Goal: Transaction & Acquisition: Register for event/course

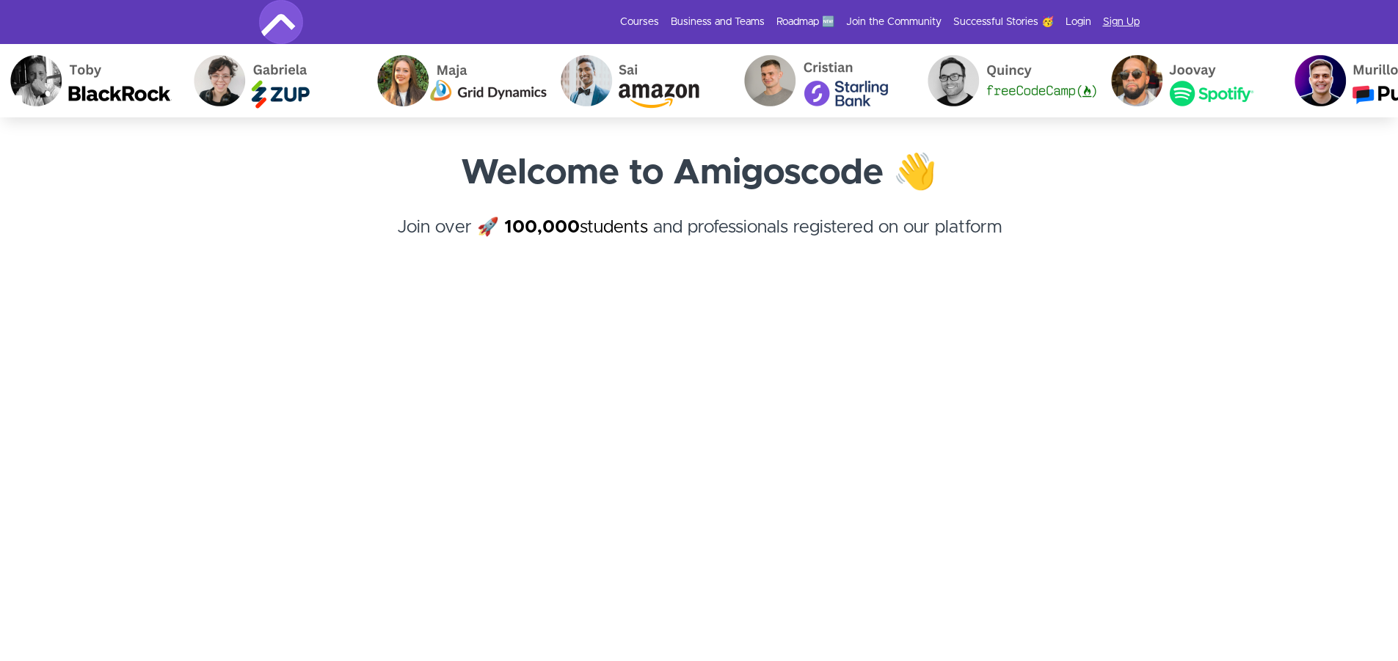
click at [1129, 19] on link "Sign Up" at bounding box center [1121, 22] width 37 height 15
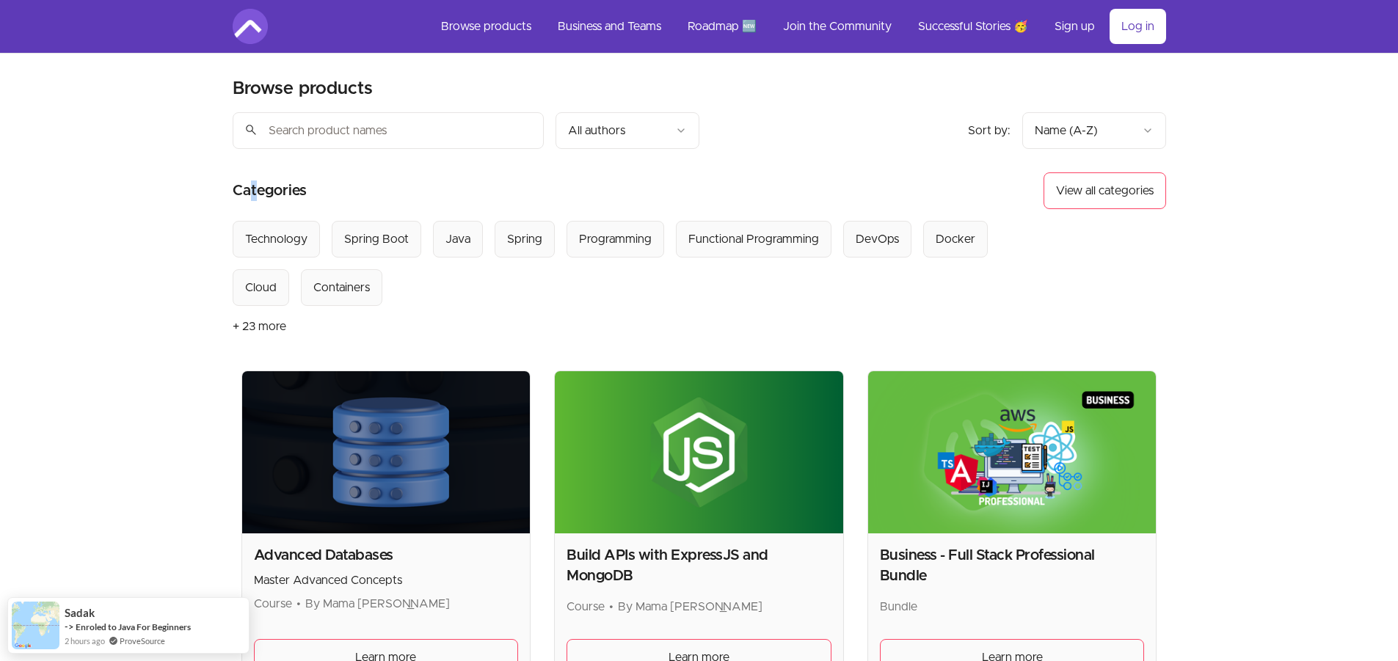
click at [252, 181] on h2 "Categories" at bounding box center [270, 190] width 74 height 37
click at [268, 186] on h2 "Categories" at bounding box center [270, 190] width 74 height 37
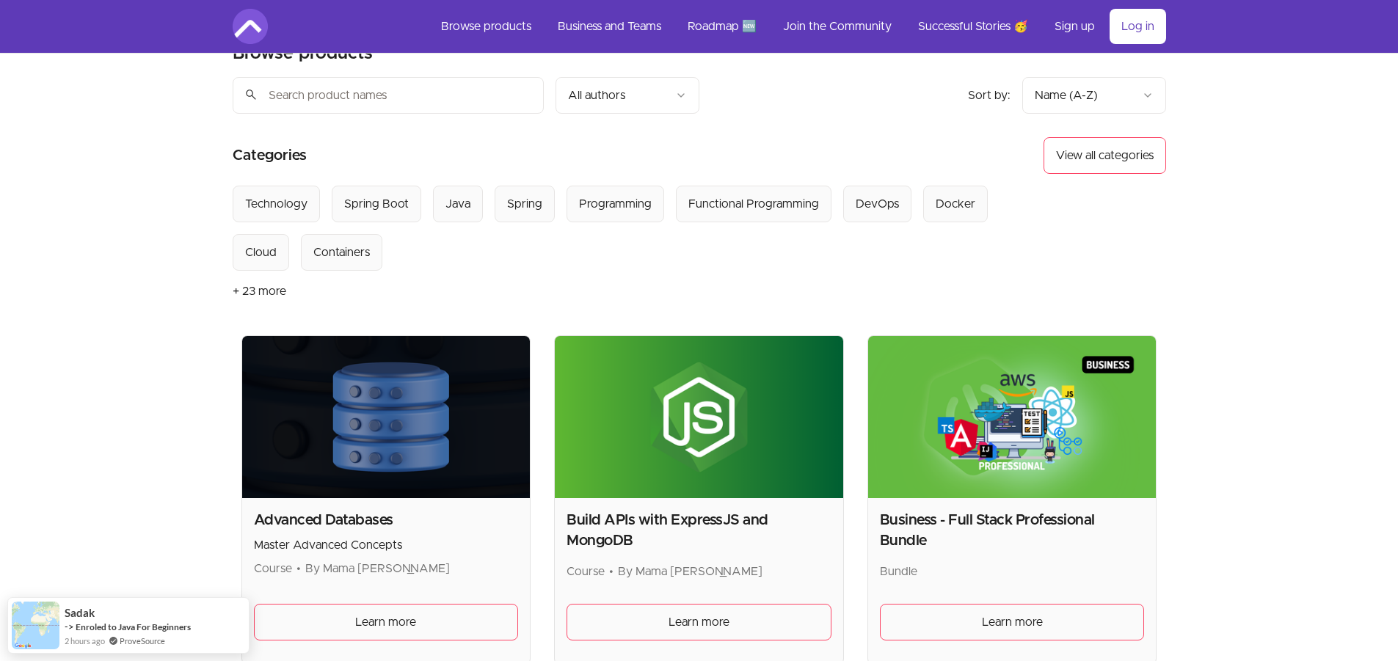
scroll to position [147, 0]
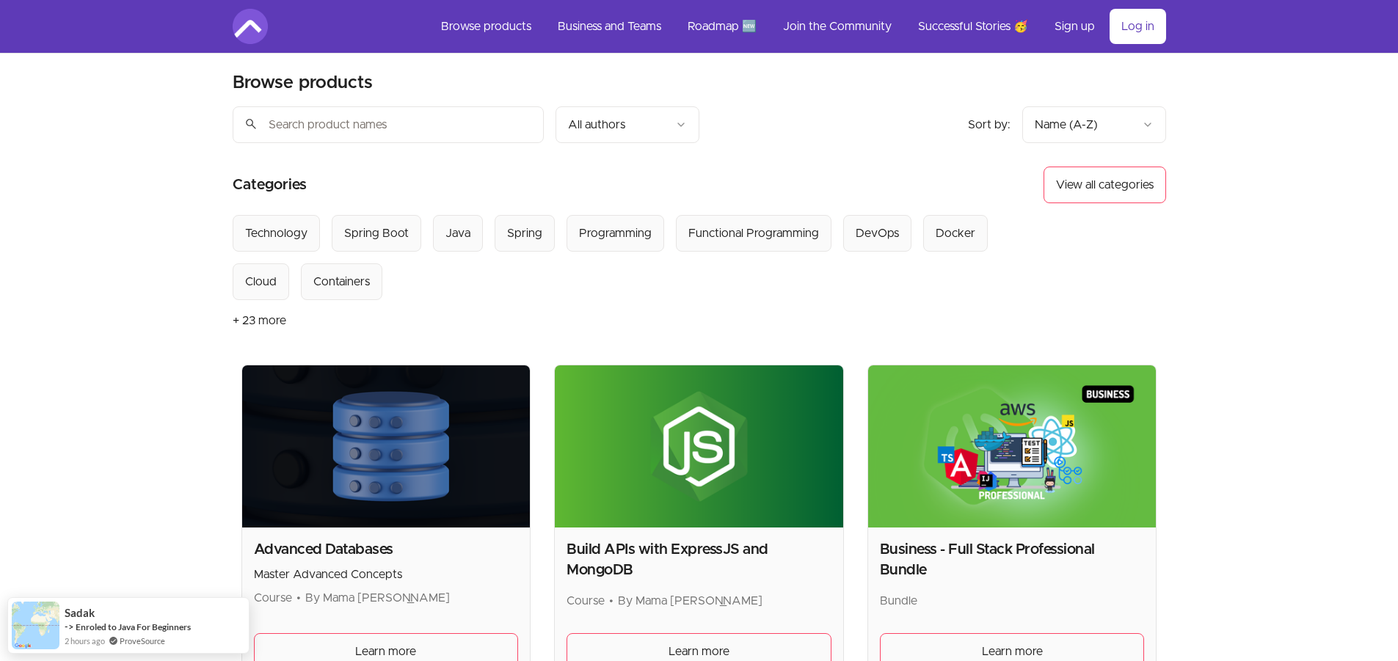
scroll to position [0, 0]
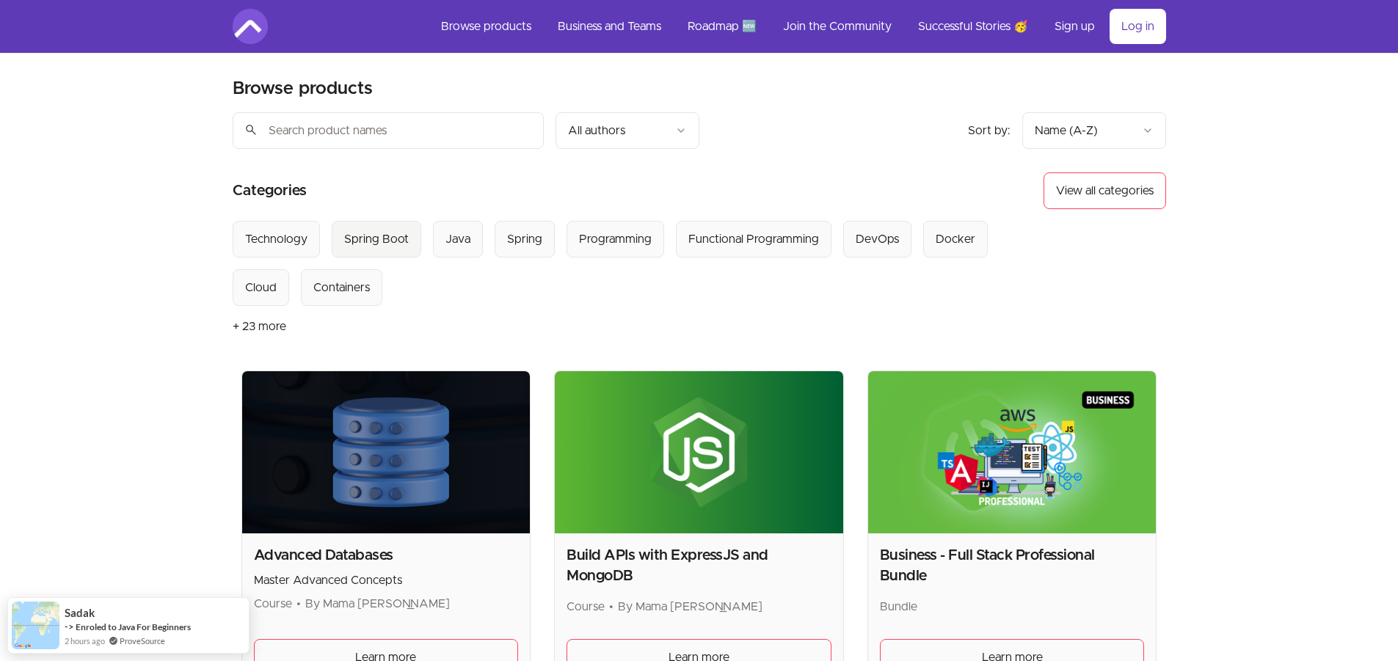
click at [356, 251] on Boot "Spring Boot" at bounding box center [377, 239] width 90 height 37
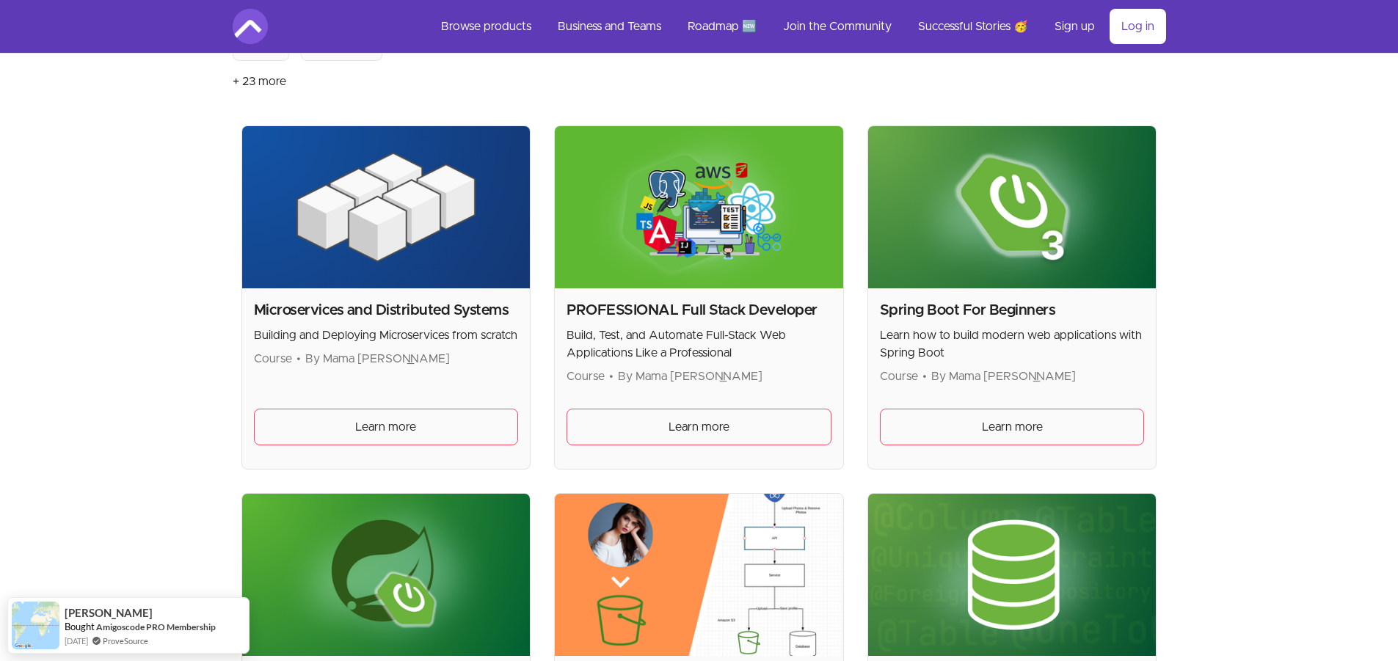
scroll to position [220, 0]
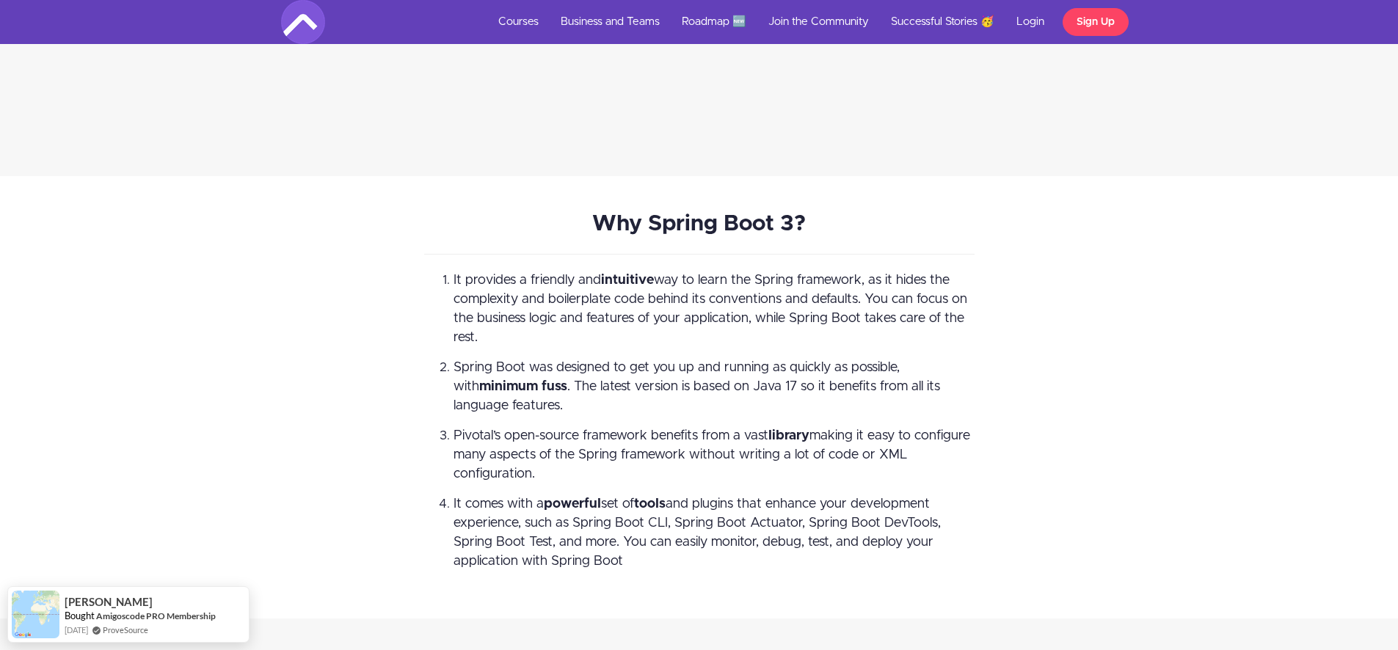
scroll to position [4329, 0]
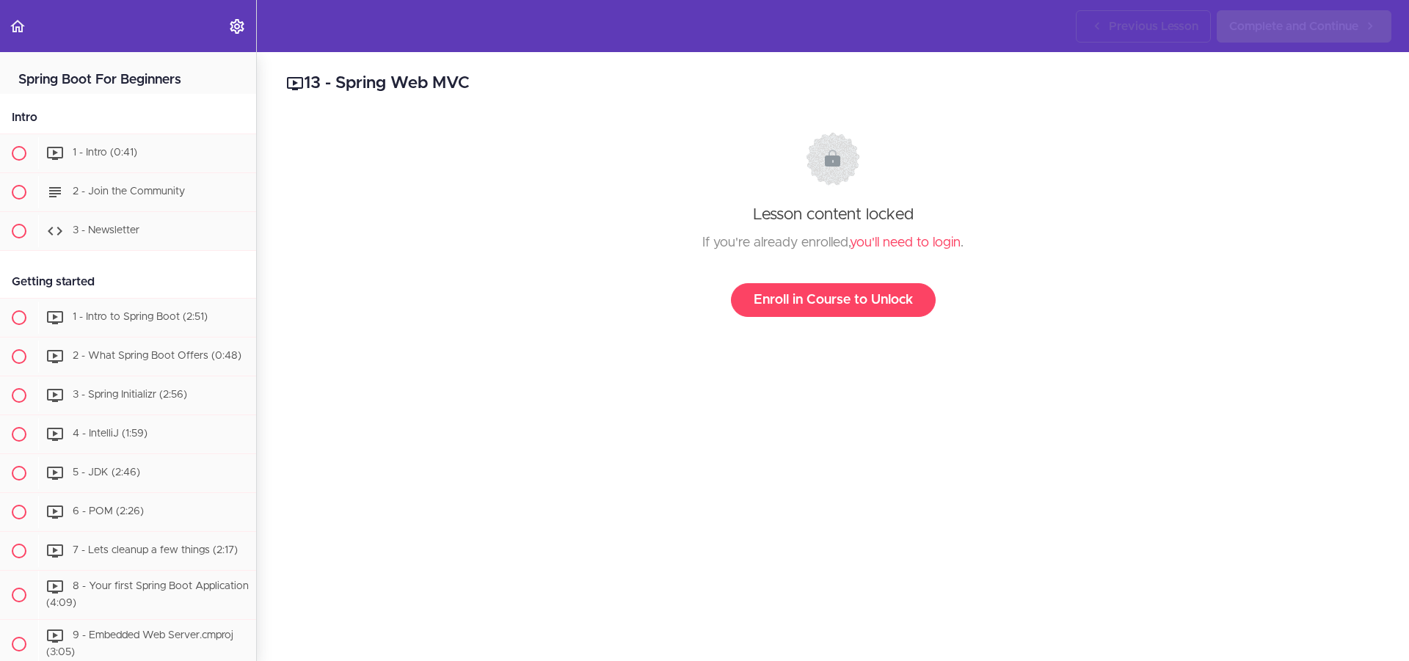
scroll to position [756, 0]
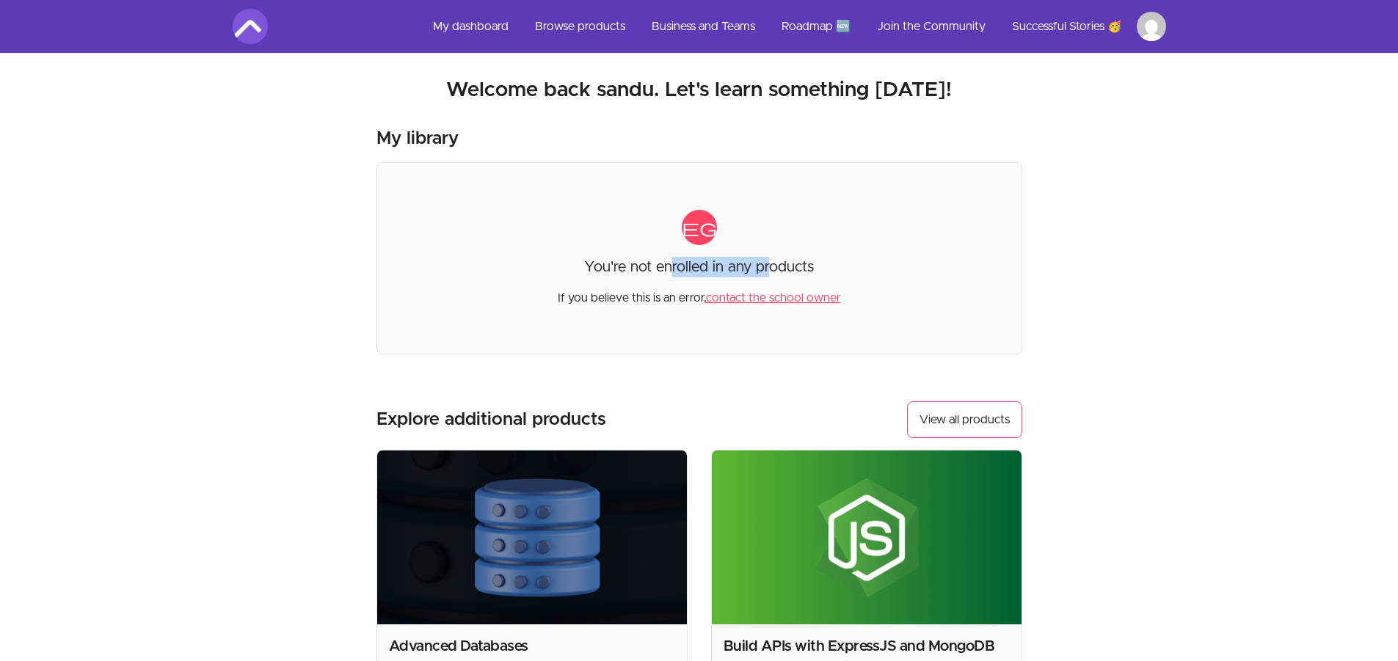
drag, startPoint x: 675, startPoint y: 271, endPoint x: 767, endPoint y: 268, distance: 91.8
click at [767, 268] on p "You're not enrolled in any products" at bounding box center [699, 267] width 230 height 21
drag, startPoint x: 657, startPoint y: 301, endPoint x: 668, endPoint y: 301, distance: 11.0
click at [668, 301] on p "If you believe this is an error, contact the school owner" at bounding box center [699, 291] width 283 height 29
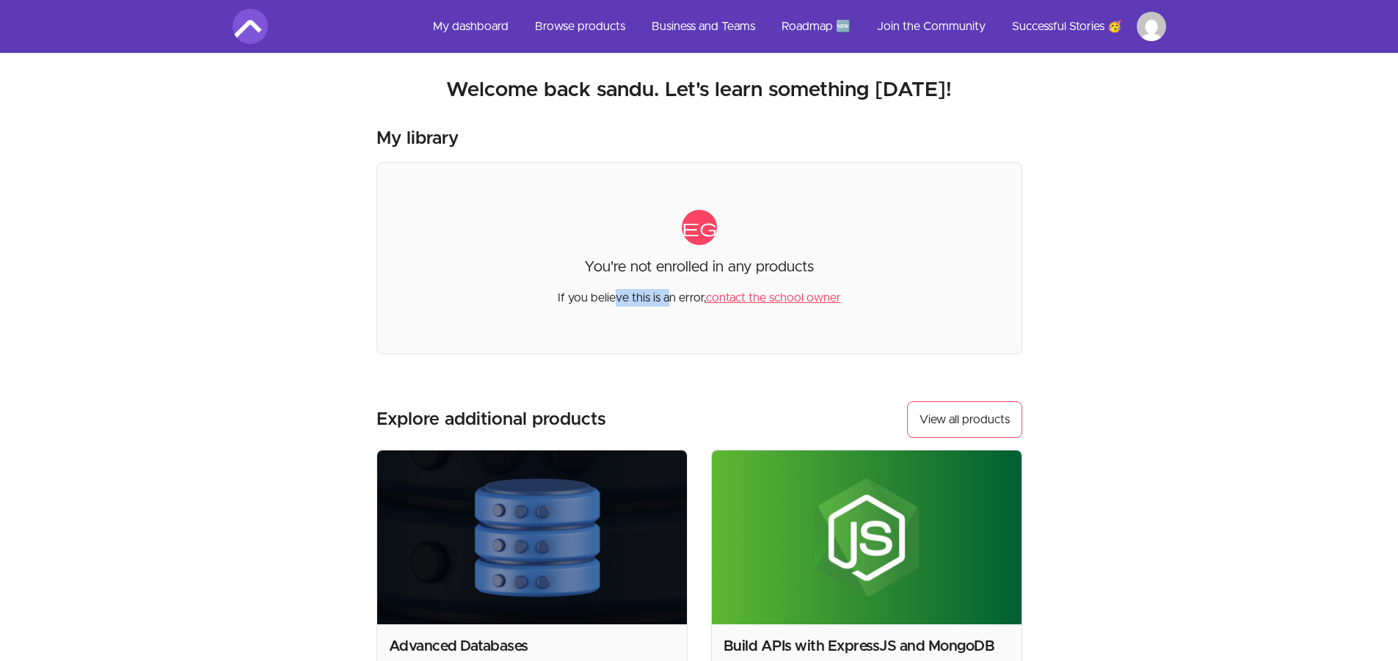
click at [668, 301] on p "If you believe this is an error, contact the school owner" at bounding box center [699, 291] width 283 height 29
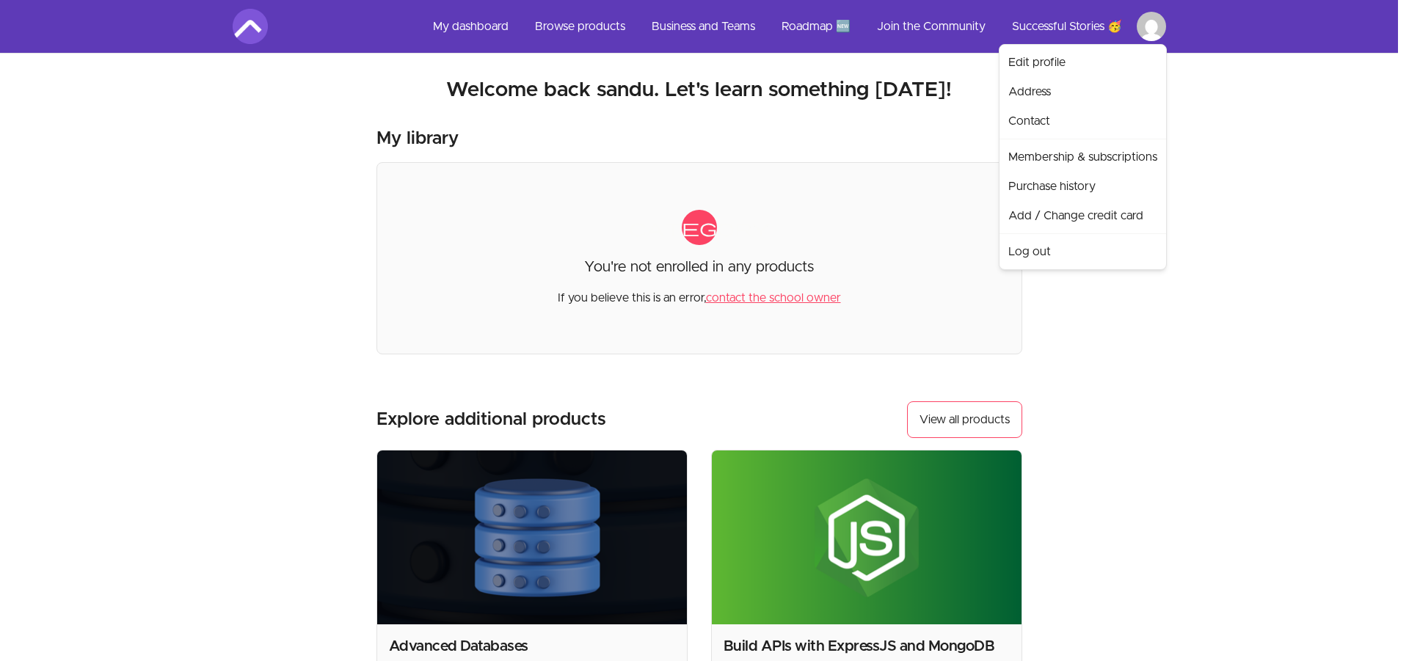
click at [1152, 25] on html "Skip to main content Main menu Includes navigation links and user settings My d…" at bounding box center [704, 497] width 1409 height 994
click at [1096, 68] on link "Edit profile" at bounding box center [1082, 62] width 161 height 29
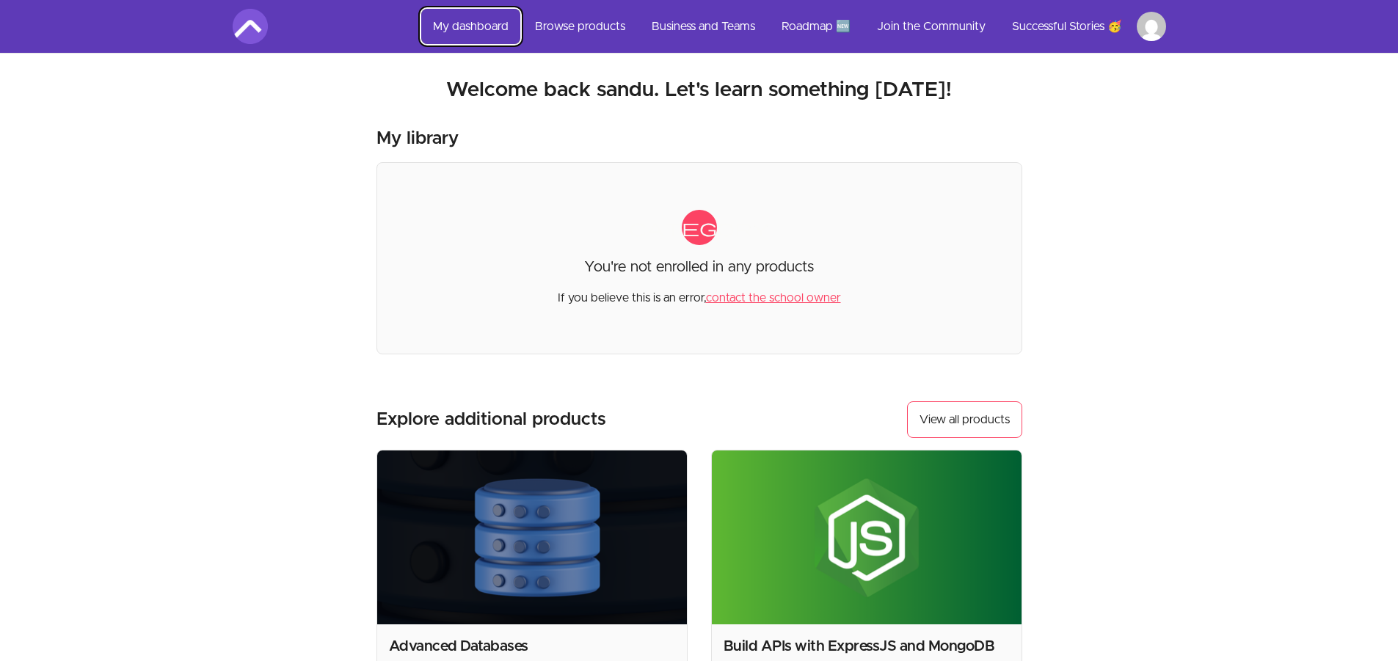
click at [484, 23] on link "My dashboard" at bounding box center [470, 26] width 99 height 35
click at [569, 29] on link "Browse products" at bounding box center [580, 26] width 114 height 35
click at [556, 29] on link "Browse products" at bounding box center [580, 26] width 114 height 35
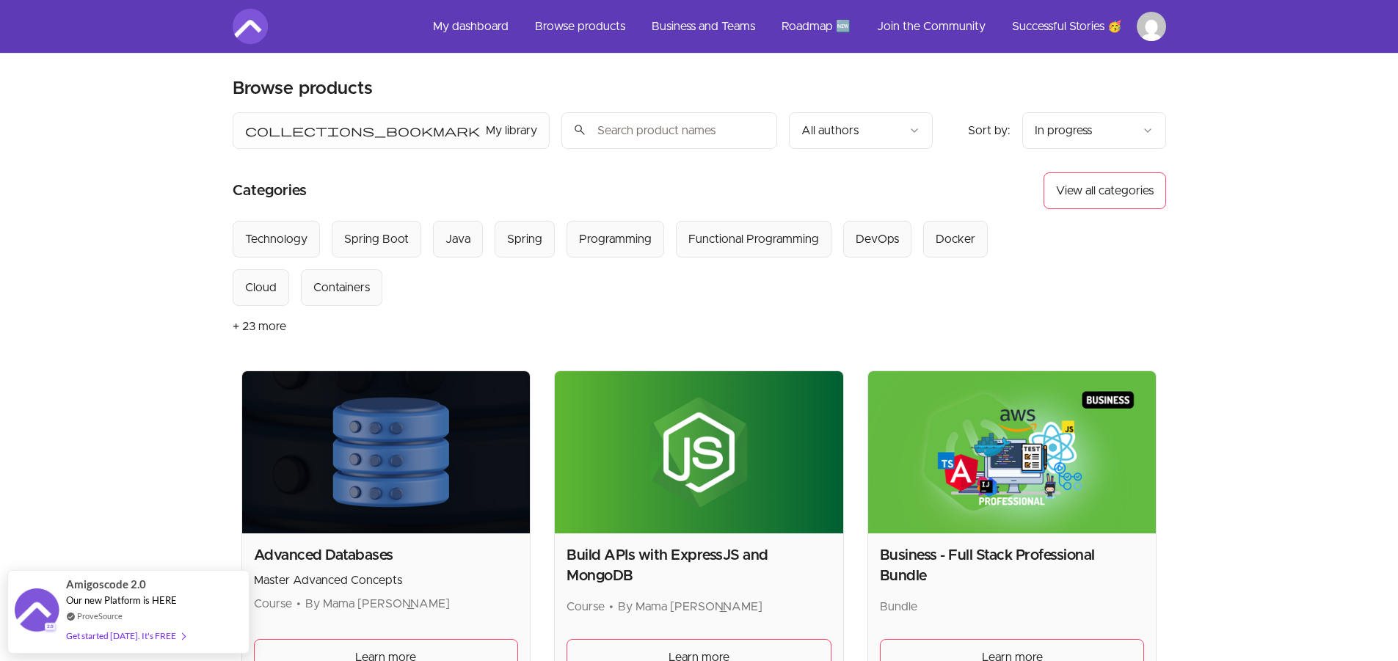
drag, startPoint x: 384, startPoint y: 247, endPoint x: 384, endPoint y: 187, distance: 59.4
click at [384, 187] on section "Categories View all categories" at bounding box center [699, 190] width 933 height 37
click at [376, 237] on div "Spring Boot" at bounding box center [376, 239] width 65 height 18
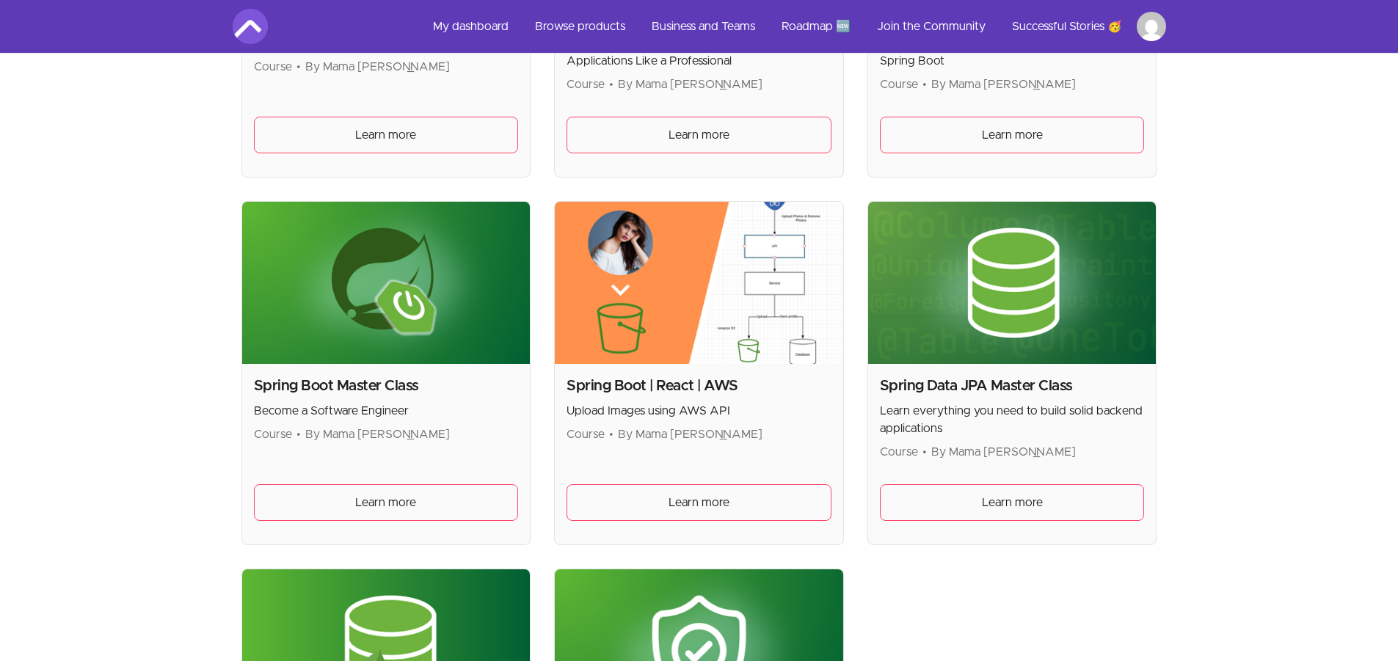
scroll to position [514, 0]
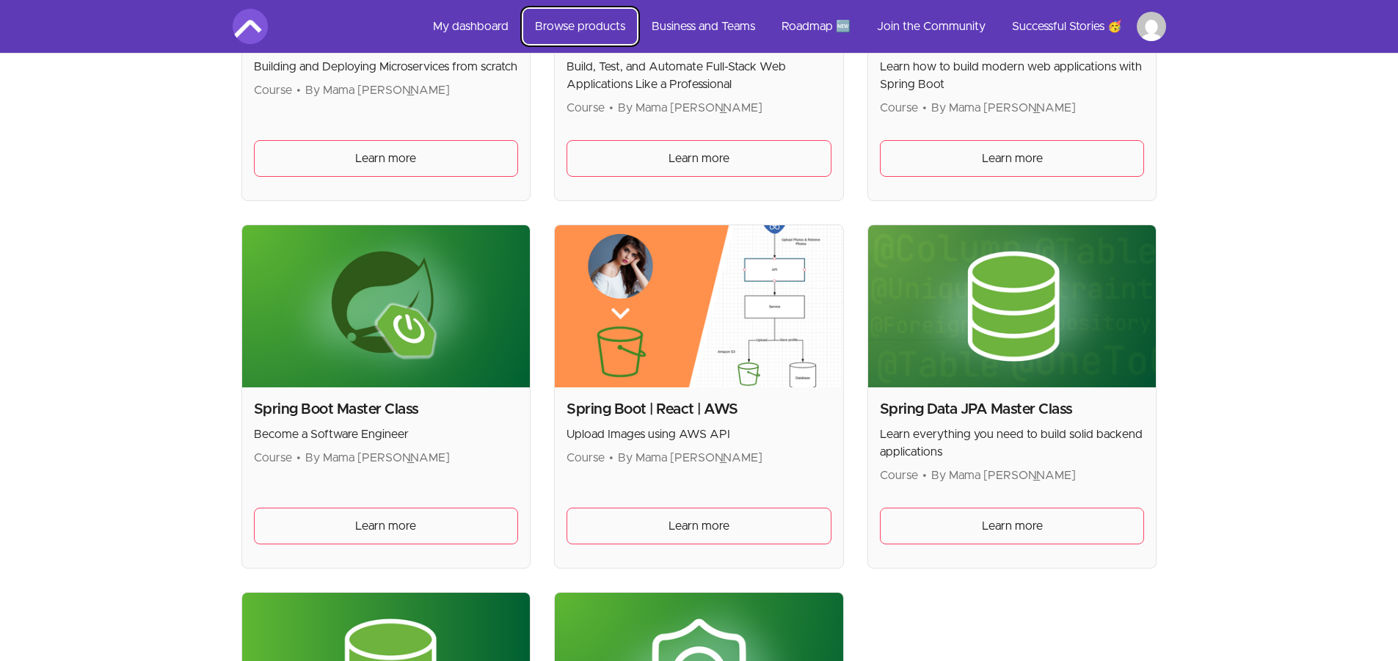
click at [580, 23] on link "Browse products" at bounding box center [580, 26] width 114 height 35
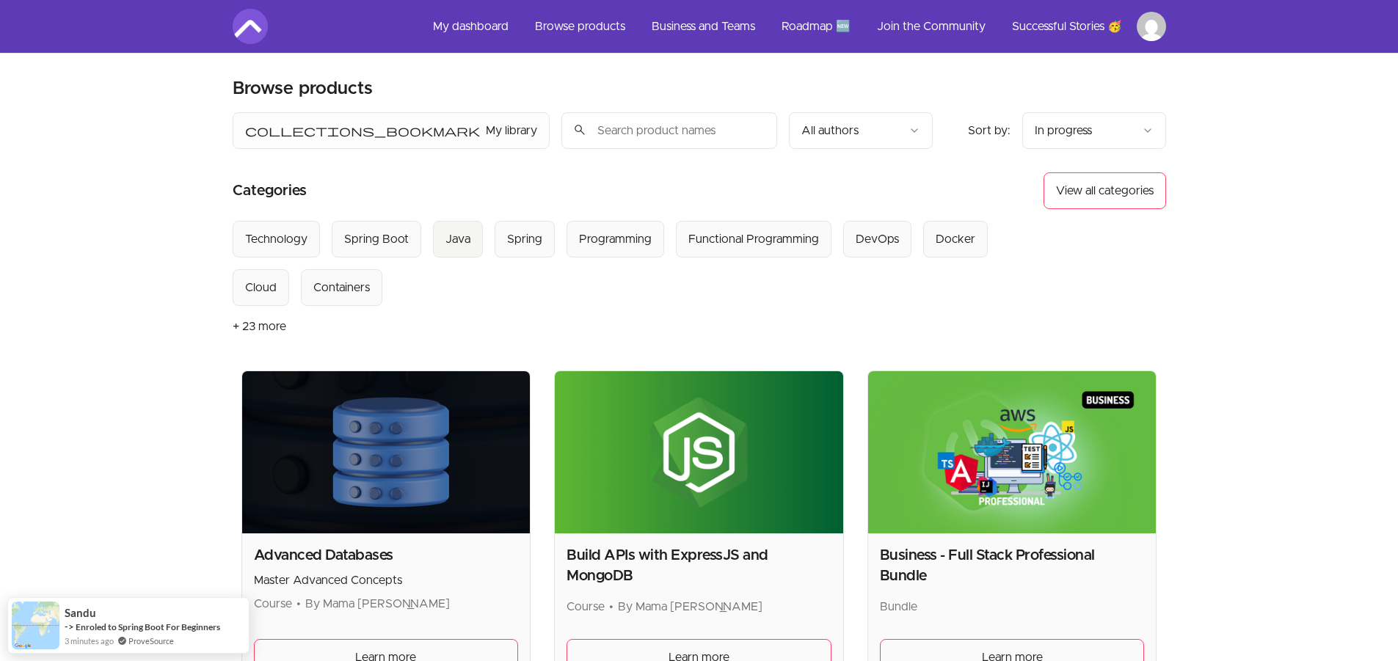
click at [454, 241] on div "Java" at bounding box center [457, 239] width 25 height 18
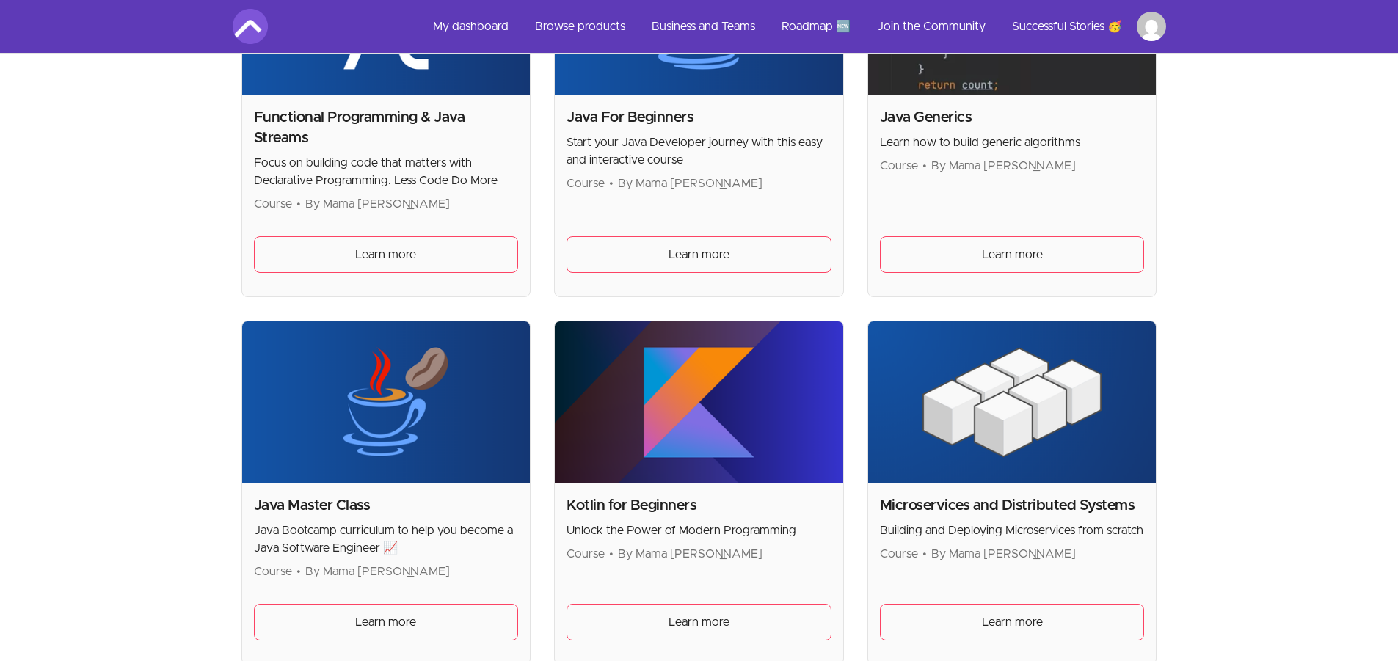
scroll to position [587, 0]
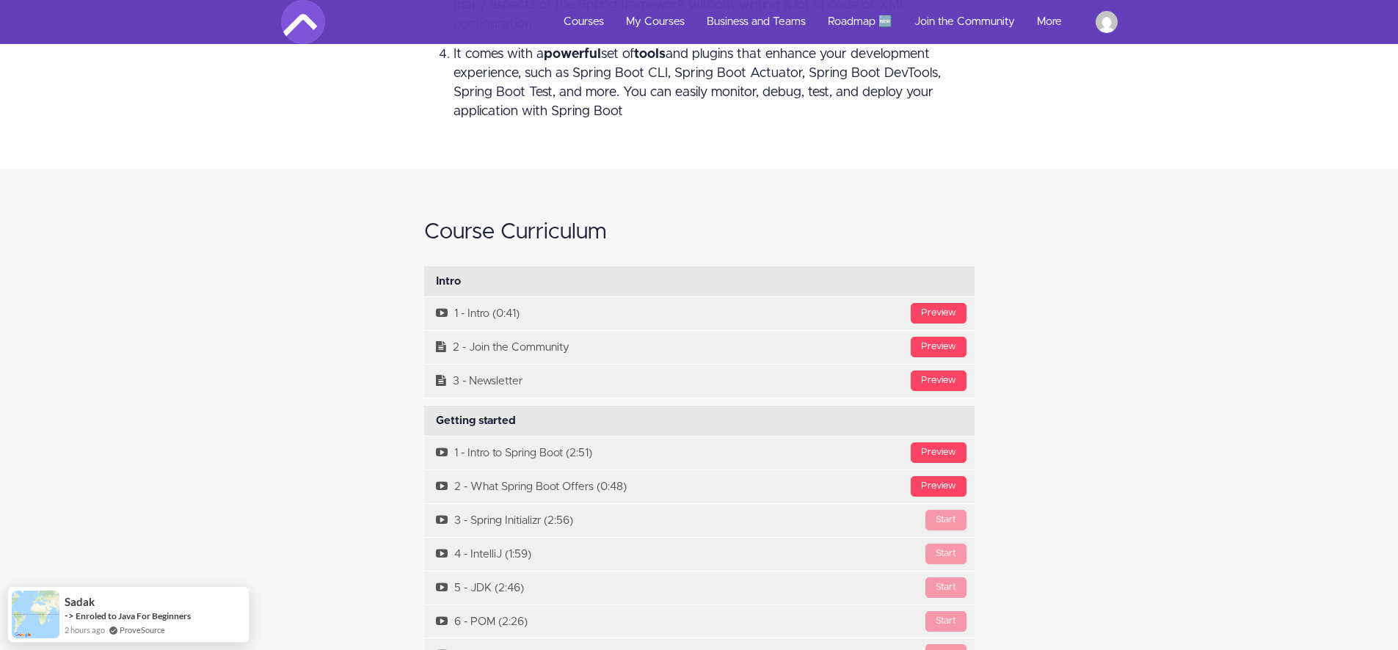
scroll to position [4769, 0]
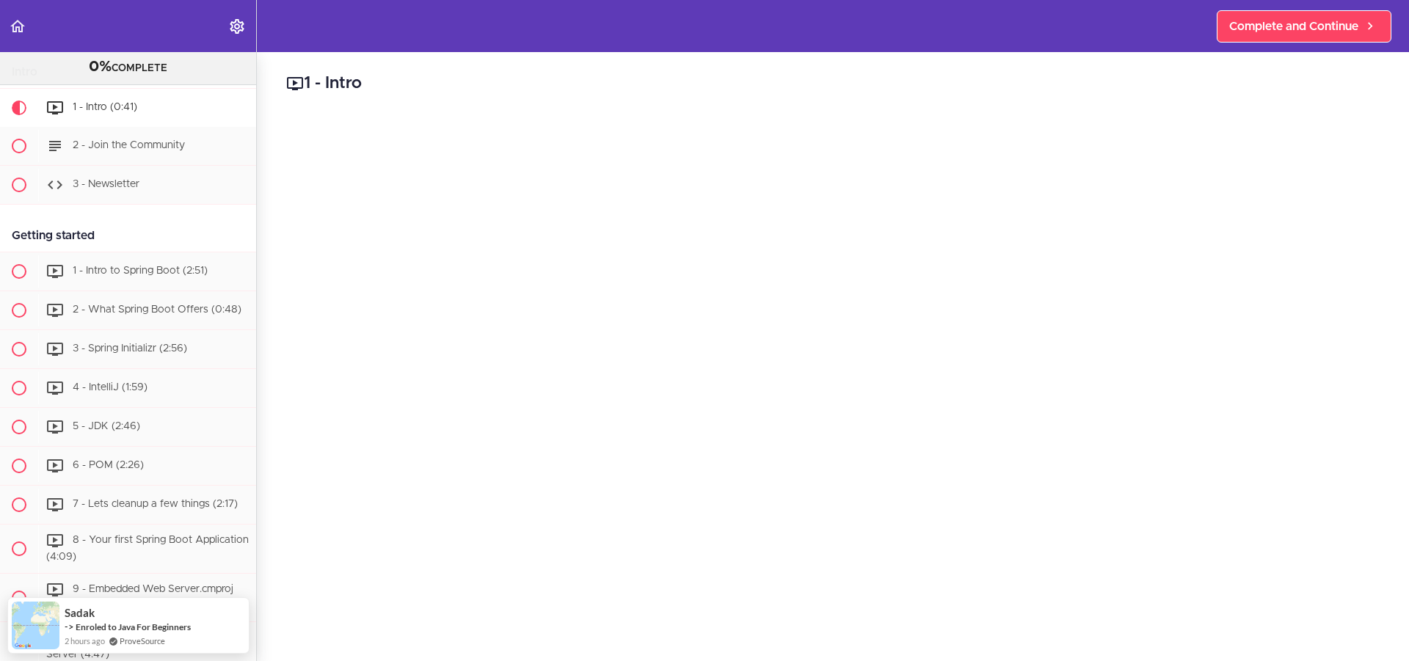
scroll to position [73, 0]
click at [98, 144] on span "2 - Join the Community" at bounding box center [129, 145] width 112 height 10
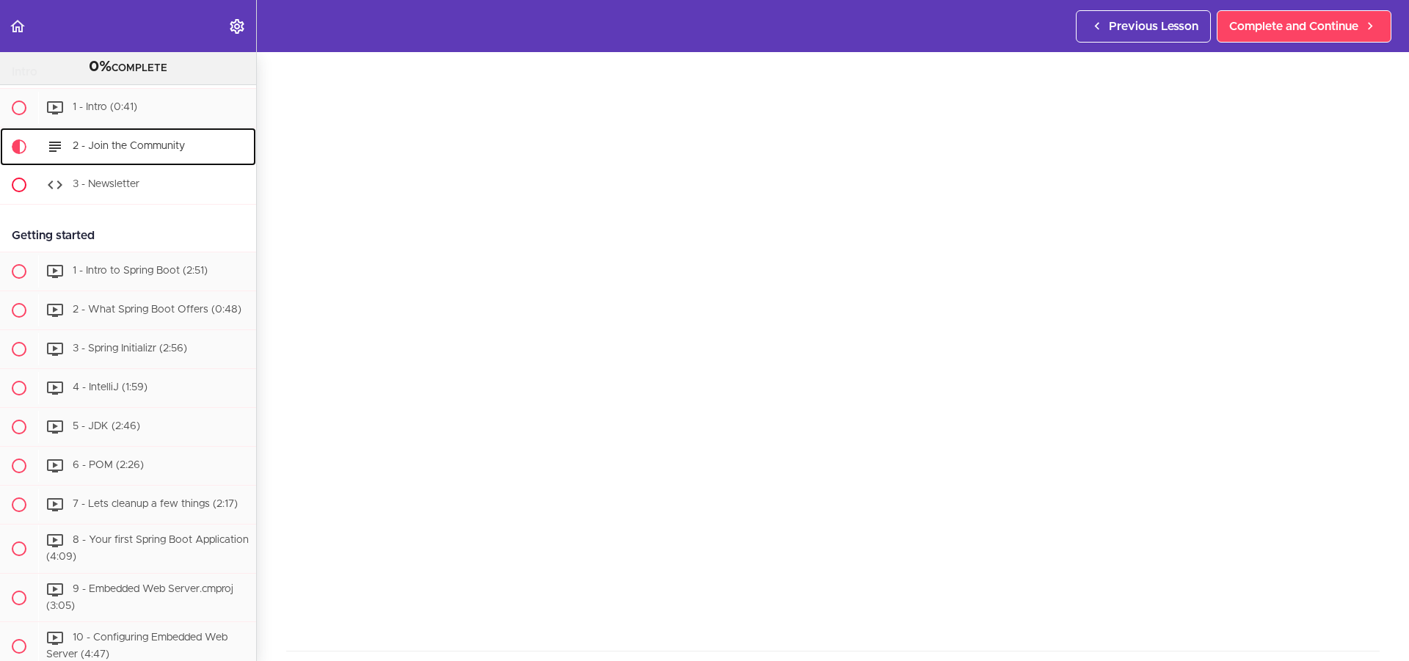
scroll to position [117, 0]
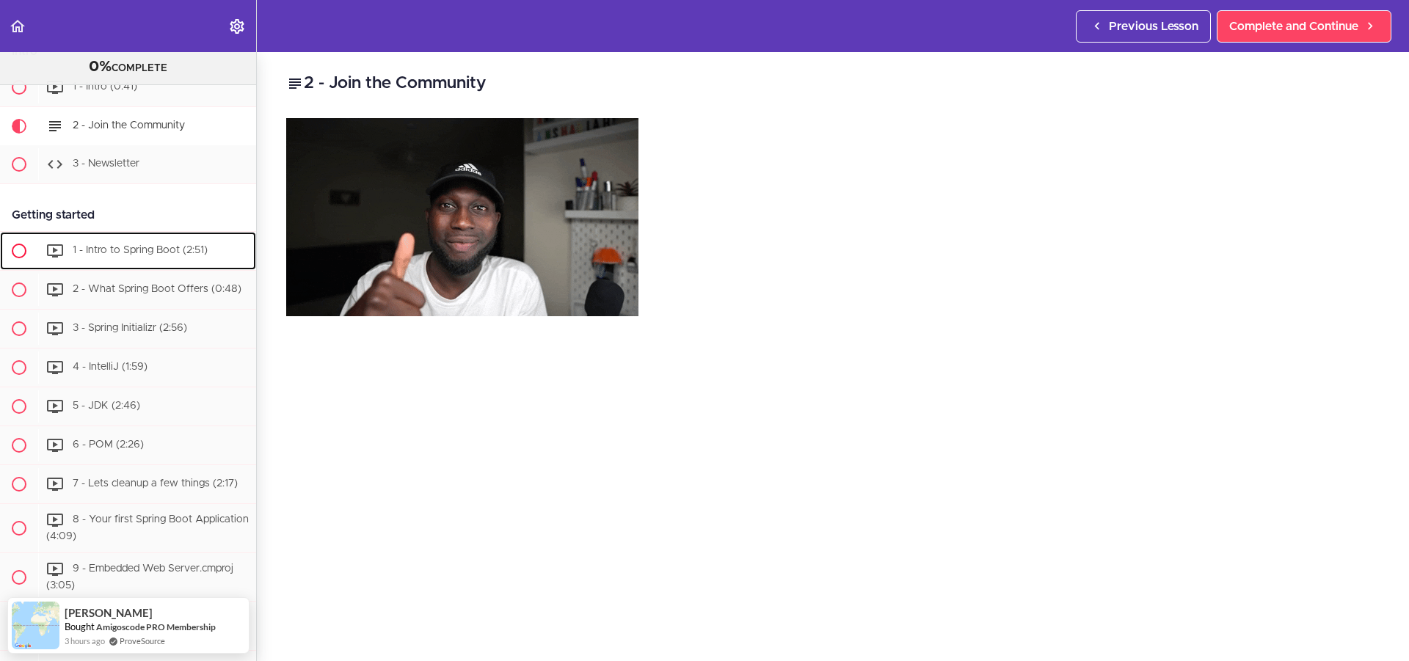
click at [118, 251] on span "1 - Intro to Spring Boot (2:51)" at bounding box center [140, 250] width 135 height 10
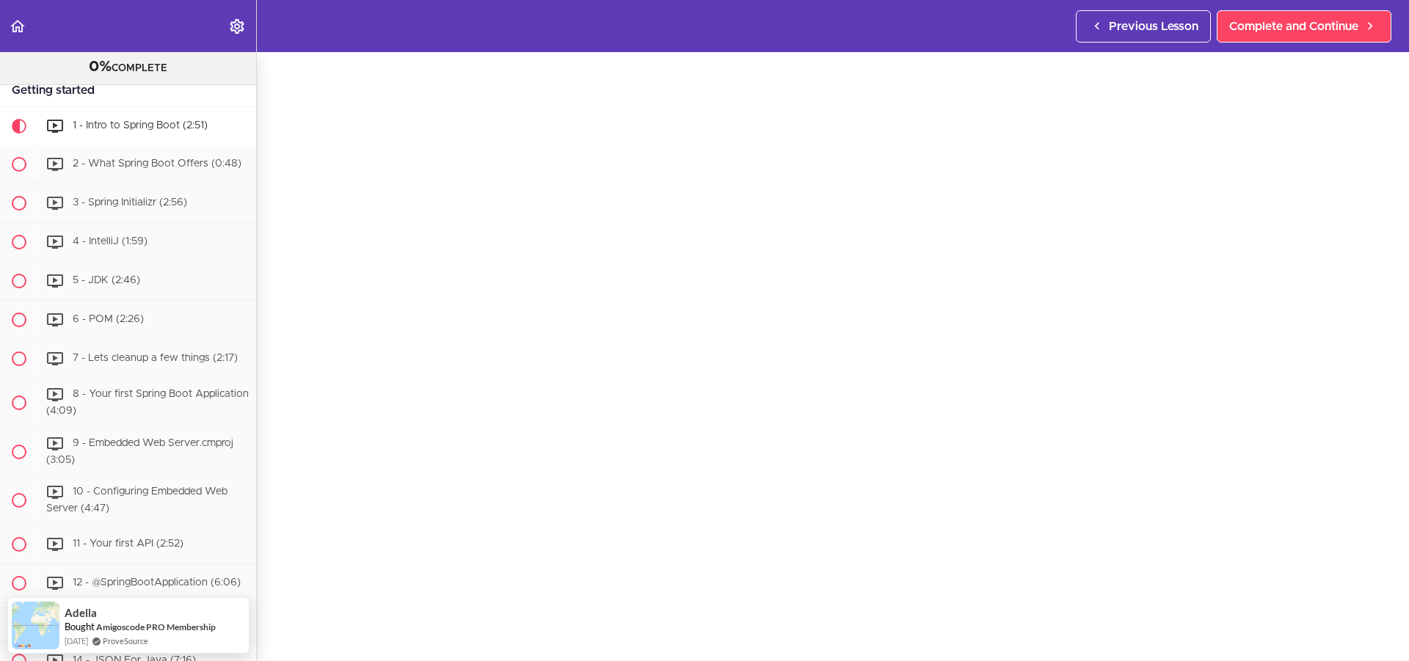
scroll to position [169, 0]
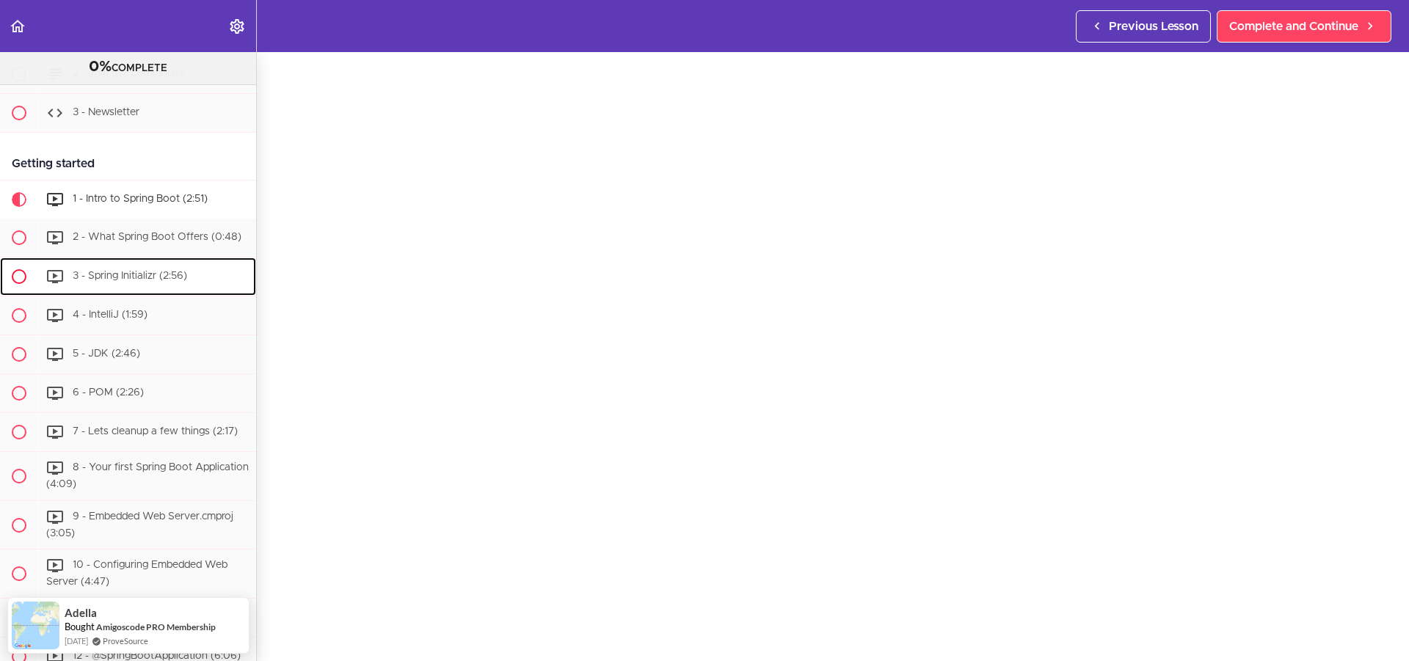
click at [114, 279] on div "3 - Spring Initializr (2:56)" at bounding box center [147, 276] width 218 height 32
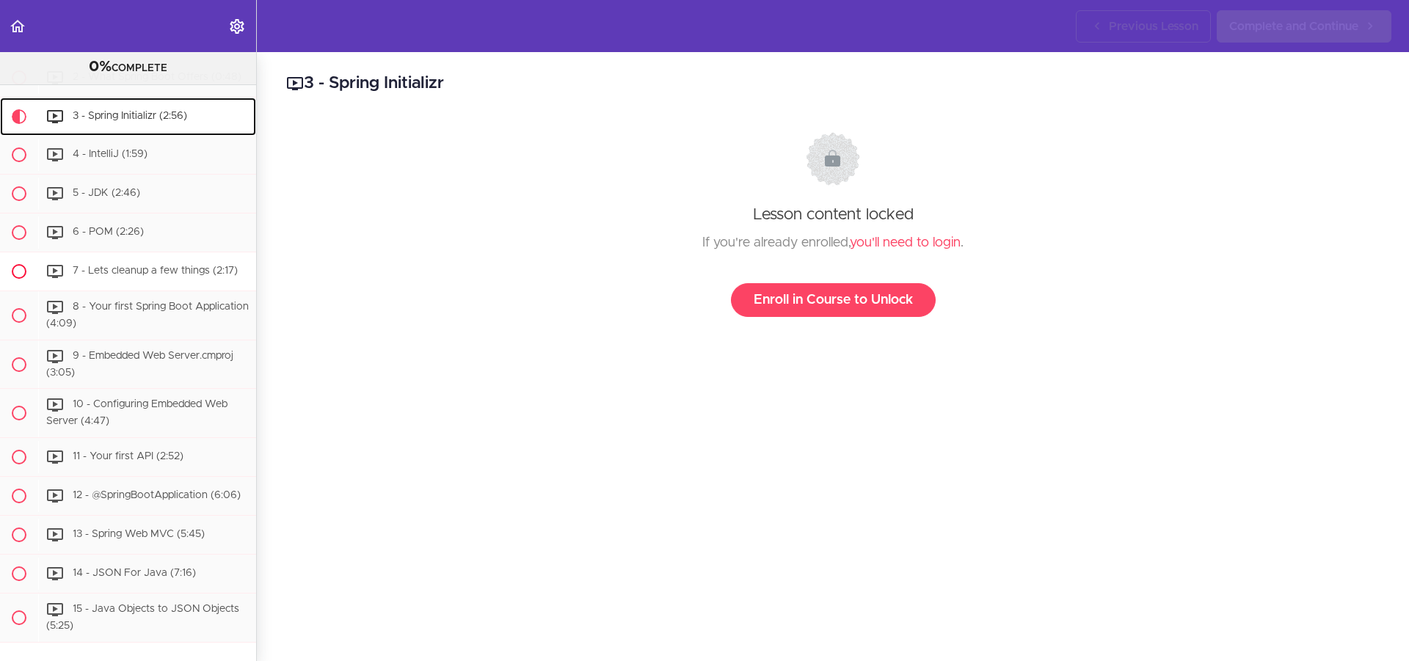
scroll to position [331, 0]
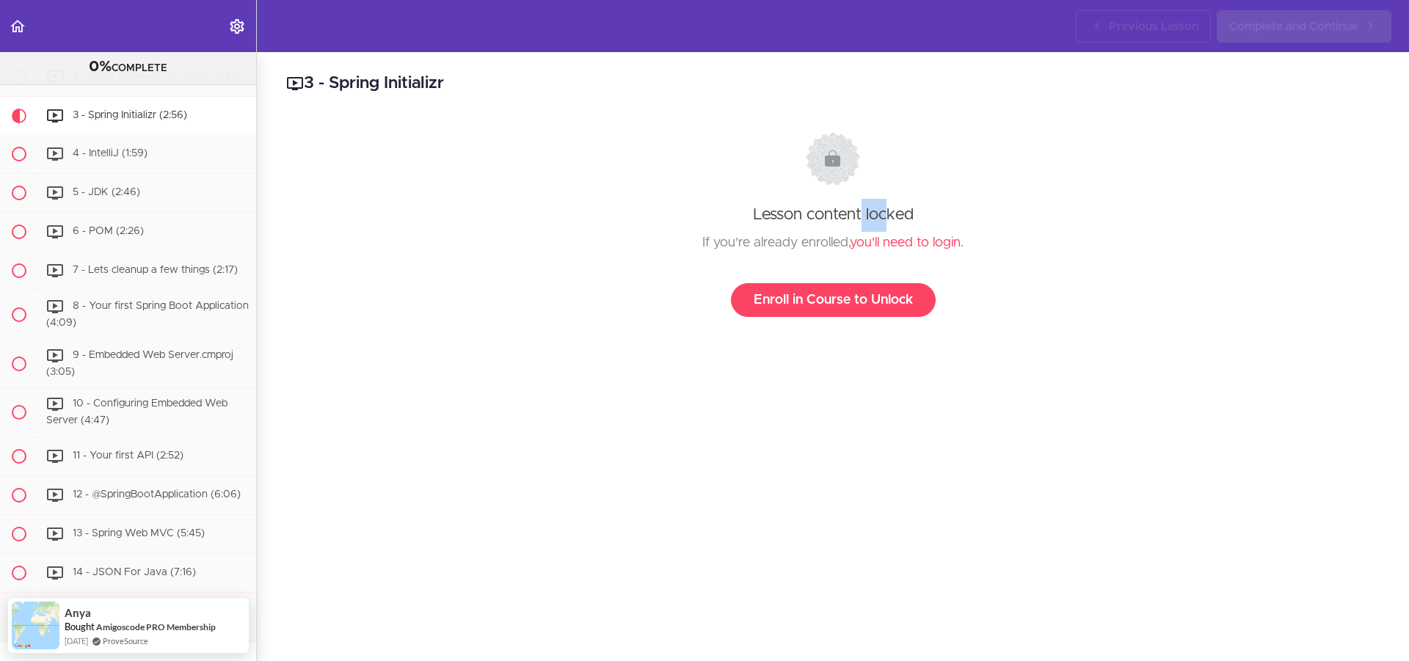
click at [817, 211] on div "Lesson content locked If you're already enrolled, you'll need to login . Enroll…" at bounding box center [832, 224] width 1065 height 185
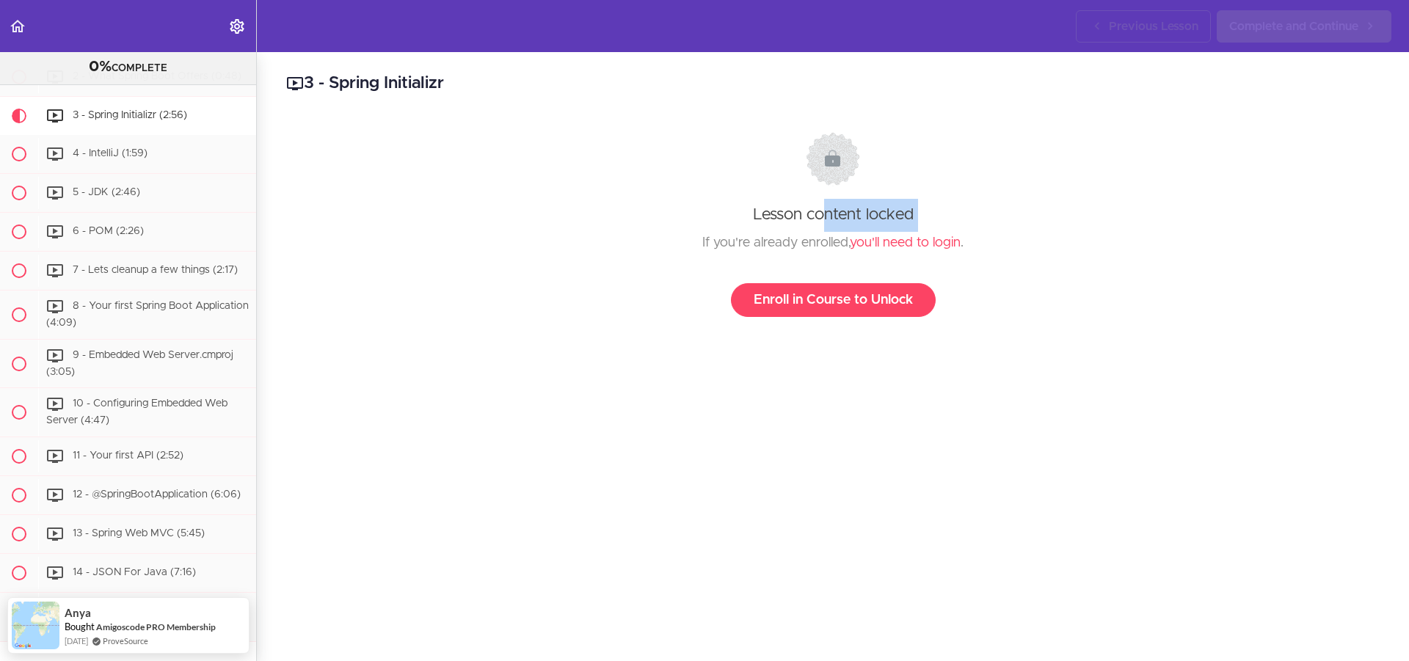
click at [817, 211] on div "Lesson content locked If you're already enrolled, you'll need to login . Enroll…" at bounding box center [832, 224] width 1065 height 185
click at [827, 302] on link "Enroll in Course to Unlock" at bounding box center [833, 300] width 205 height 34
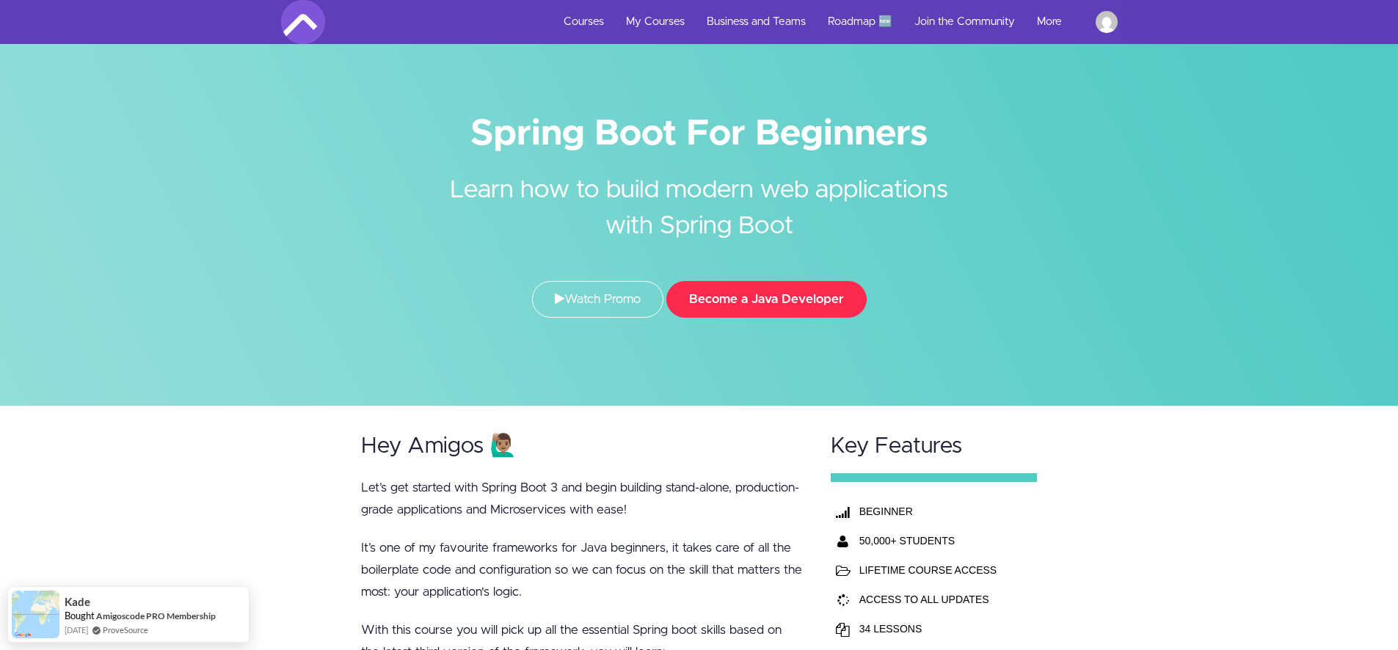
click at [816, 302] on button "Become a Java Developer" at bounding box center [766, 299] width 200 height 37
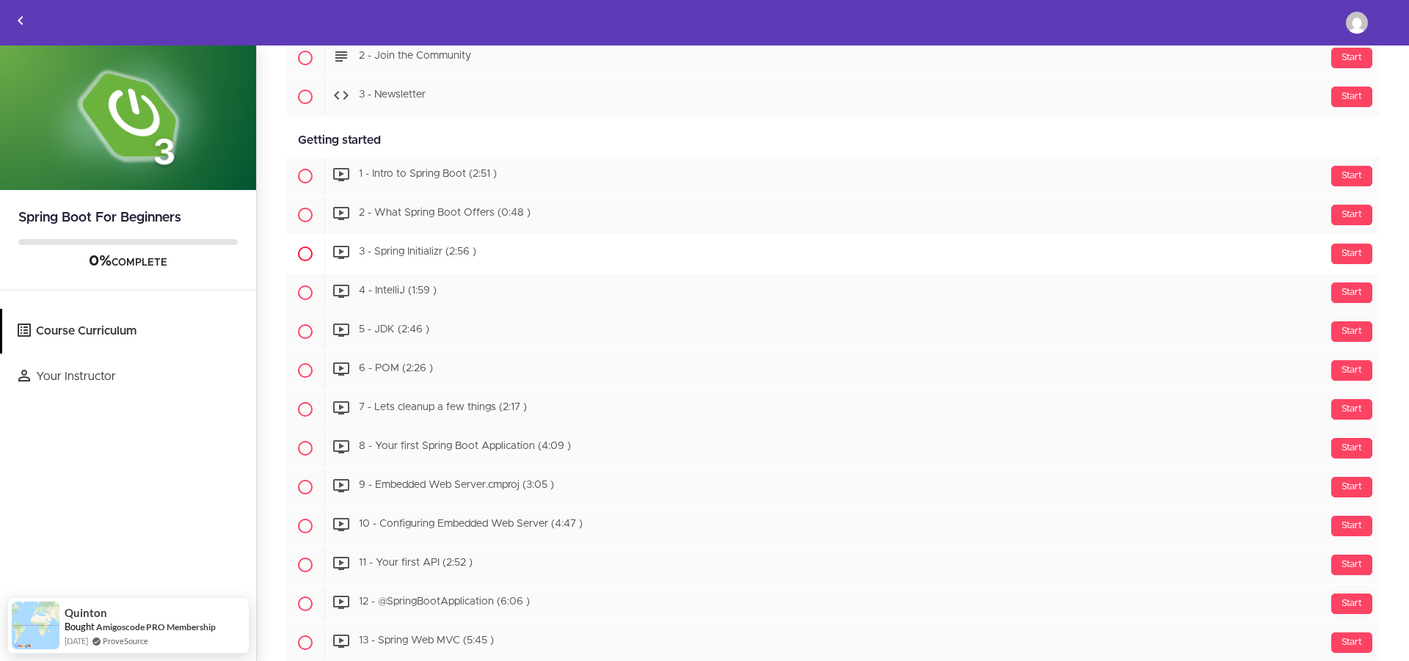
scroll to position [220, 0]
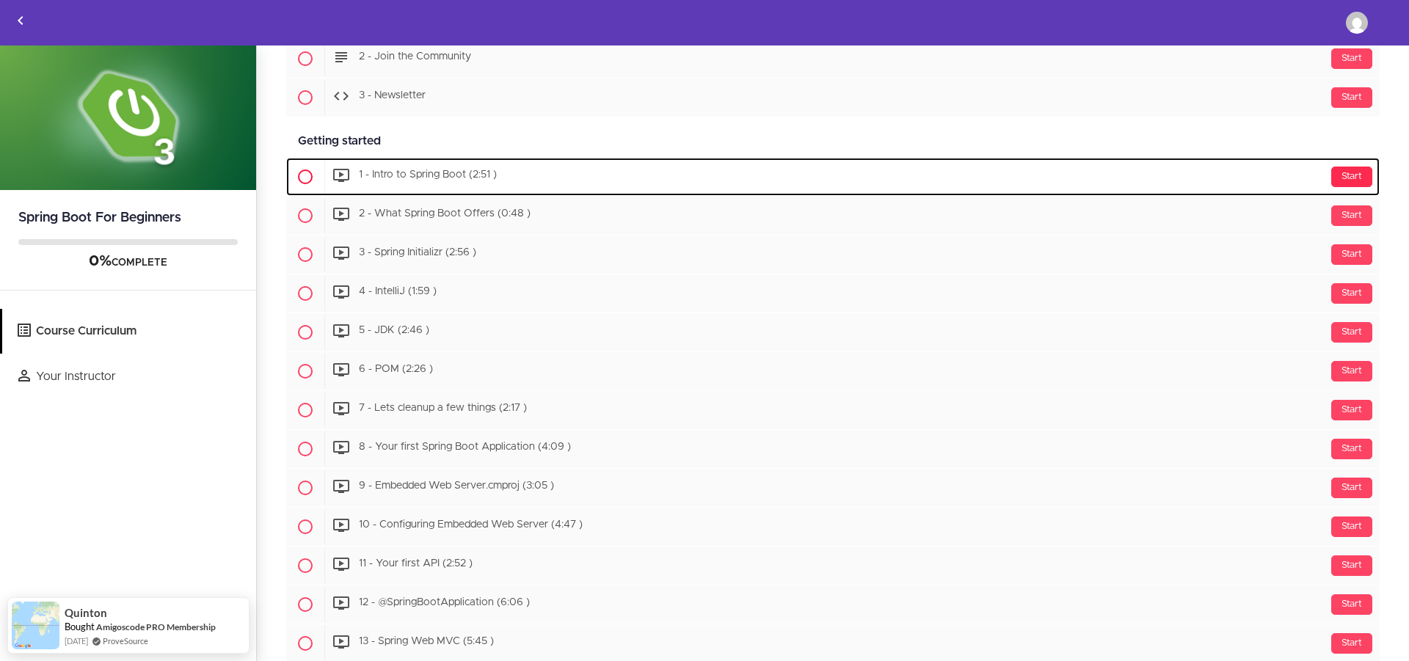
click at [1339, 178] on div "Start" at bounding box center [1351, 177] width 41 height 21
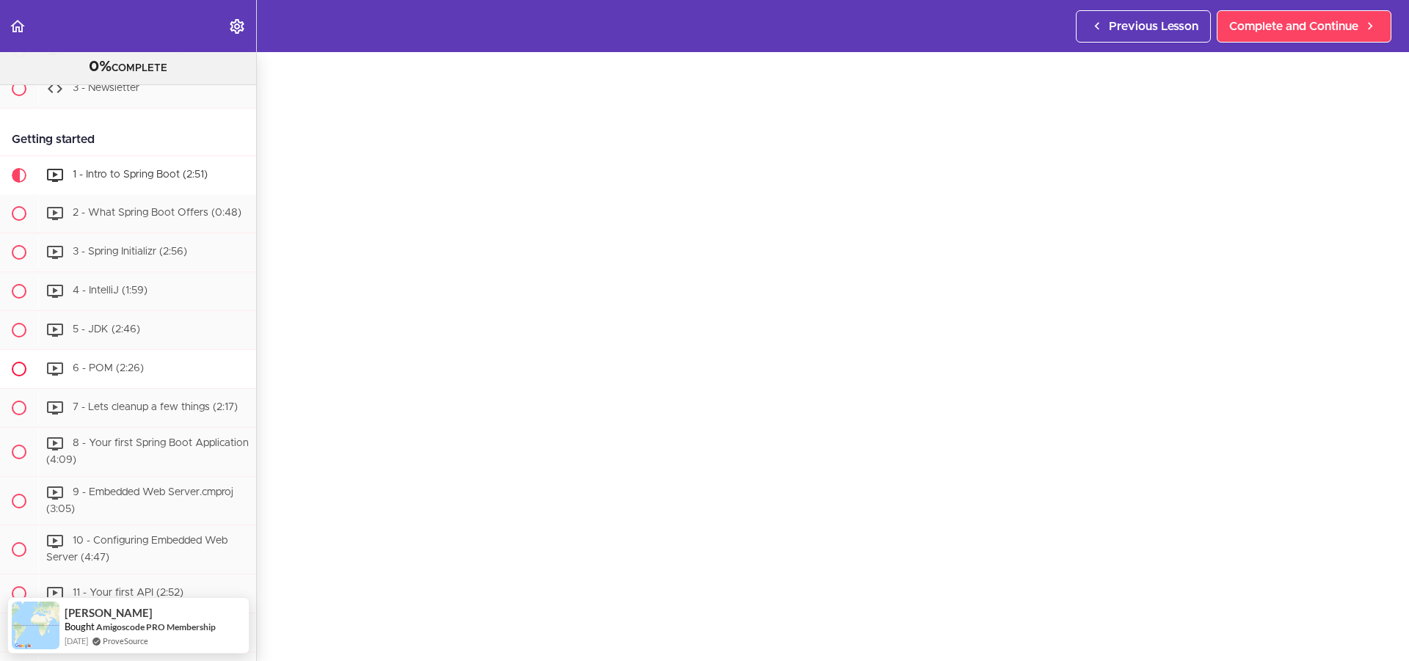
scroll to position [188, 0]
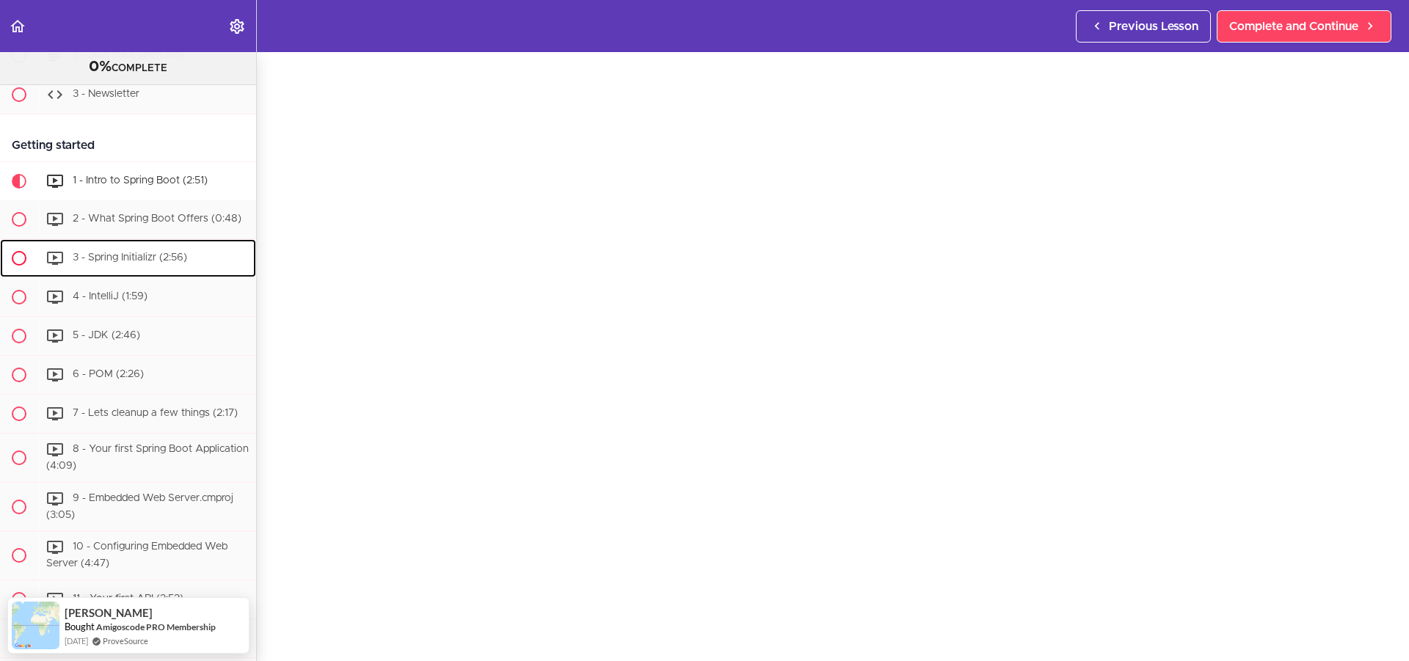
click at [111, 263] on span "3 - Spring Initializr (2:56)" at bounding box center [130, 257] width 114 height 10
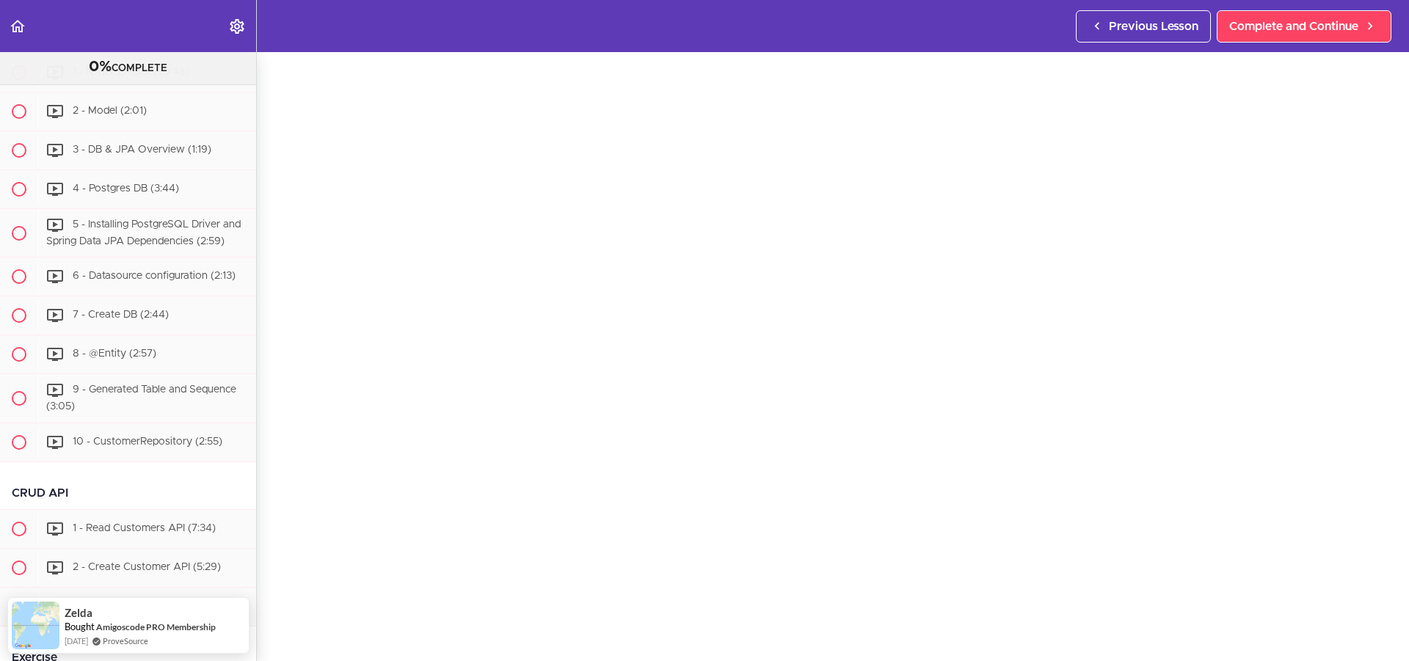
scroll to position [991, 0]
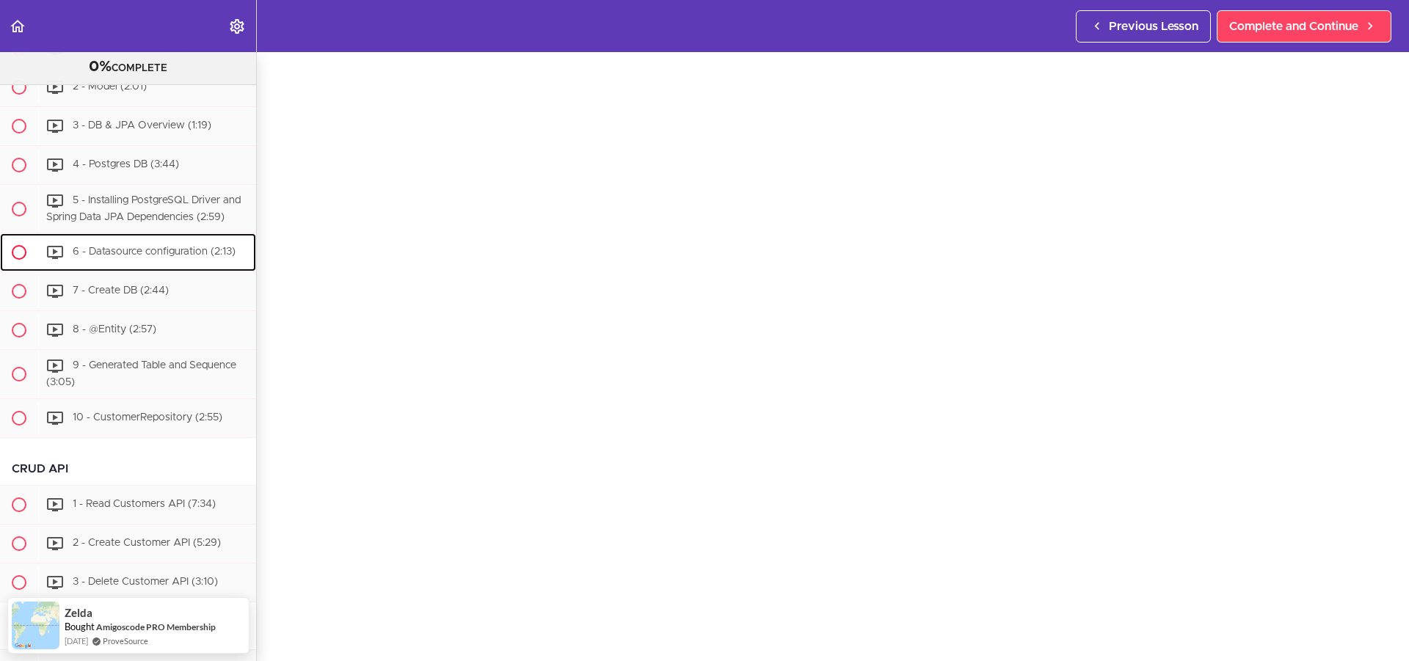
click at [144, 269] on div "6 - Datasource configuration (2:13)" at bounding box center [147, 252] width 218 height 32
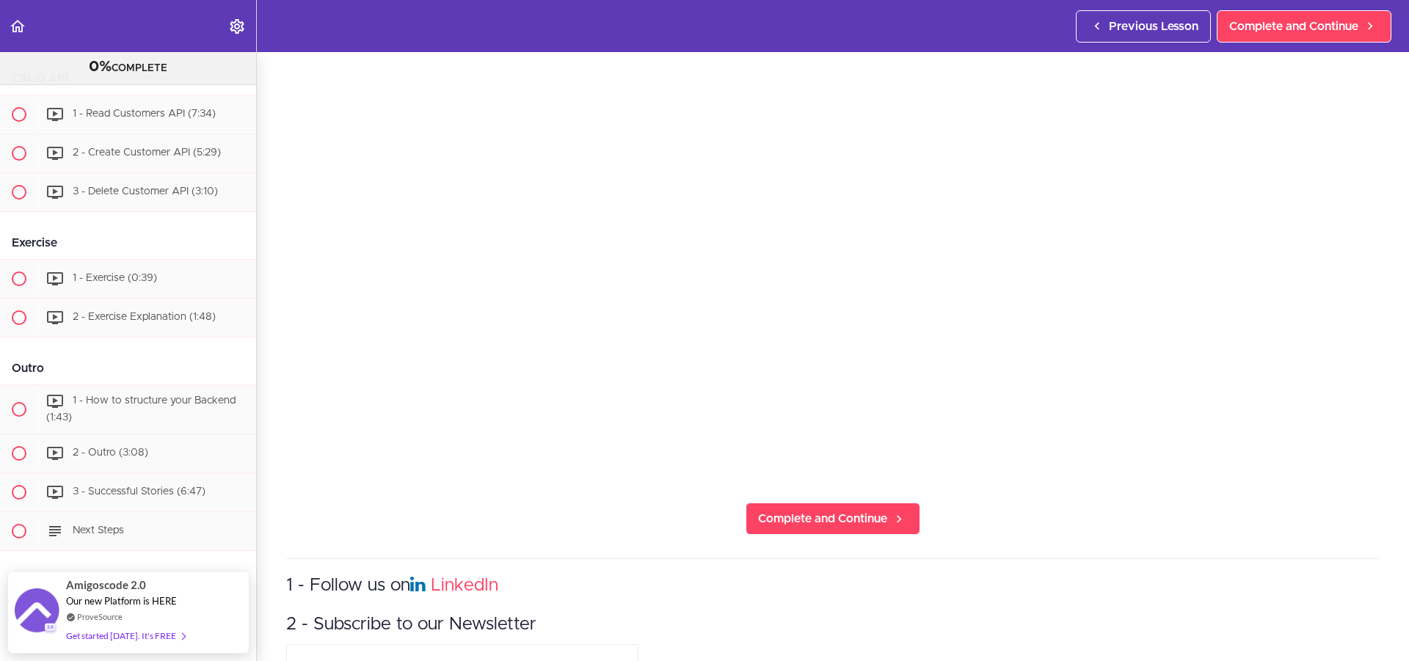
scroll to position [294, 0]
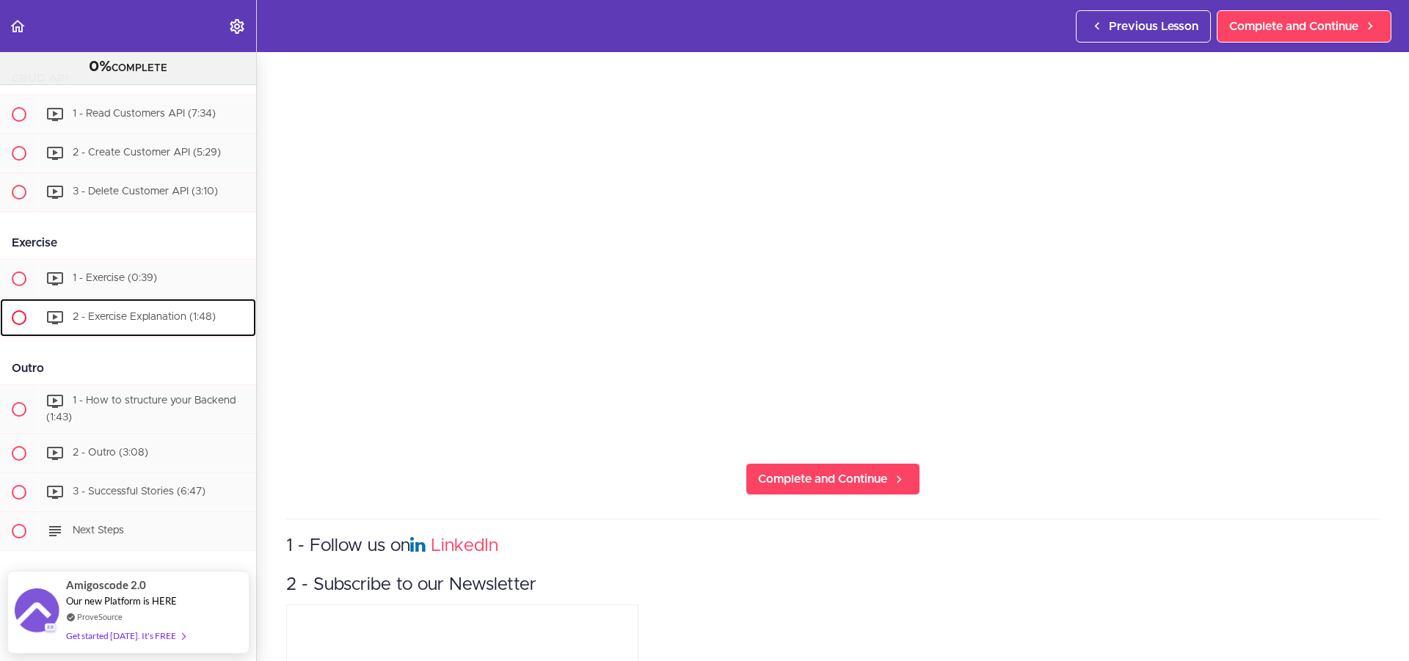
click at [142, 312] on span "2 - Exercise Explanation (1:48)" at bounding box center [144, 317] width 143 height 10
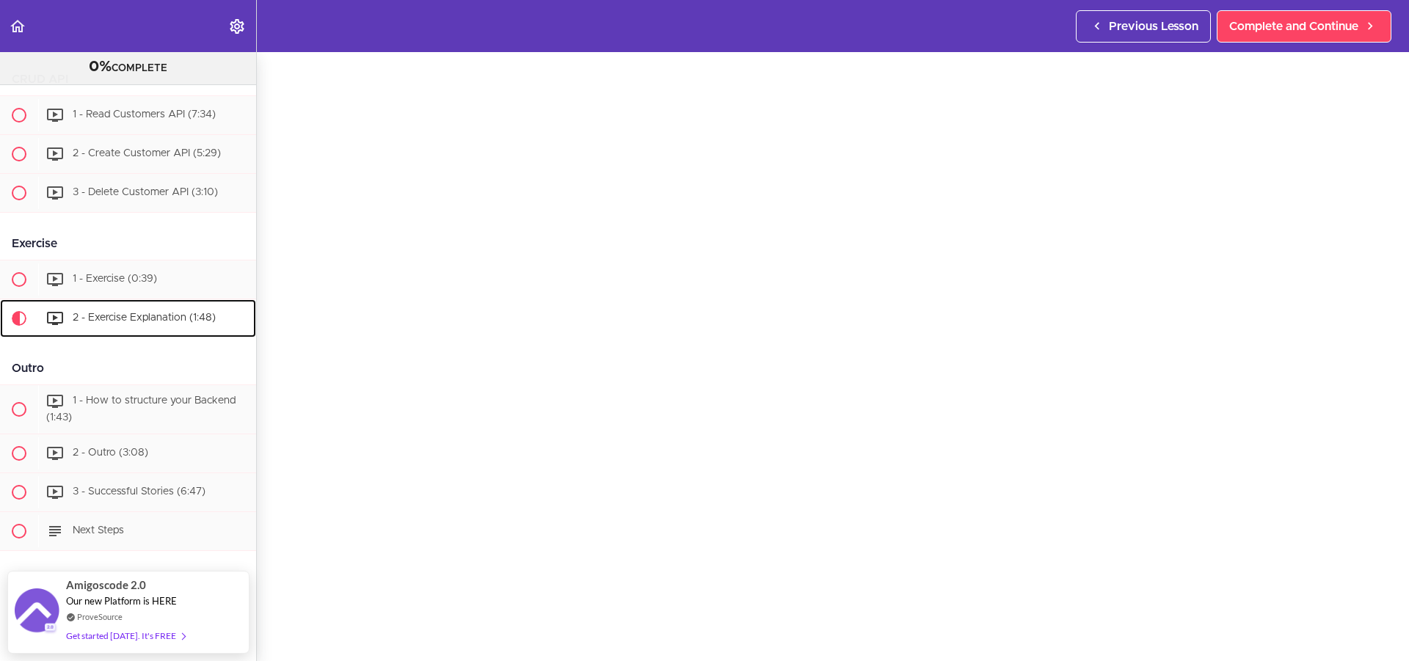
scroll to position [73, 0]
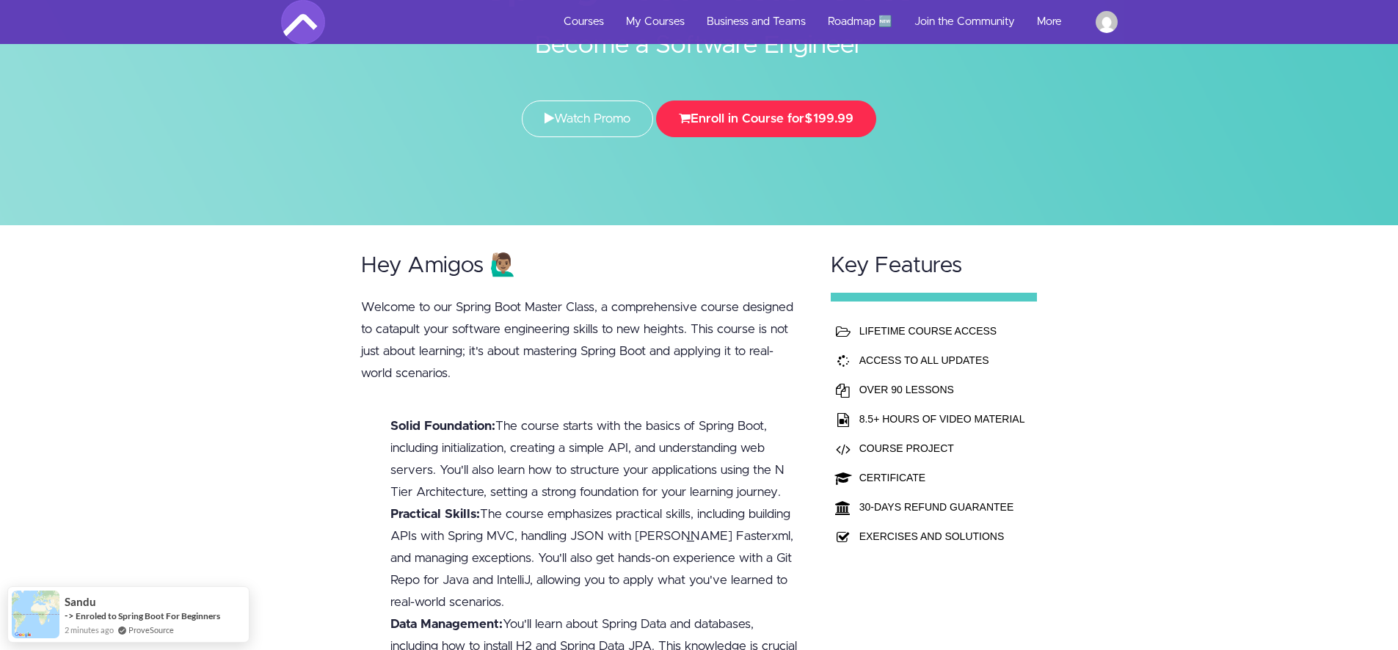
scroll to position [147, 0]
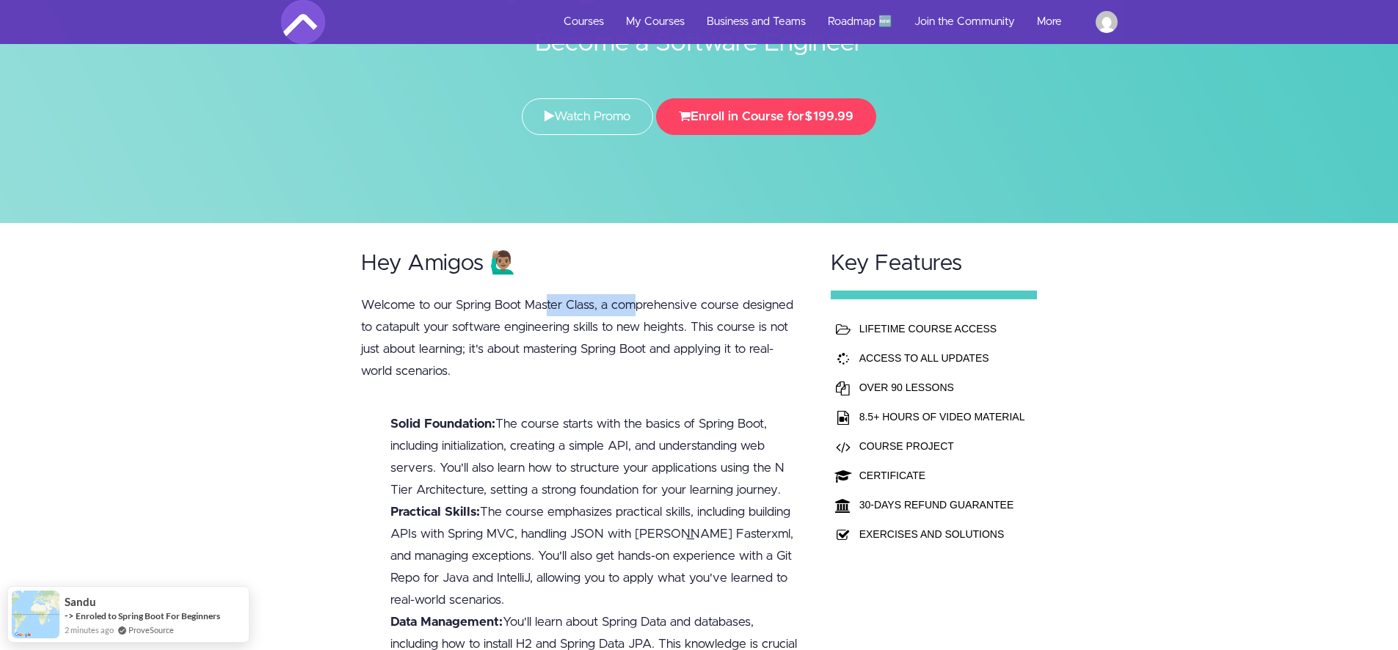
drag, startPoint x: 636, startPoint y: 311, endPoint x: 547, endPoint y: 316, distance: 88.9
click at [547, 316] on p "Welcome to our Spring Boot Master Class, a comprehensive course designed to cat…" at bounding box center [582, 338] width 442 height 88
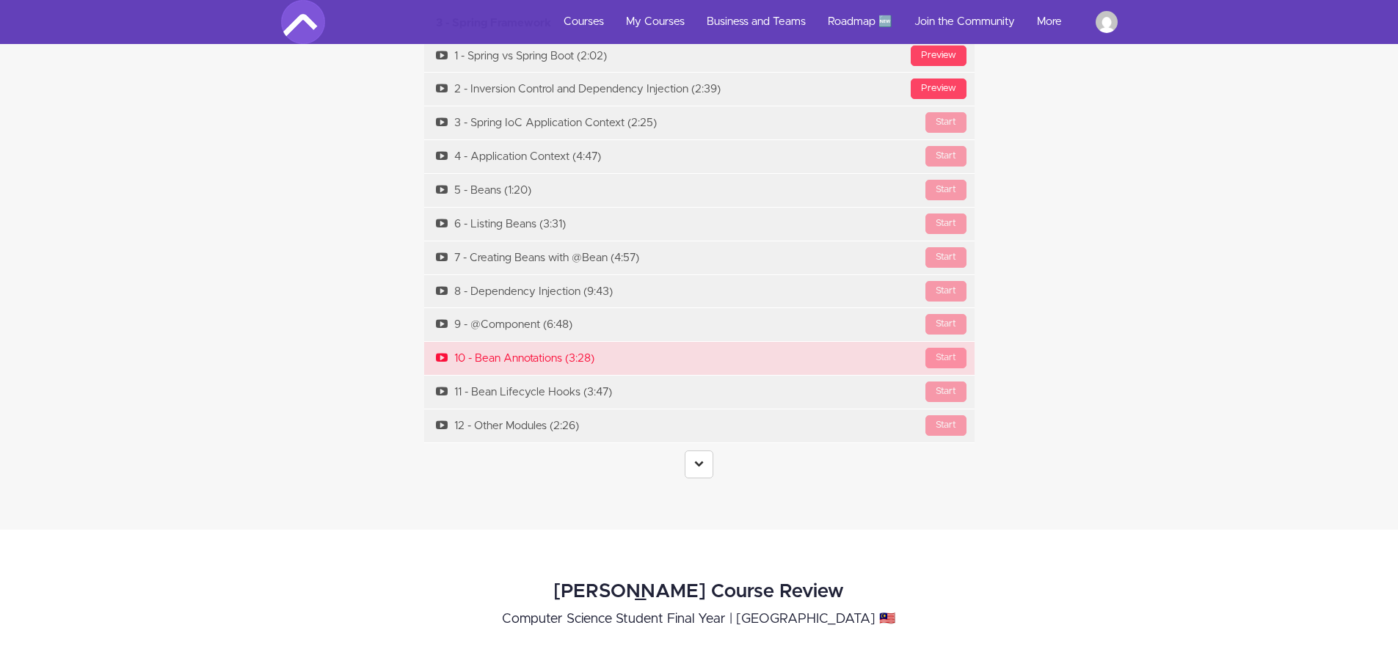
scroll to position [5136, 0]
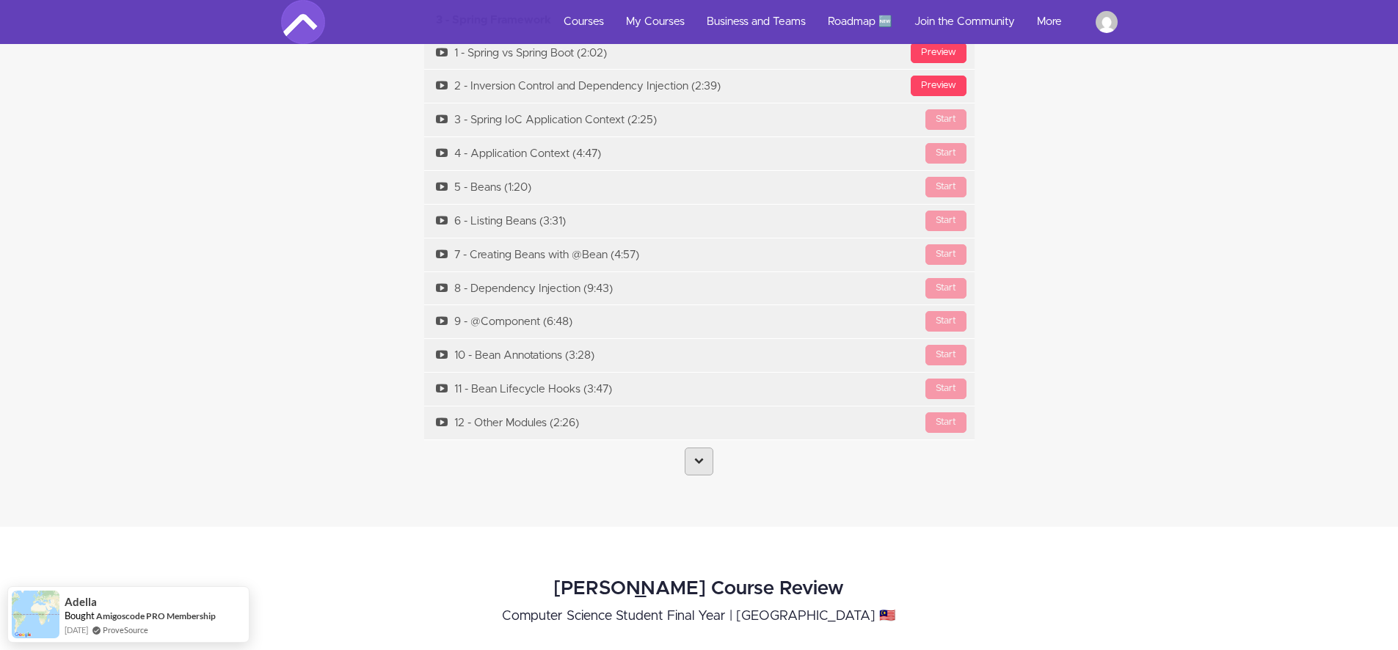
click at [693, 448] on link at bounding box center [699, 462] width 29 height 28
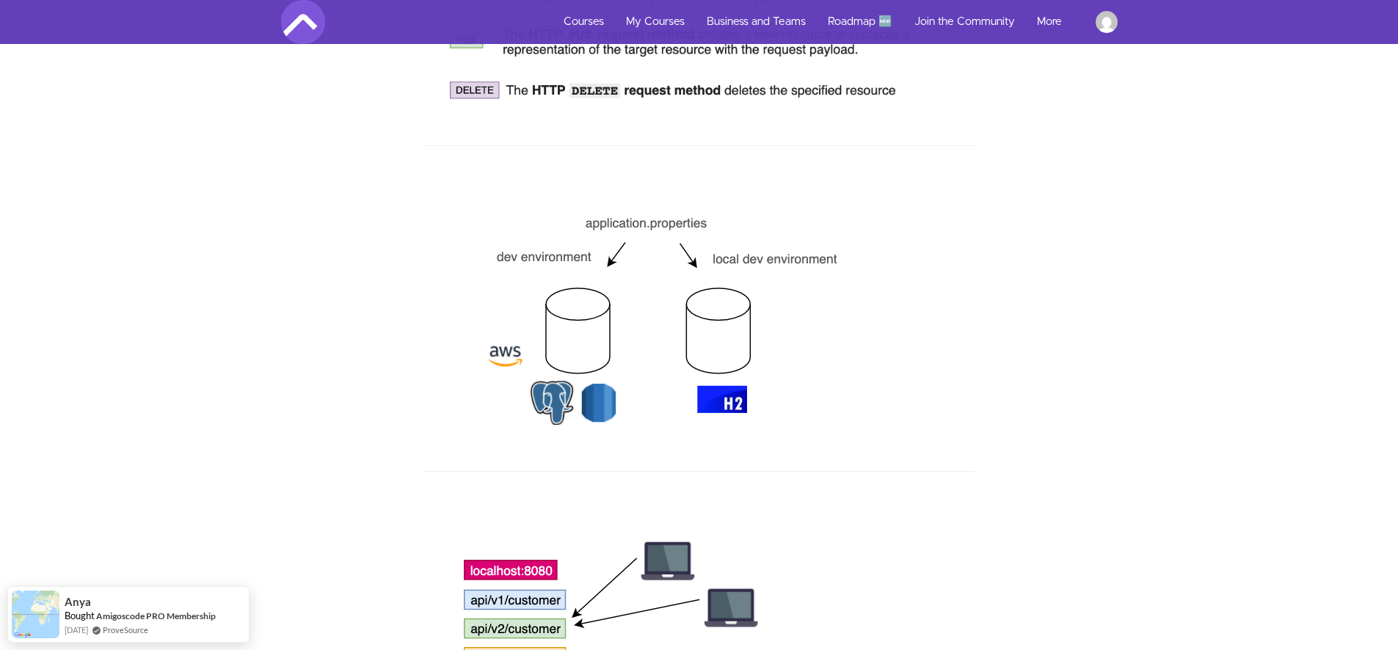
scroll to position [3816, 0]
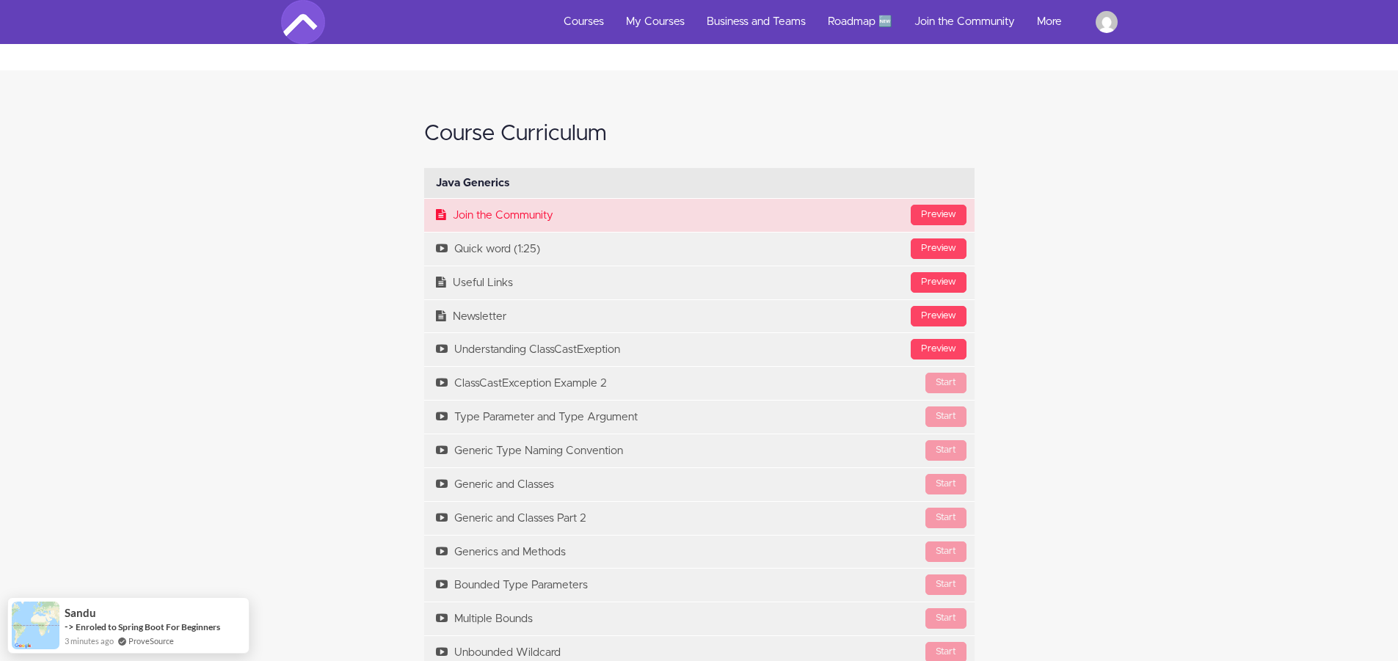
scroll to position [1614, 0]
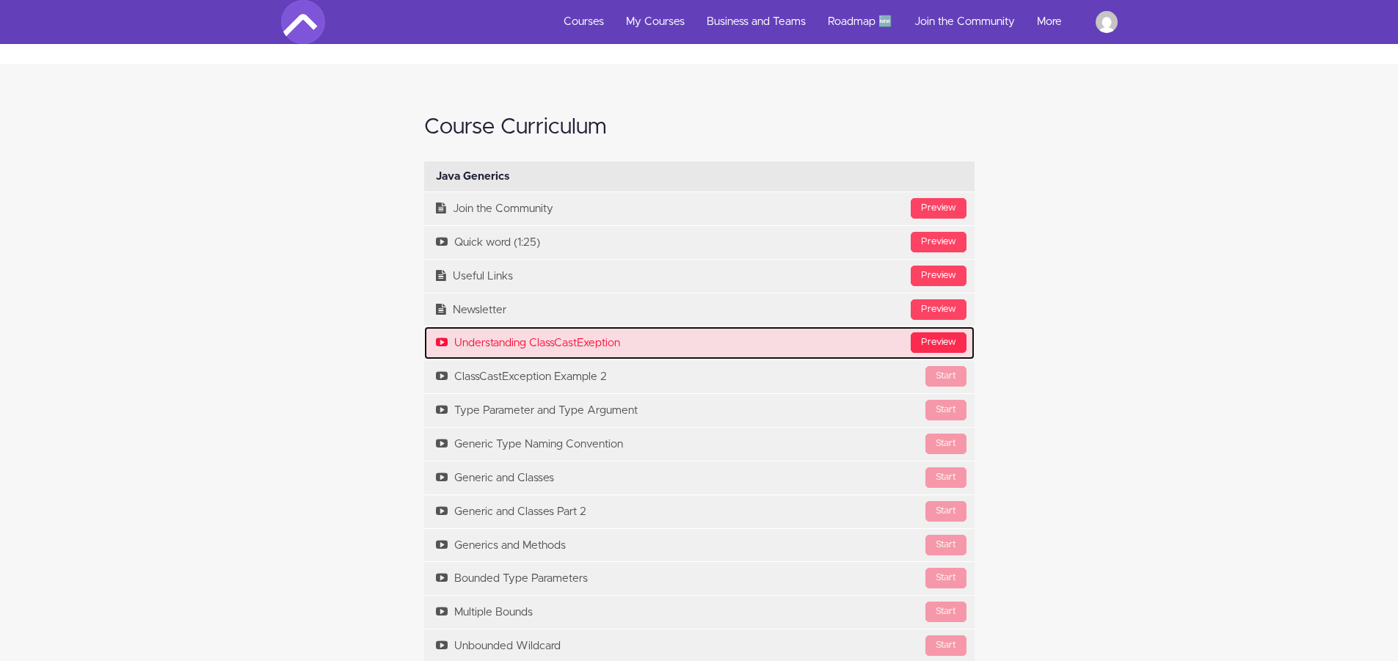
click at [934, 349] on div "Preview" at bounding box center [939, 342] width 56 height 21
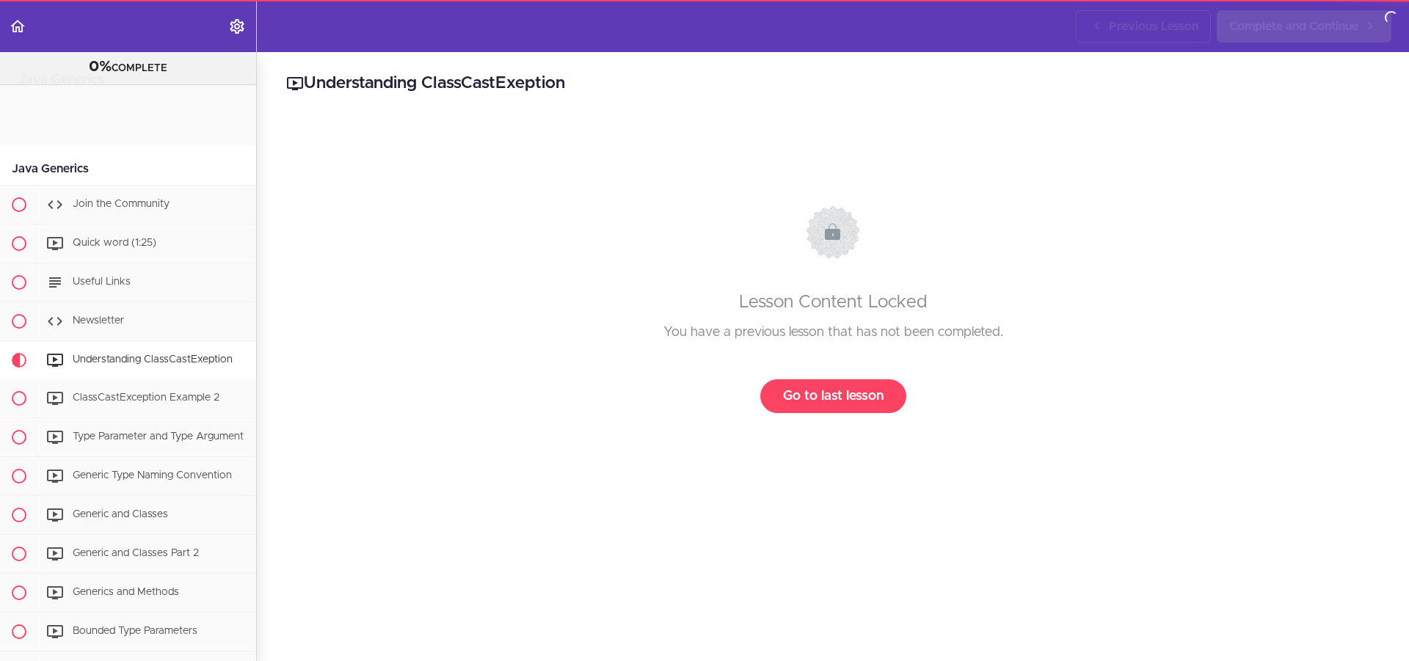
scroll to position [252, 0]
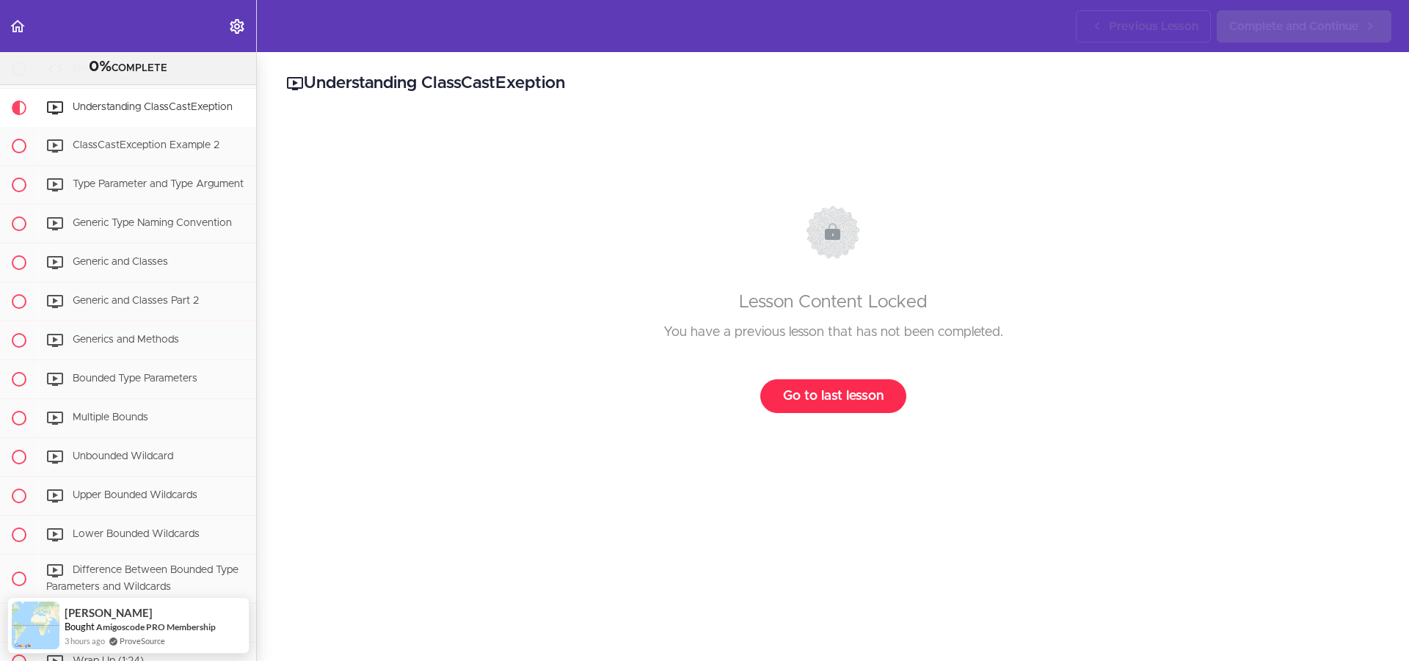
click at [848, 391] on link "Go to last lesson" at bounding box center [833, 396] width 146 height 34
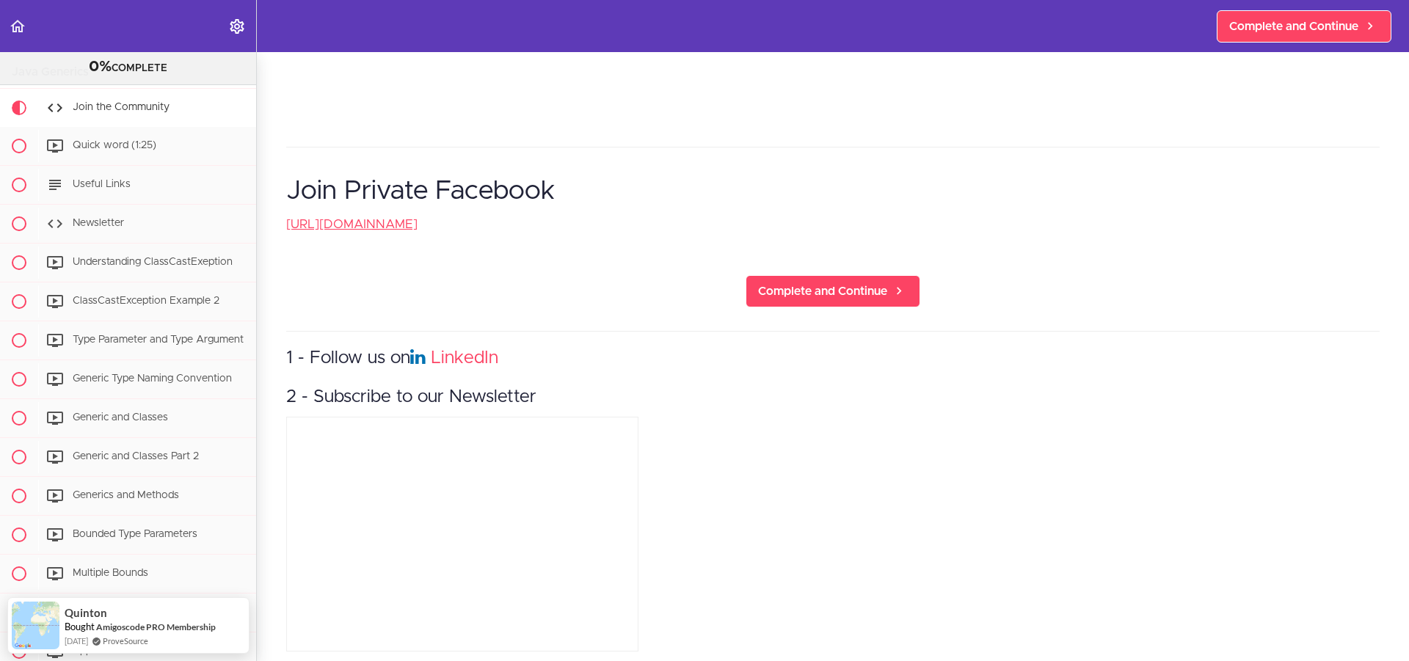
scroll to position [378, 0]
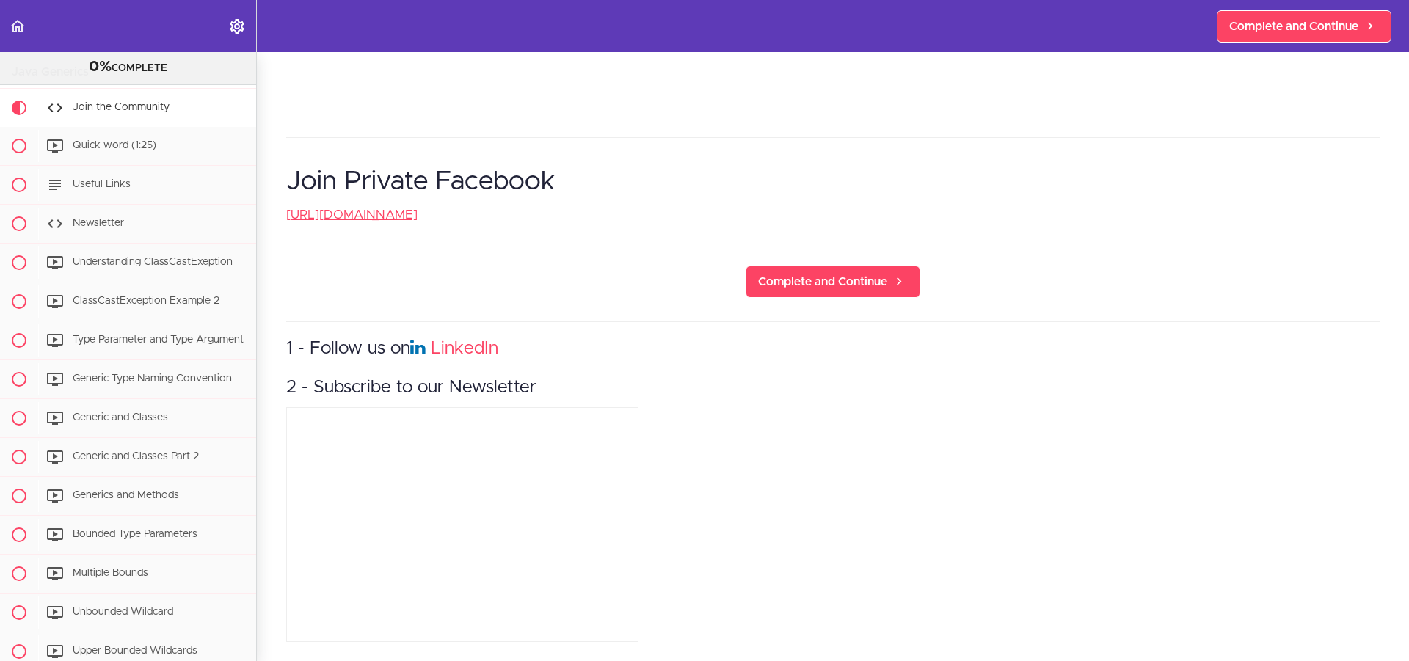
click at [364, 381] on h3 "2 - Subscribe to our Newsletter" at bounding box center [832, 388] width 1093 height 24
click at [407, 379] on h3 "2 - Subscribe to our Newsletter" at bounding box center [832, 388] width 1093 height 24
click at [431, 379] on h3 "2 - Subscribe to our Newsletter" at bounding box center [832, 388] width 1093 height 24
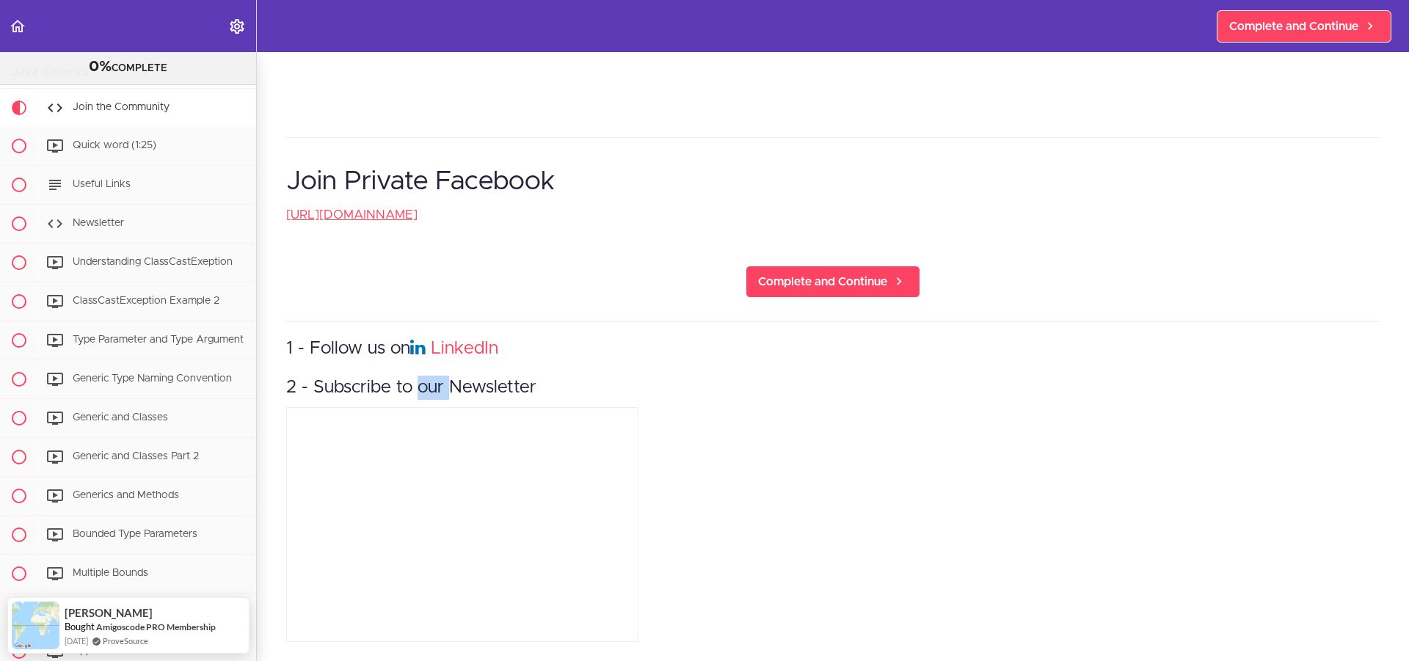
click at [431, 379] on h3 "2 - Subscribe to our Newsletter" at bounding box center [832, 388] width 1093 height 24
click at [398, 379] on h3 "2 - Subscribe to our Newsletter" at bounding box center [832, 388] width 1093 height 24
click at [432, 379] on h3 "2 - Subscribe to our Newsletter" at bounding box center [832, 388] width 1093 height 24
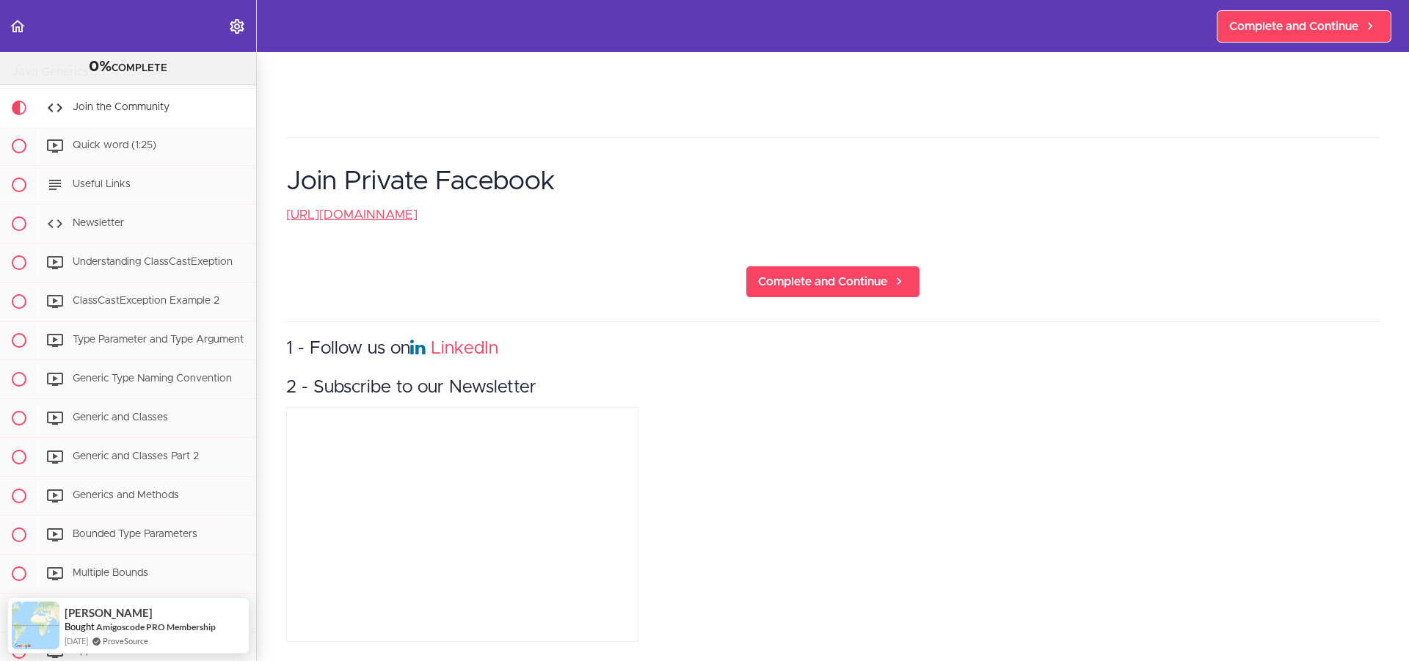
click at [464, 376] on h3 "2 - Subscribe to our Newsletter" at bounding box center [832, 388] width 1093 height 24
click at [419, 379] on h3 "2 - Subscribe to our Newsletter" at bounding box center [832, 388] width 1093 height 24
click at [407, 379] on h3 "2 - Subscribe to our Newsletter" at bounding box center [832, 388] width 1093 height 24
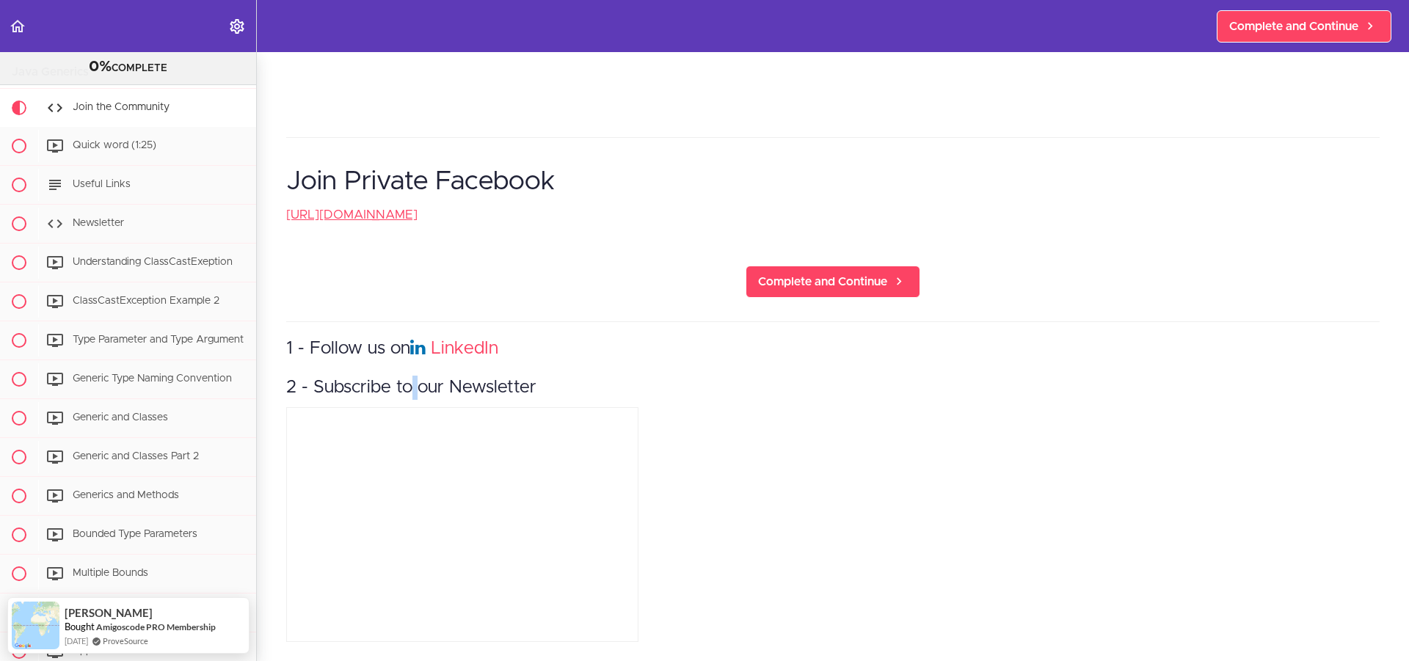
click at [407, 379] on h3 "2 - Subscribe to our Newsletter" at bounding box center [832, 388] width 1093 height 24
click at [423, 376] on h3 "2 - Subscribe to our Newsletter" at bounding box center [832, 388] width 1093 height 24
click at [419, 376] on h3 "2 - Subscribe to our Newsletter" at bounding box center [832, 388] width 1093 height 24
click at [416, 376] on h3 "2 - Subscribe to our Newsletter" at bounding box center [832, 388] width 1093 height 24
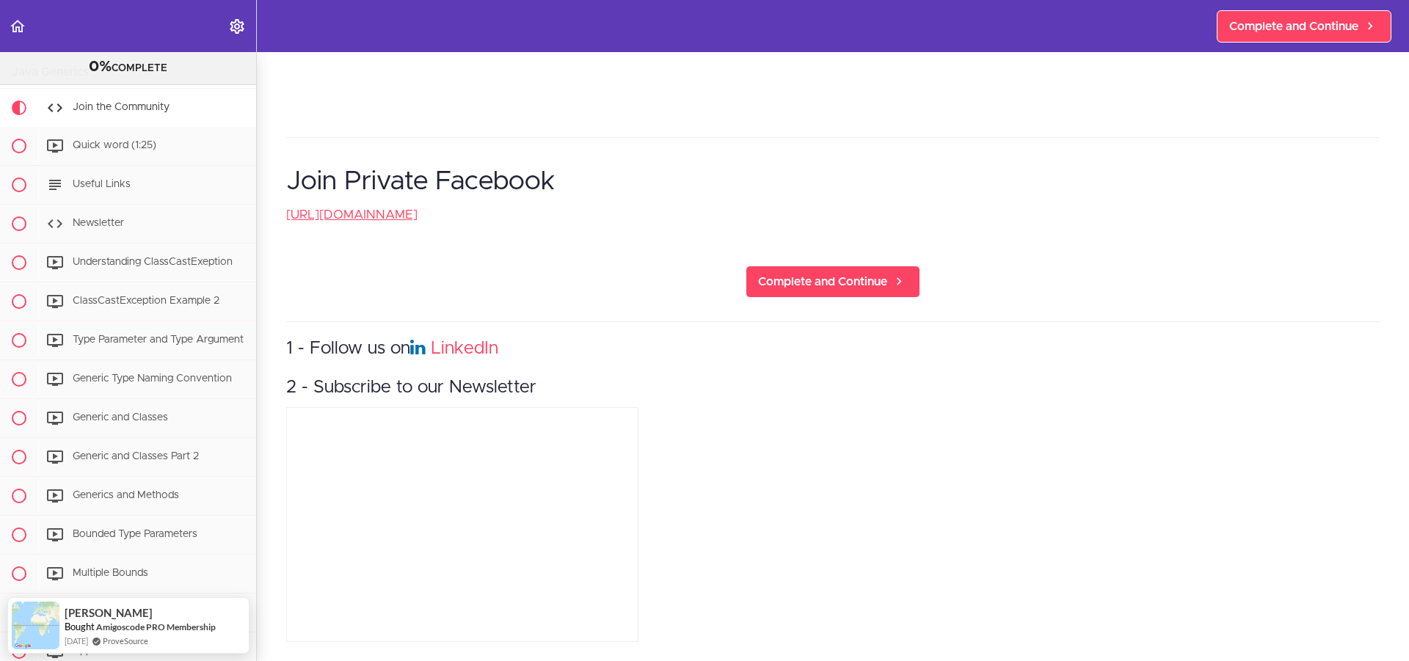
click at [412, 377] on h3 "2 - Subscribe to our Newsletter" at bounding box center [832, 388] width 1093 height 24
click at [405, 377] on h3 "2 - Subscribe to our Newsletter" at bounding box center [832, 388] width 1093 height 24
click at [390, 377] on h3 "2 - Subscribe to our Newsletter" at bounding box center [832, 388] width 1093 height 24
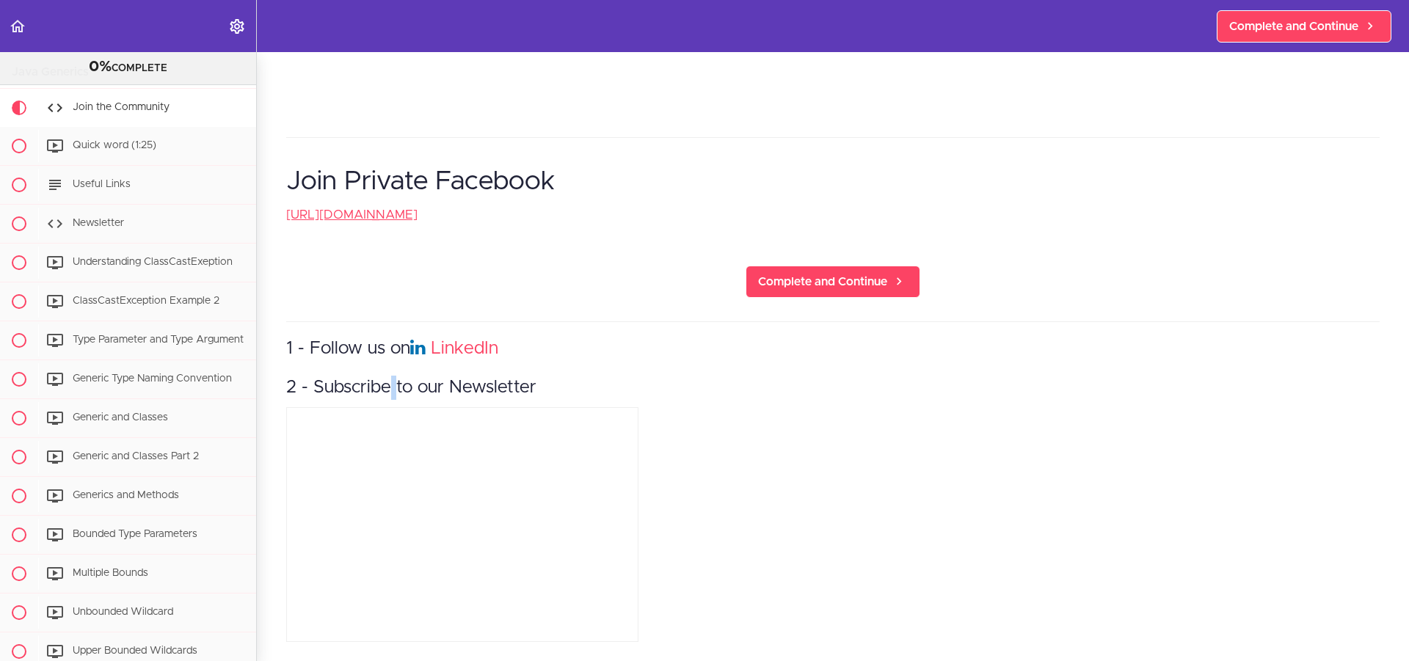
click at [390, 377] on h3 "2 - Subscribe to our Newsletter" at bounding box center [832, 388] width 1093 height 24
click at [393, 377] on h3 "2 - Subscribe to our Newsletter" at bounding box center [832, 388] width 1093 height 24
click at [380, 377] on h3 "2 - Subscribe to our Newsletter" at bounding box center [832, 388] width 1093 height 24
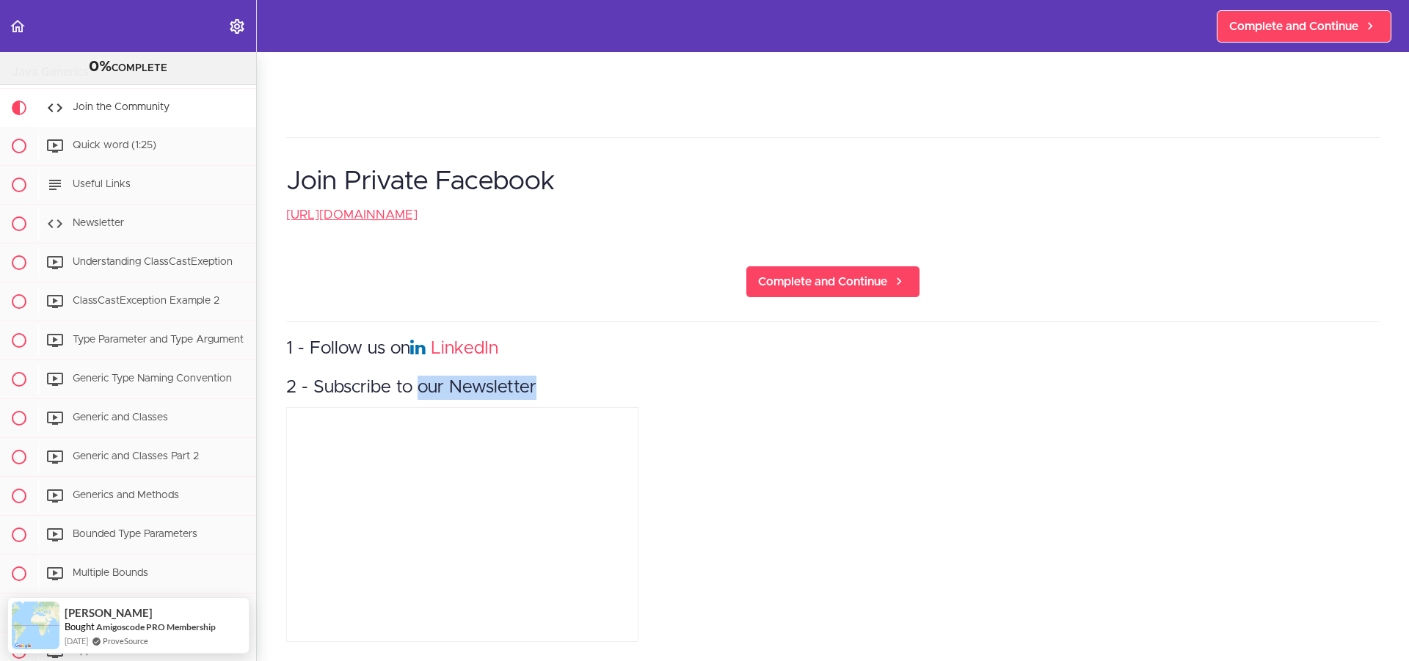
drag, startPoint x: 420, startPoint y: 376, endPoint x: 531, endPoint y: 376, distance: 111.5
click at [531, 376] on h3 "2 - Subscribe to our Newsletter" at bounding box center [832, 388] width 1093 height 24
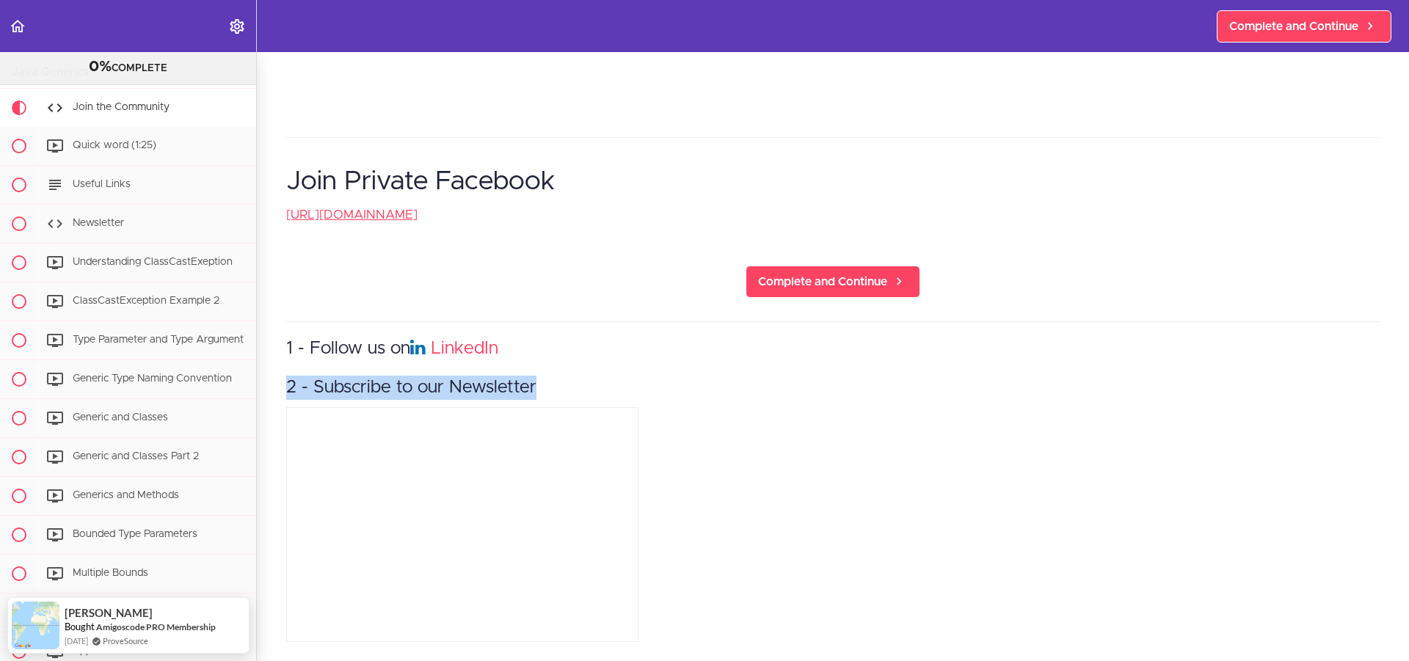
click at [505, 376] on h3 "2 - Subscribe to our Newsletter" at bounding box center [832, 388] width 1093 height 24
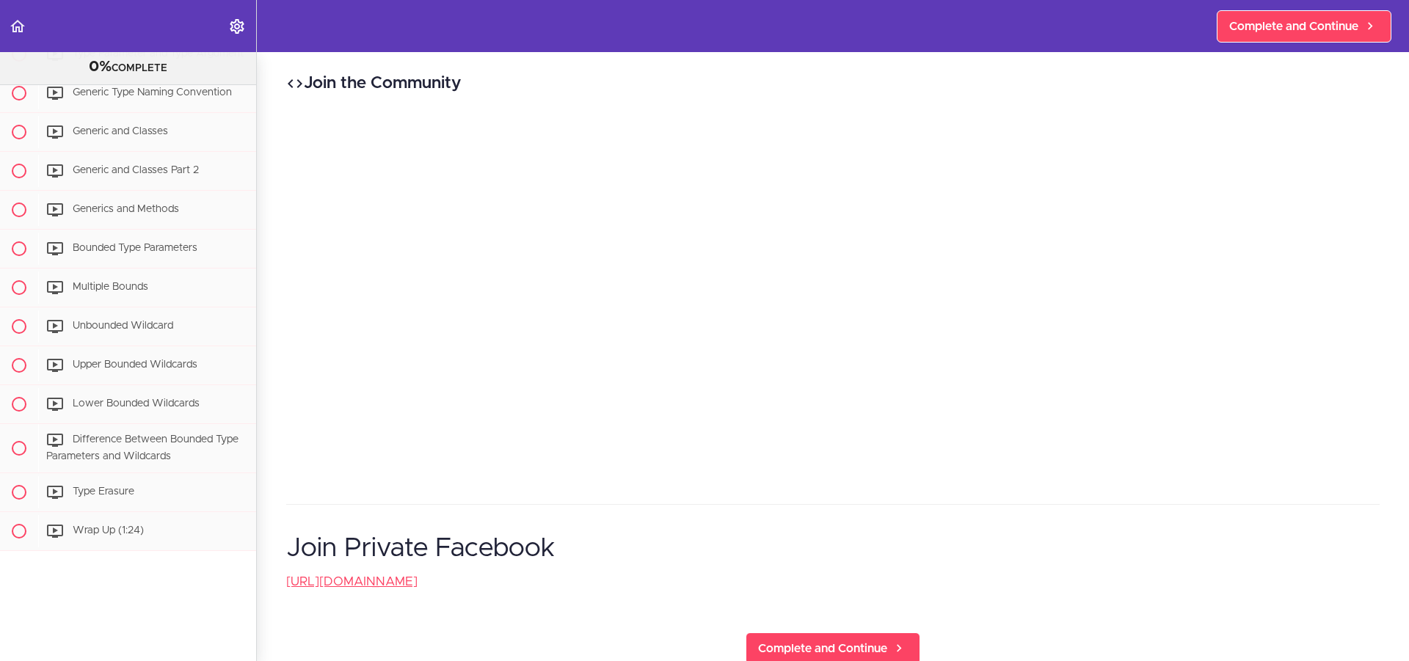
scroll to position [404, 0]
click at [114, 208] on div "Generics and Methods" at bounding box center [147, 210] width 218 height 32
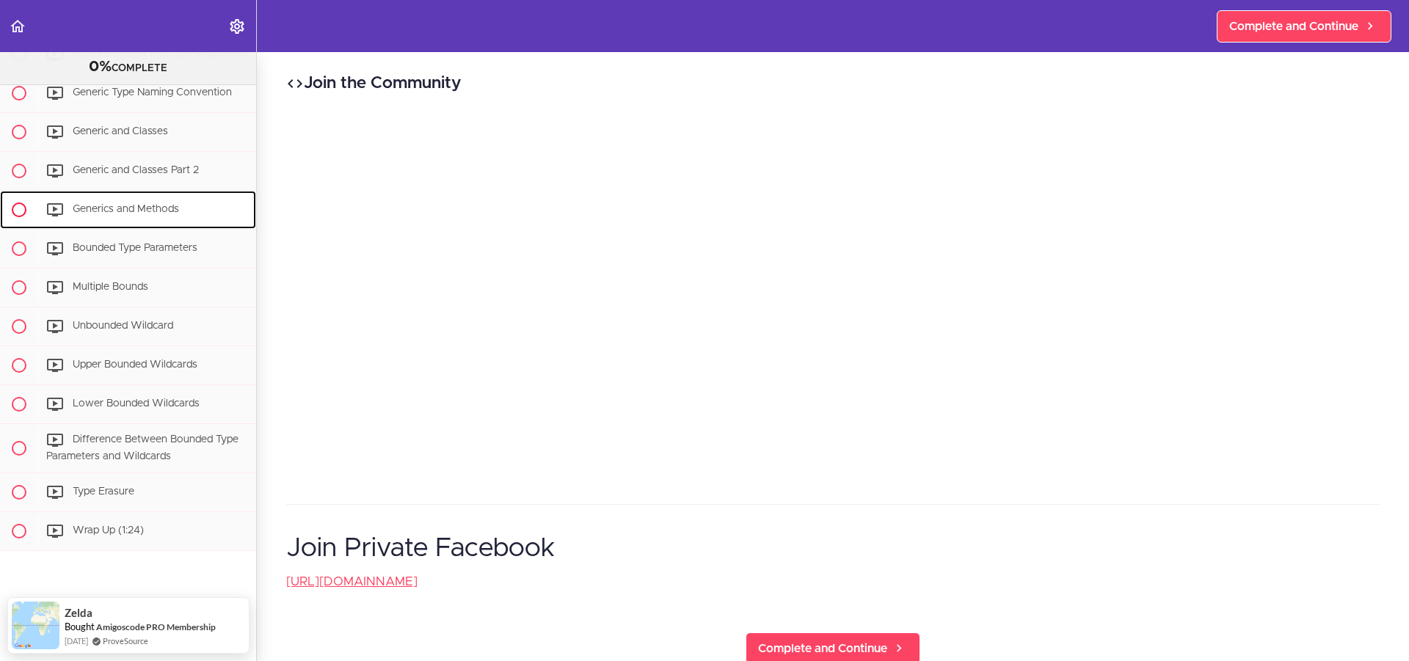
click at [117, 206] on div "Generics and Methods" at bounding box center [147, 210] width 218 height 32
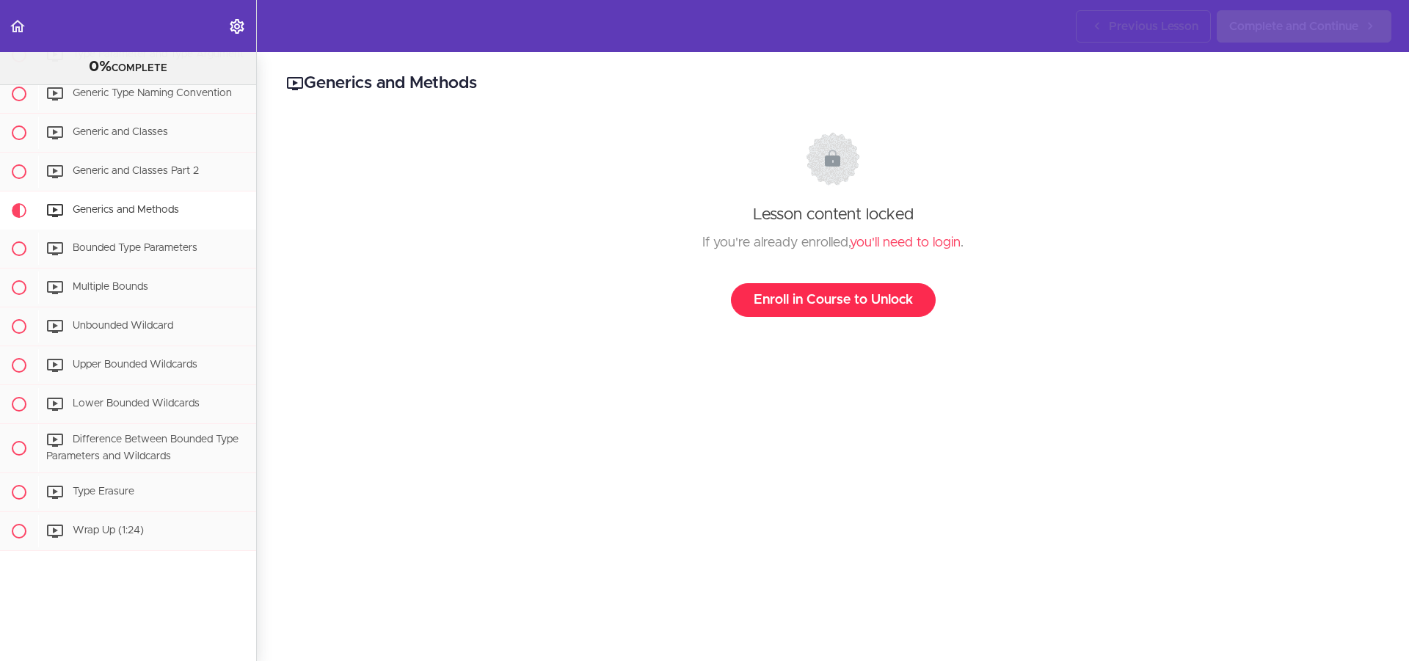
click at [818, 294] on link "Enroll in Course to Unlock" at bounding box center [833, 300] width 205 height 34
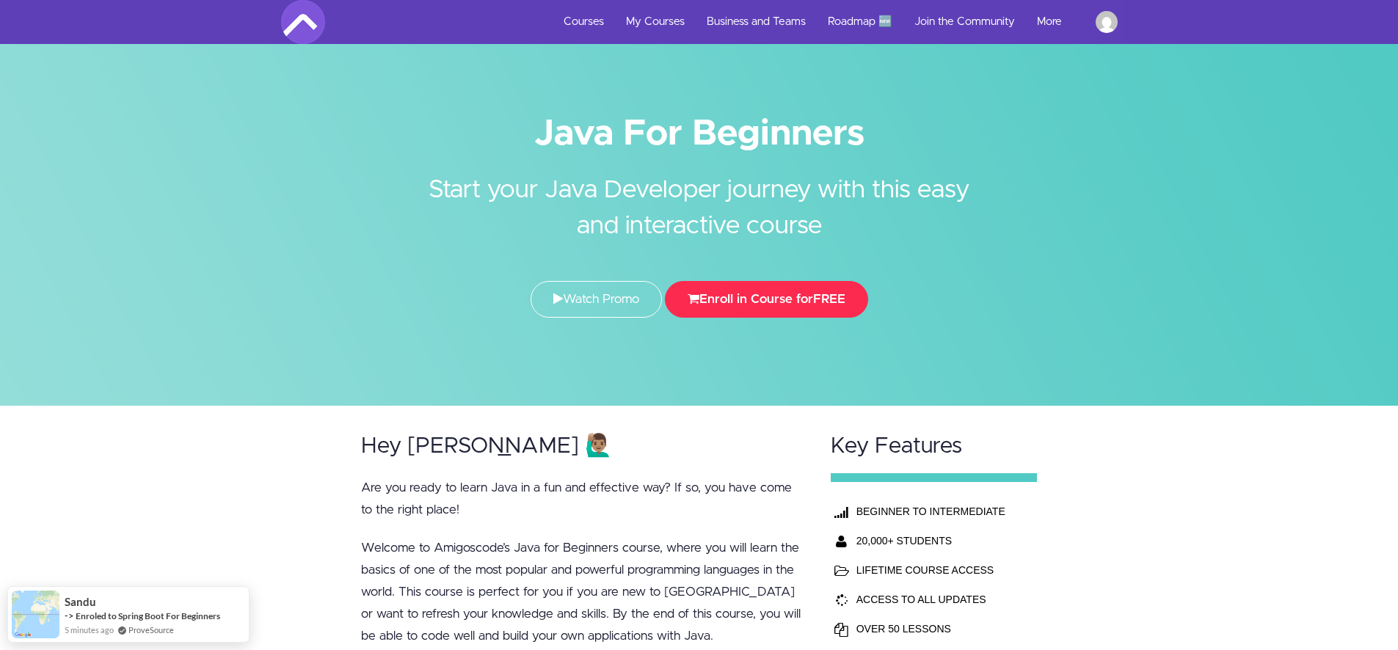
click at [755, 288] on button "Enroll in Course for FREE" at bounding box center [766, 299] width 203 height 37
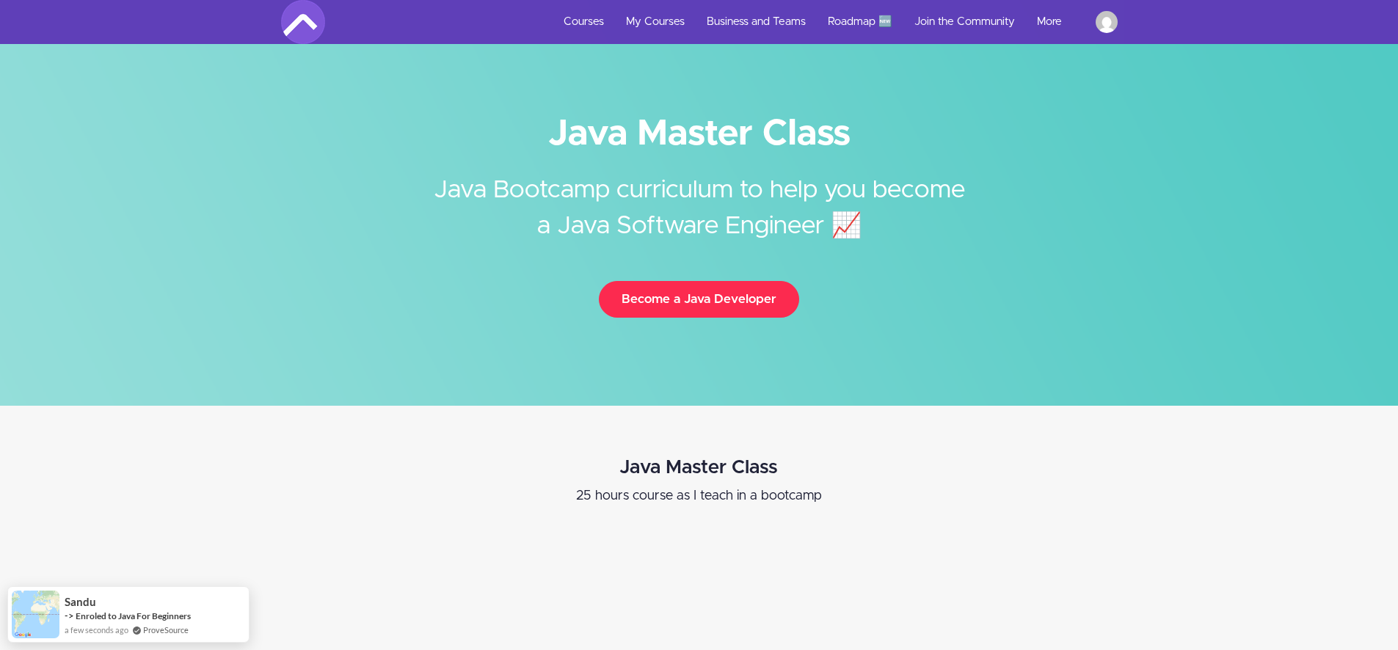
click at [719, 292] on button "Become a Java Developer" at bounding box center [699, 299] width 200 height 37
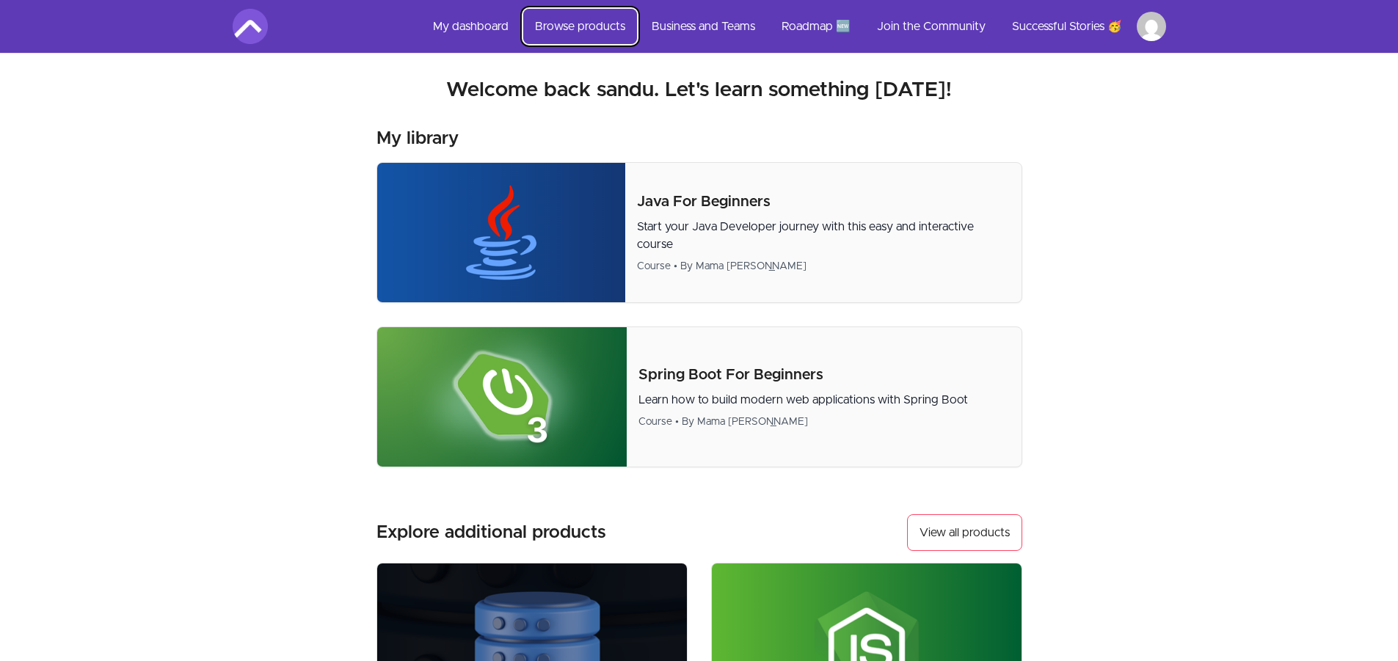
click at [569, 26] on link "Browse products" at bounding box center [580, 26] width 114 height 35
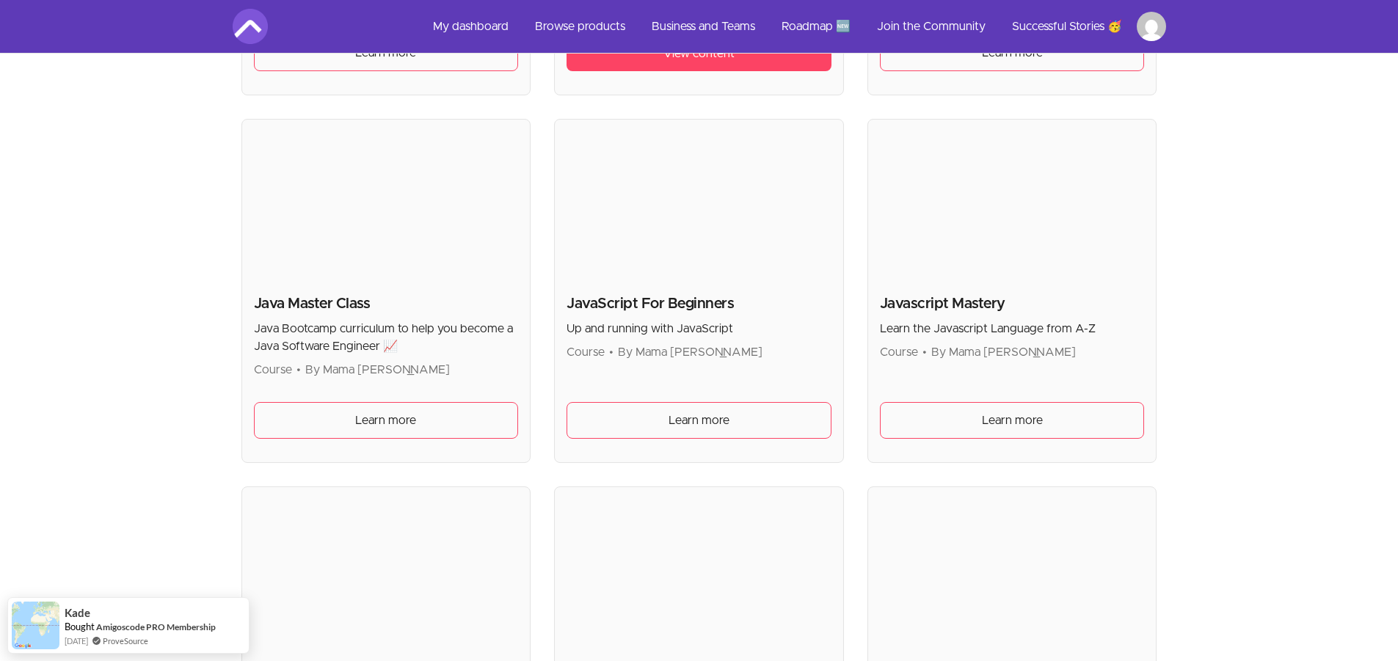
scroll to position [1614, 0]
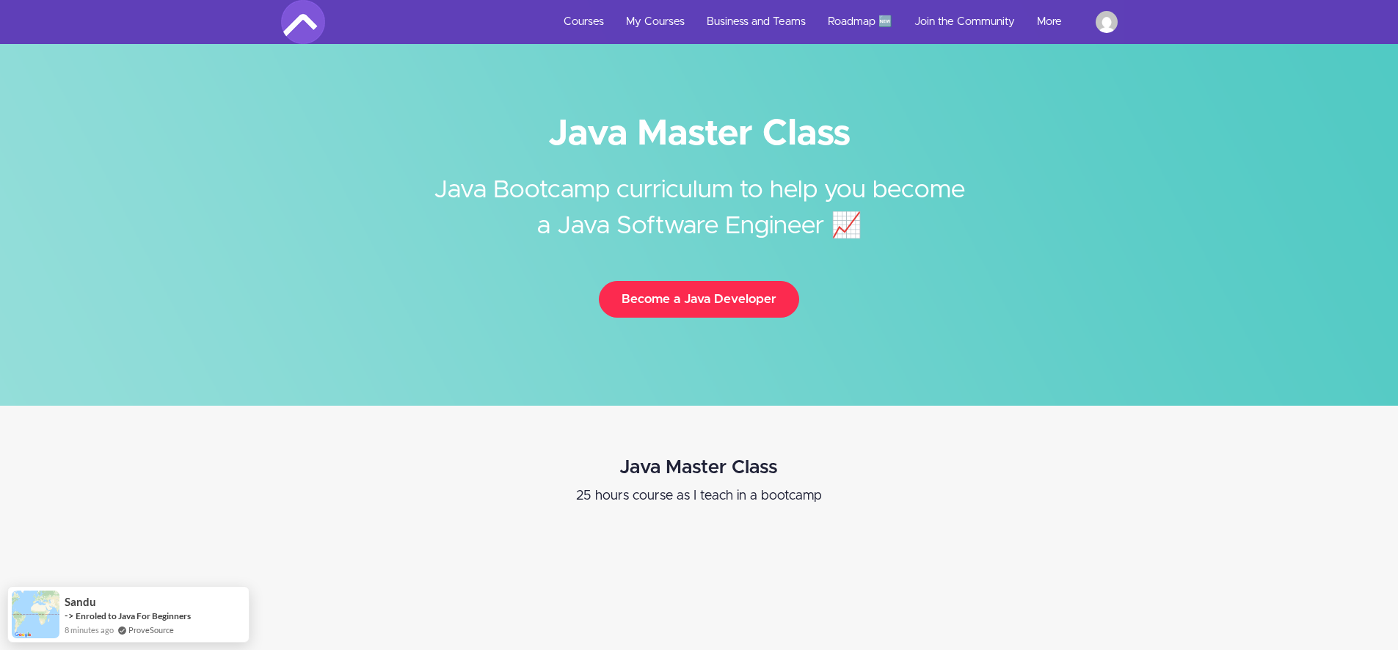
click at [688, 291] on button "Become a Java Developer" at bounding box center [699, 299] width 200 height 37
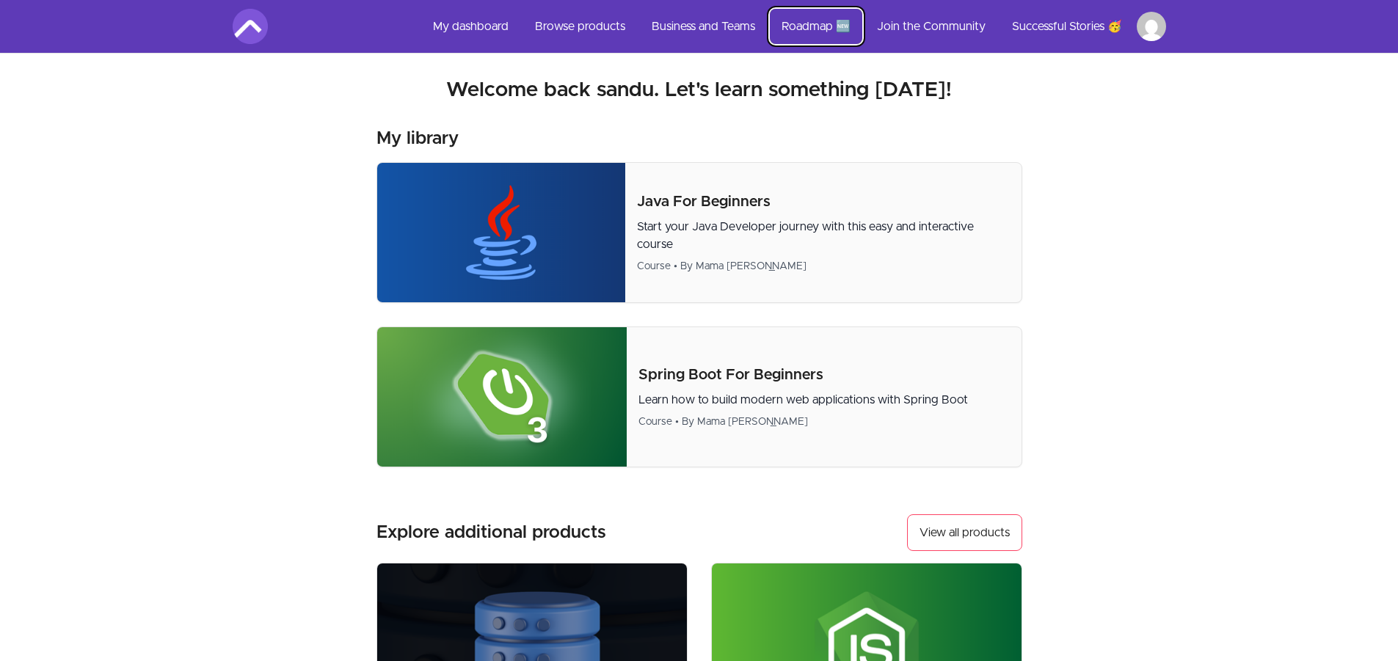
click at [792, 28] on link "Roadmap 🆕" at bounding box center [816, 26] width 92 height 35
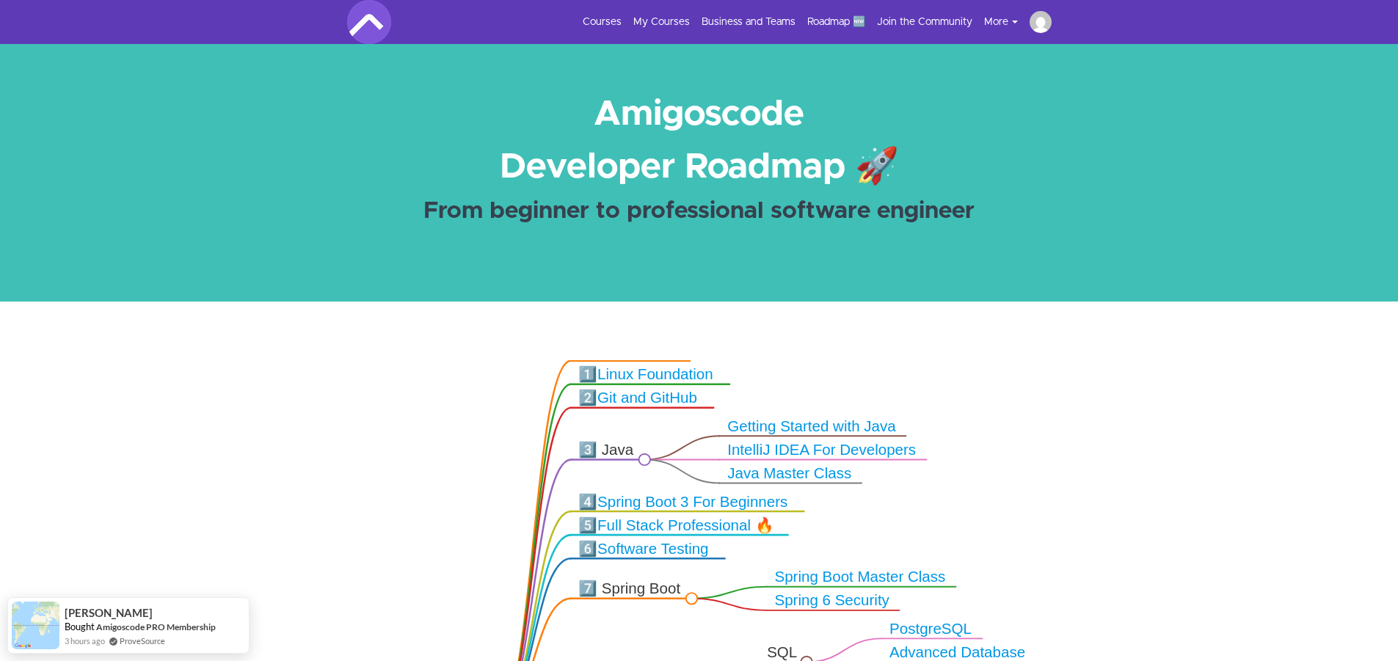
drag, startPoint x: 414, startPoint y: 365, endPoint x: 412, endPoint y: 469, distance: 104.2
click at [411, 459] on icon ".markmap{font:300 16px/20px sans-serif}.markmap-link{fill:none}.markmap-node>ci…" at bounding box center [699, 558] width 1398 height 397
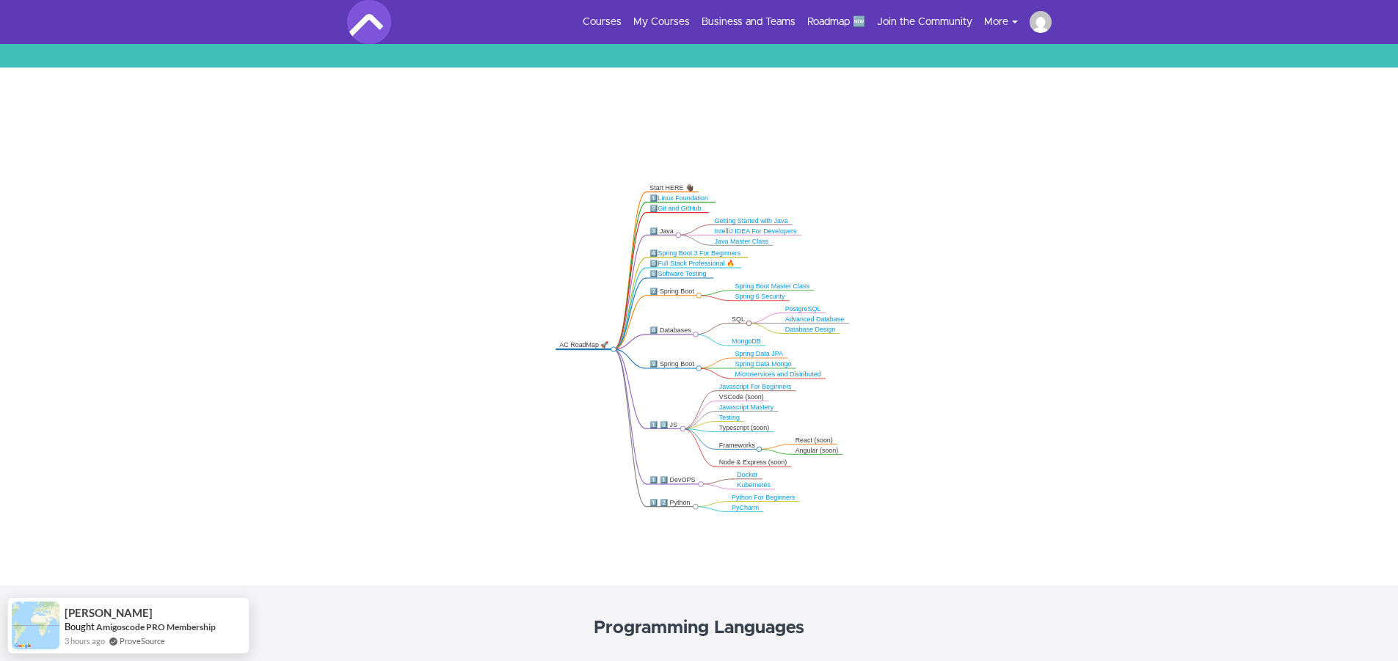
scroll to position [214, 0]
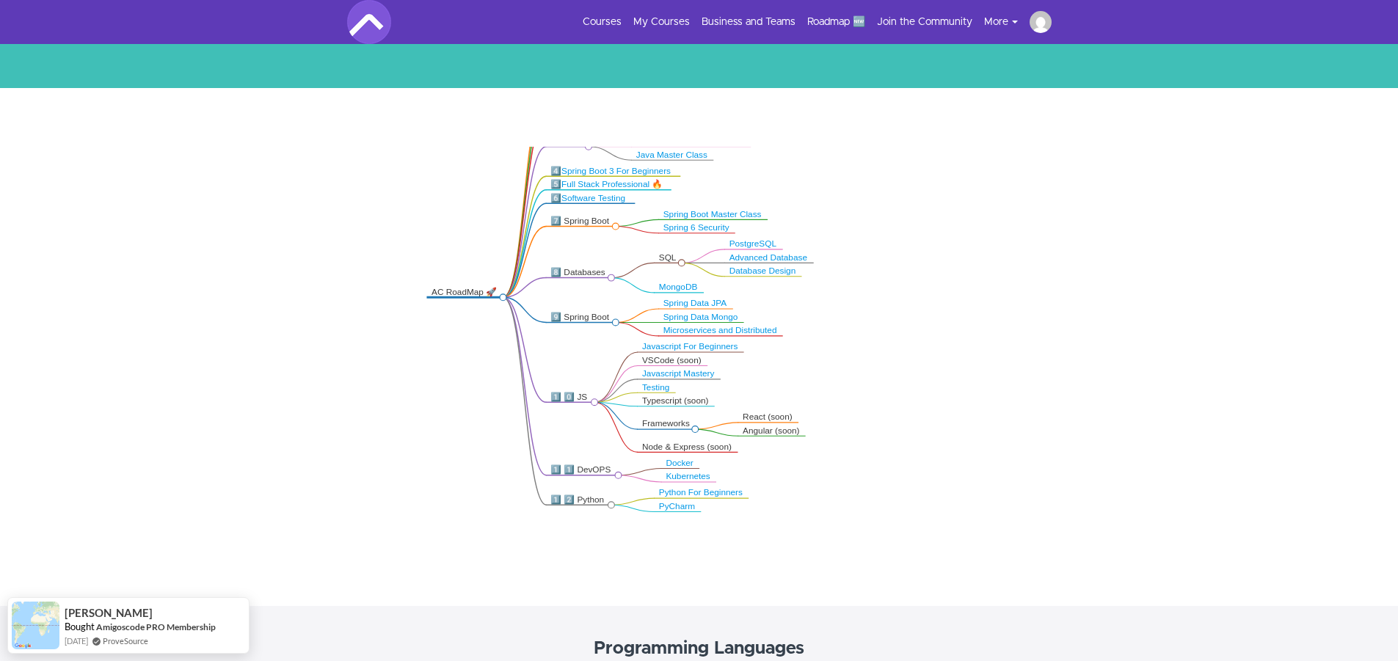
drag, startPoint x: 848, startPoint y: 332, endPoint x: 845, endPoint y: 208, distance: 124.0
click at [845, 208] on icon ".markmap{font:300 16px/20px sans-serif}.markmap-link{fill:none}.markmap-node>ci…" at bounding box center [699, 345] width 1398 height 397
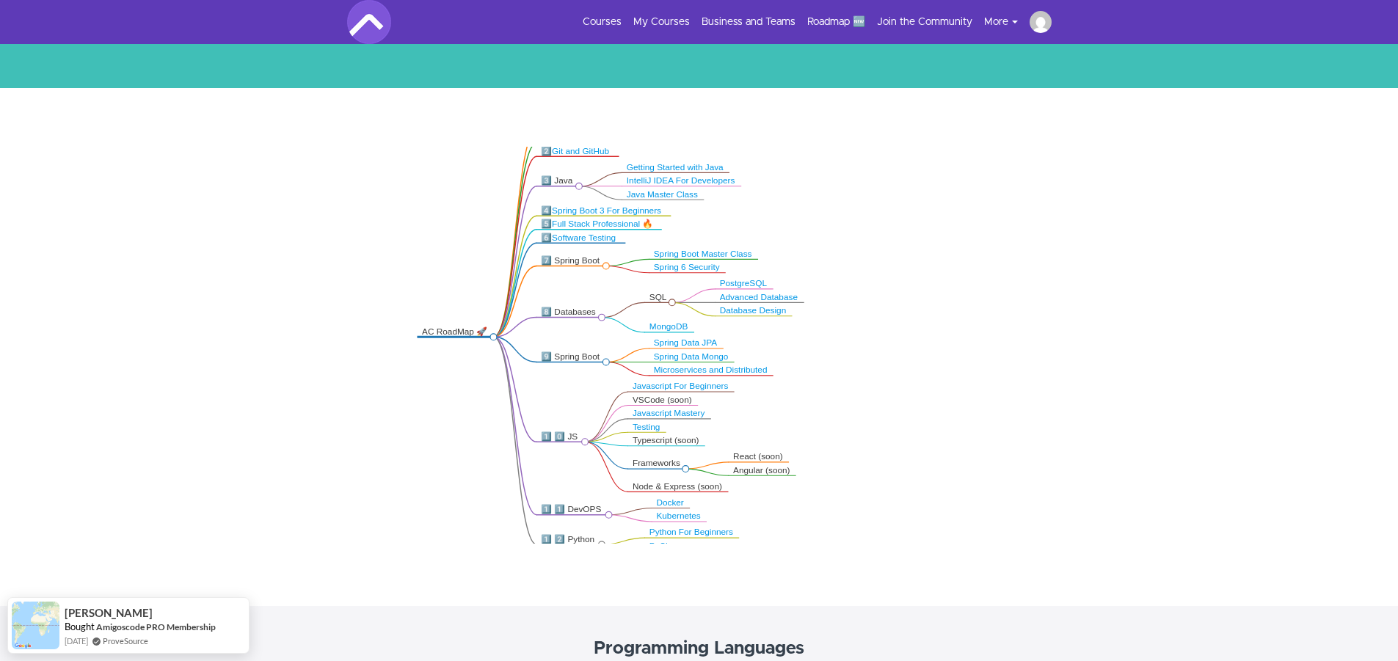
drag, startPoint x: 835, startPoint y: 226, endPoint x: 826, endPoint y: 262, distance: 37.0
click at [826, 262] on icon ".markmap{font:300 16px/20px sans-serif}.markmap-link{fill:none}.markmap-node>ci…" at bounding box center [699, 345] width 1398 height 397
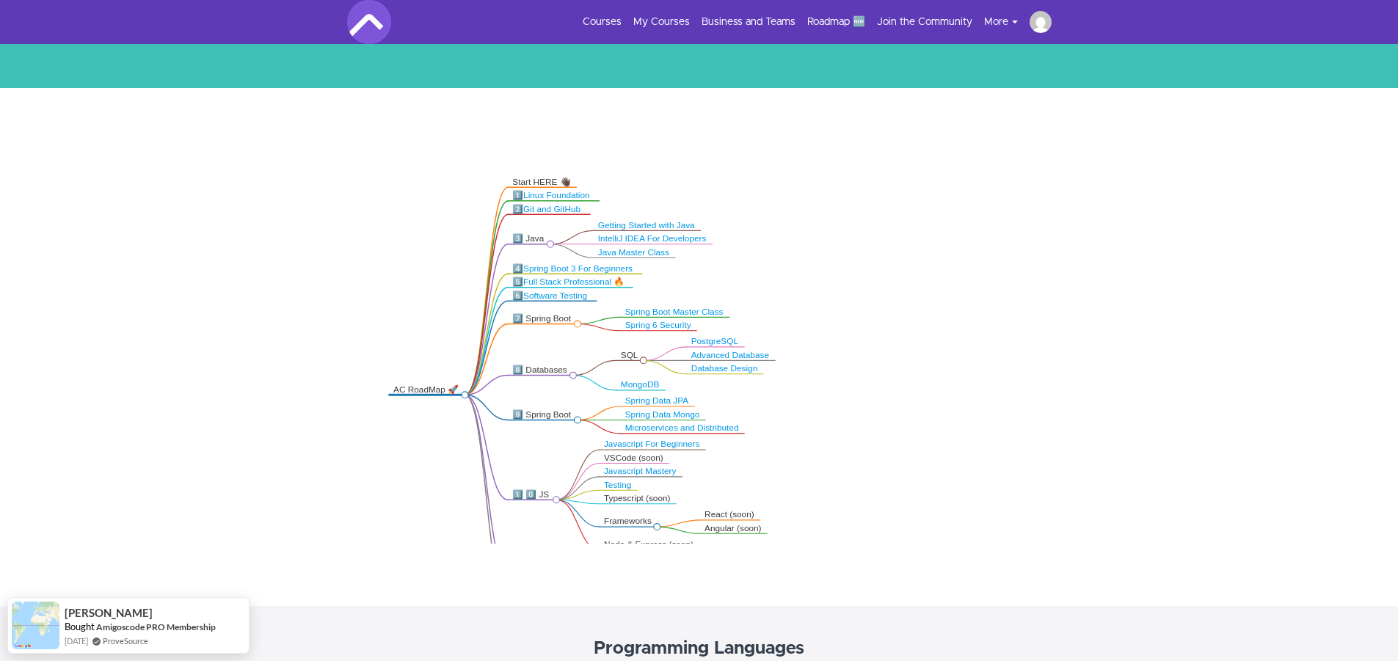
drag, startPoint x: 803, startPoint y: 230, endPoint x: 777, endPoint y: 283, distance: 59.1
click at [777, 283] on icon ".markmap{font:300 16px/20px sans-serif}.markmap-link{fill:none}.markmap-node>ci…" at bounding box center [699, 345] width 1398 height 397
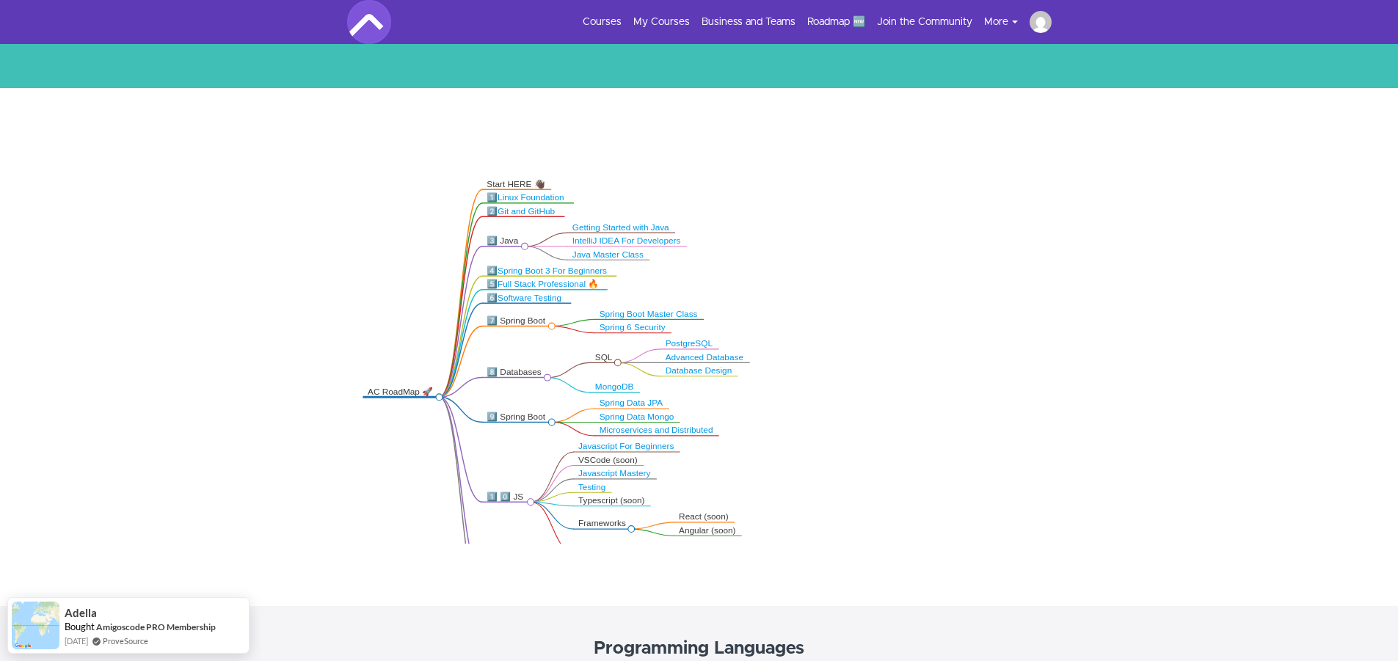
drag, startPoint x: 545, startPoint y: 247, endPoint x: 520, endPoint y: 249, distance: 25.8
click at [520, 249] on icon ".markmap{font:300 16px/20px sans-serif}.markmap-link{fill:none}.markmap-node>ci…" at bounding box center [699, 345] width 1398 height 397
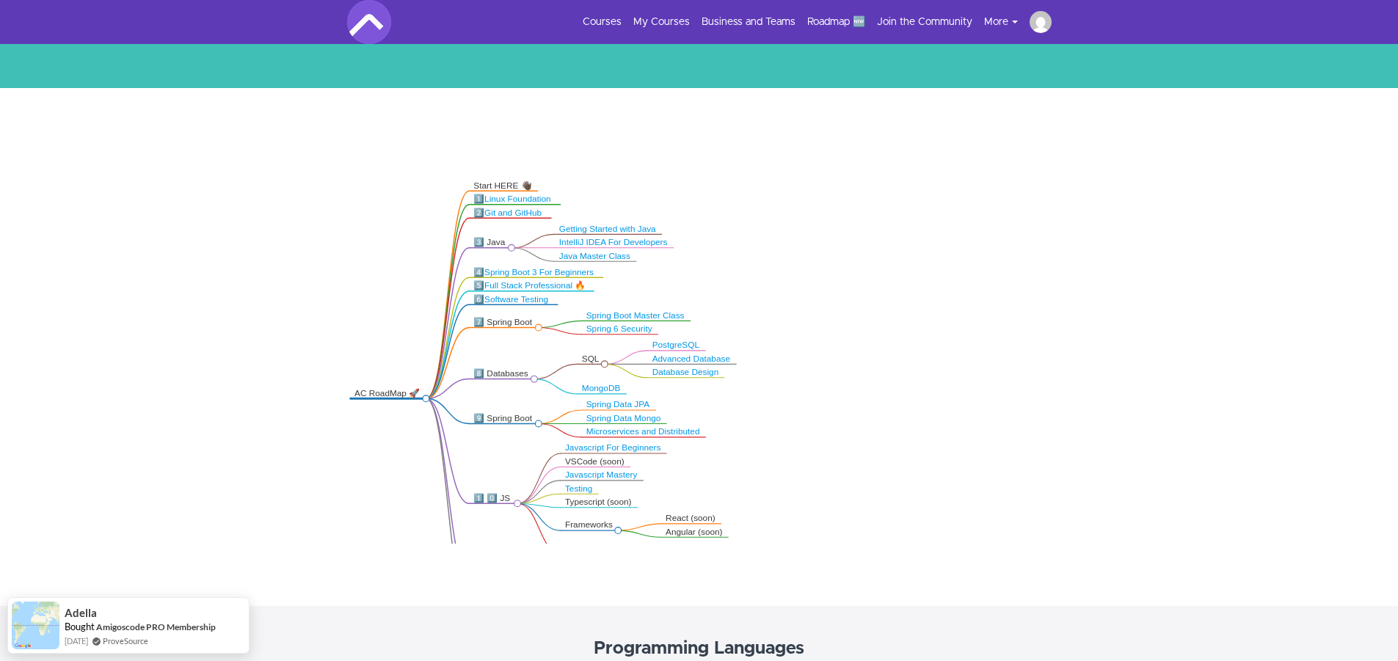
drag, startPoint x: 509, startPoint y: 260, endPoint x: 496, endPoint y: 262, distance: 13.3
click at [496, 262] on icon ".markmap{font:300 16px/20px sans-serif}.markmap-link{fill:none}.markmap-node>ci…" at bounding box center [699, 345] width 1398 height 397
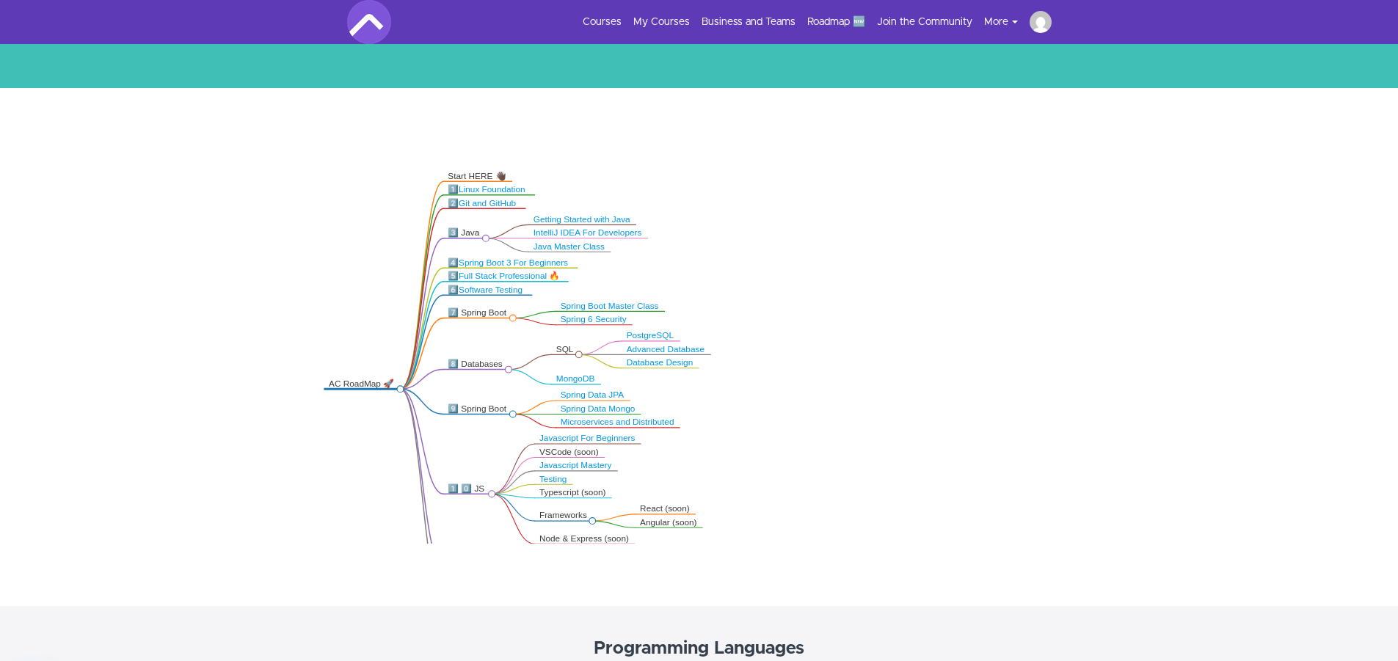
drag, startPoint x: 640, startPoint y: 294, endPoint x: 625, endPoint y: 285, distance: 16.7
click at [625, 285] on icon ".markmap{font:300 16px/20px sans-serif}.markmap-link{fill:none}.markmap-node>ci…" at bounding box center [699, 345] width 1398 height 397
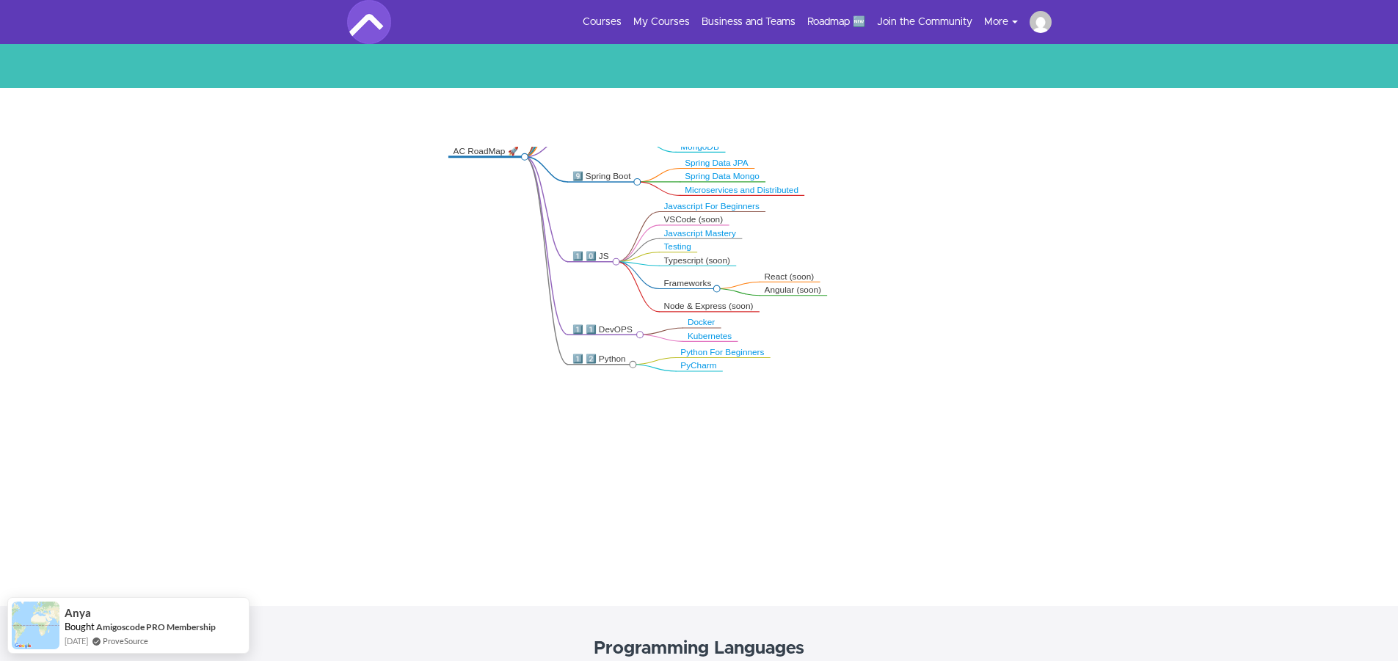
drag, startPoint x: 914, startPoint y: 353, endPoint x: 749, endPoint y: 328, distance: 166.2
click at [804, 153] on icon ".markmap{font:300 16px/20px sans-serif}.markmap-link{fill:none}.markmap-node>ci…" at bounding box center [699, 345] width 1398 height 397
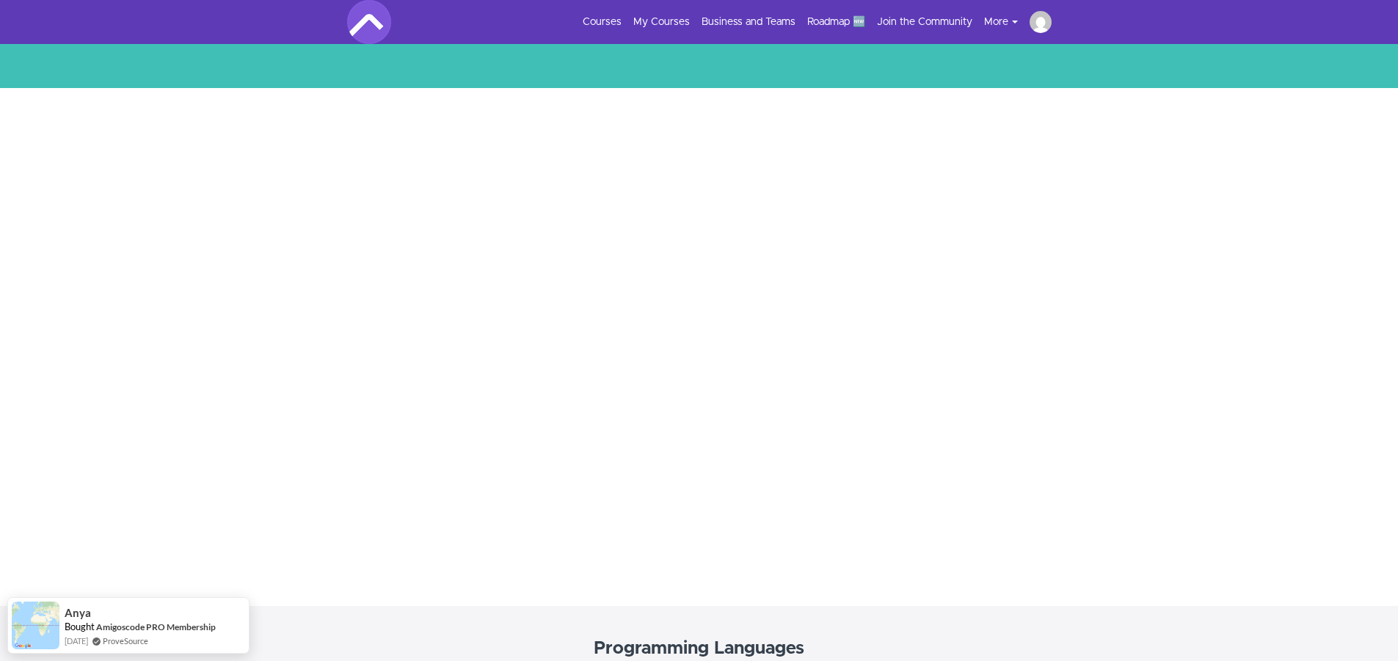
drag, startPoint x: 778, startPoint y: 434, endPoint x: 724, endPoint y: 277, distance: 165.9
click at [734, 203] on icon ".markmap{font:300 16px/20px sans-serif}.markmap-link{fill:none}.markmap-node>ci…" at bounding box center [699, 345] width 1398 height 397
drag, startPoint x: 704, startPoint y: 289, endPoint x: 715, endPoint y: 241, distance: 49.7
click at [715, 238] on icon ".markmap{font:300 16px/20px sans-serif}.markmap-link{fill:none}.markmap-node>ci…" at bounding box center [699, 345] width 1398 height 397
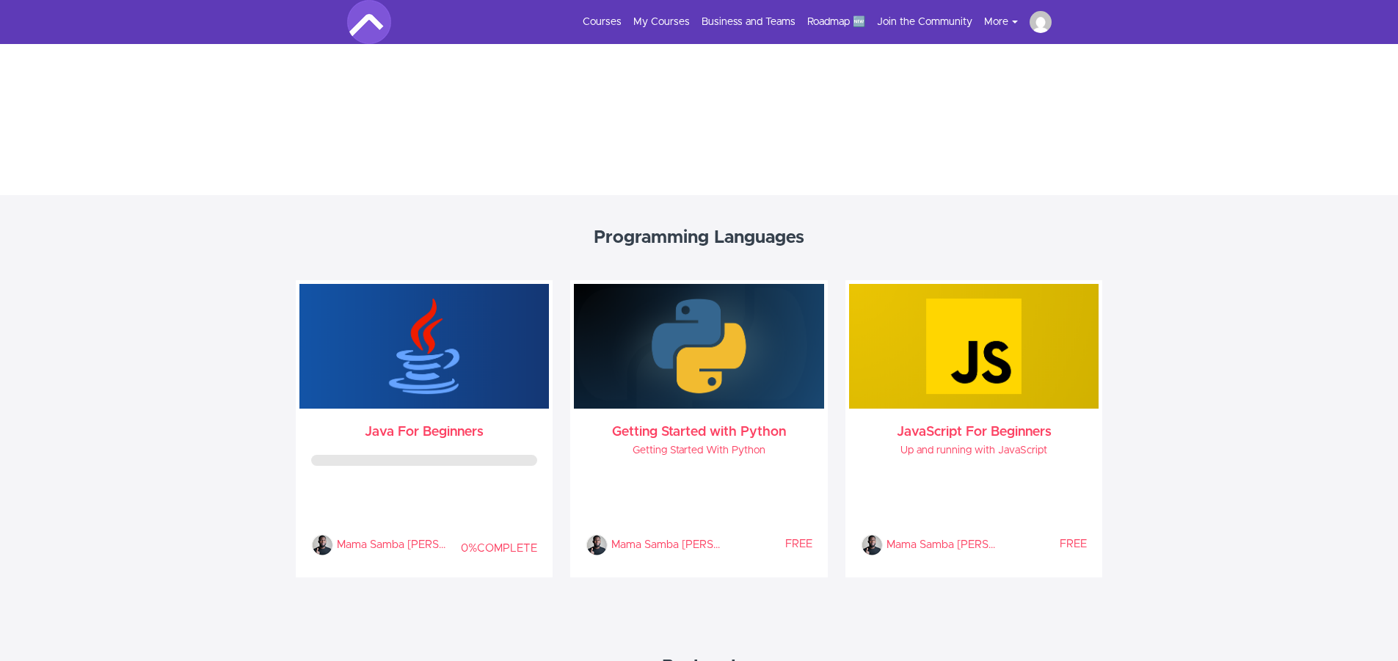
scroll to position [666, 0]
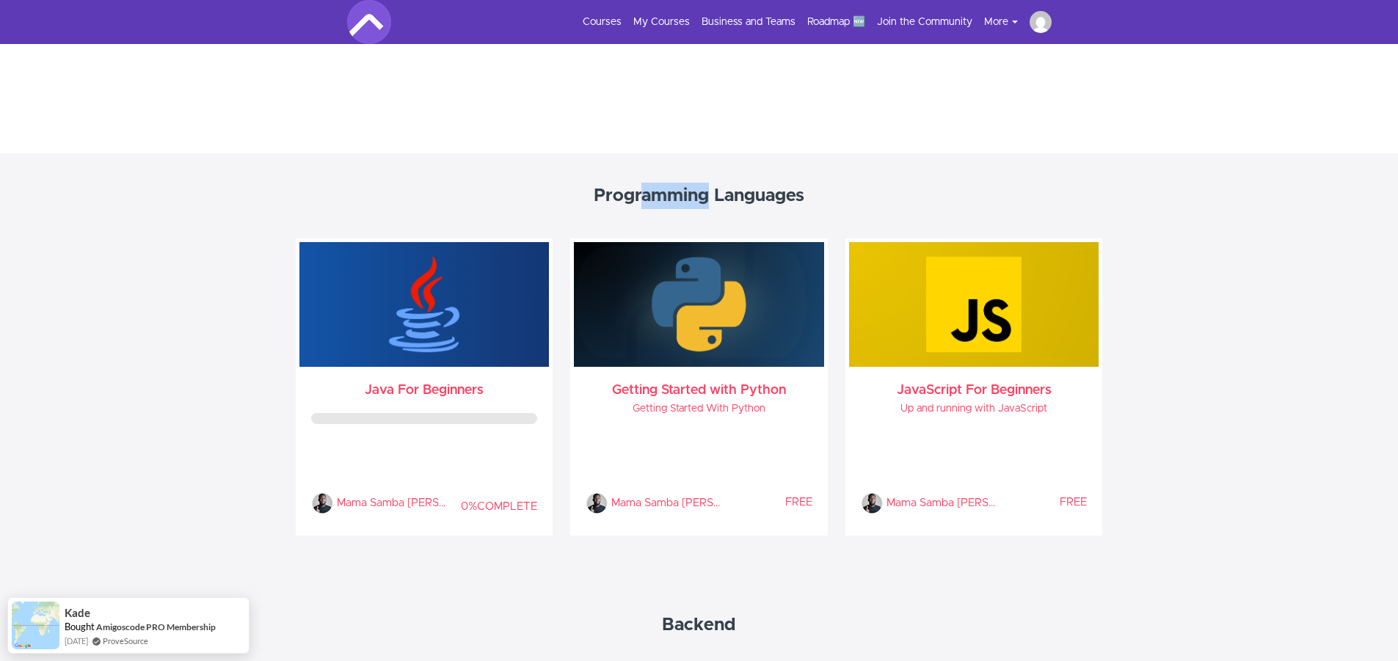
drag, startPoint x: 638, startPoint y: 186, endPoint x: 708, endPoint y: 194, distance: 70.3
click at [708, 194] on h4 "Programming Languages" at bounding box center [699, 196] width 1368 height 26
click at [708, 194] on strong "Programming Languages" at bounding box center [699, 196] width 211 height 18
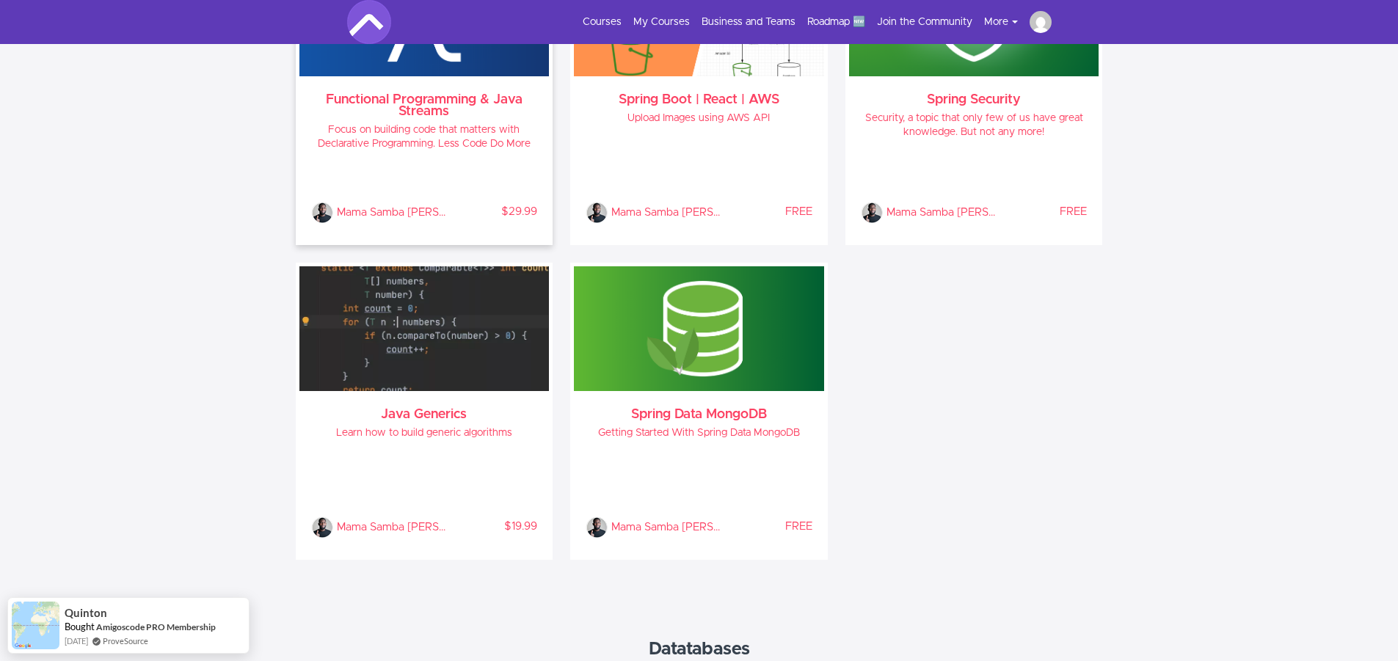
scroll to position [1694, 0]
